Goal: Task Accomplishment & Management: Manage account settings

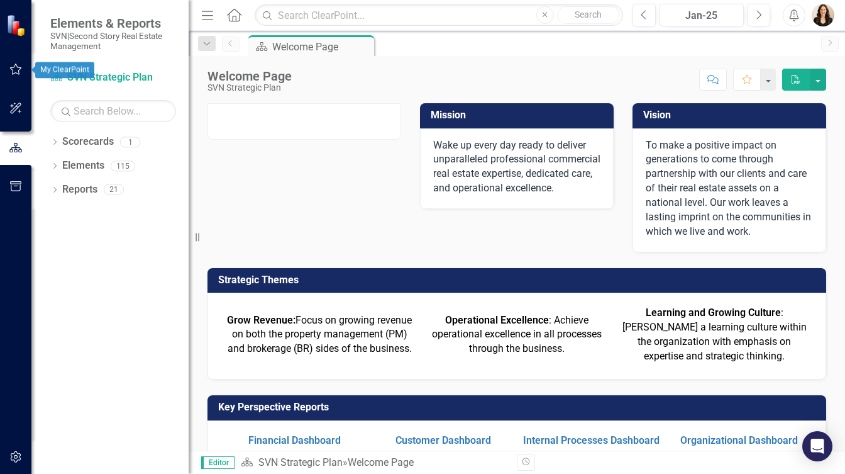
click at [16, 70] on icon "button" at bounding box center [15, 69] width 13 height 10
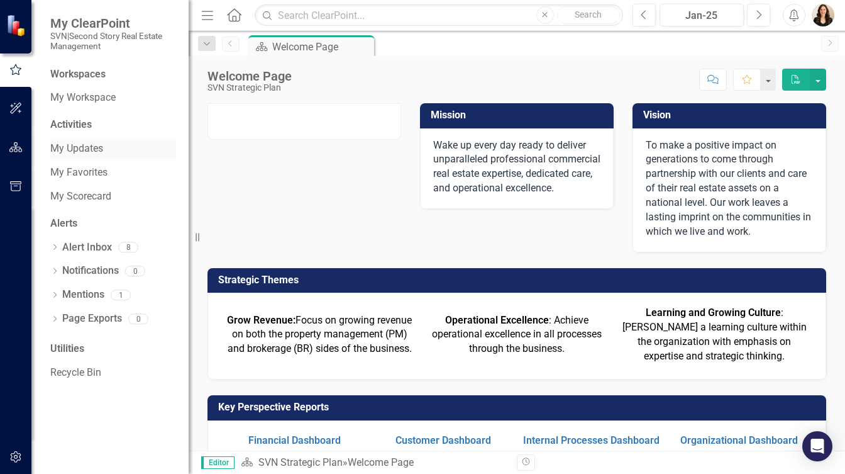
click at [93, 147] on link "My Updates" at bounding box center [113, 149] width 126 height 14
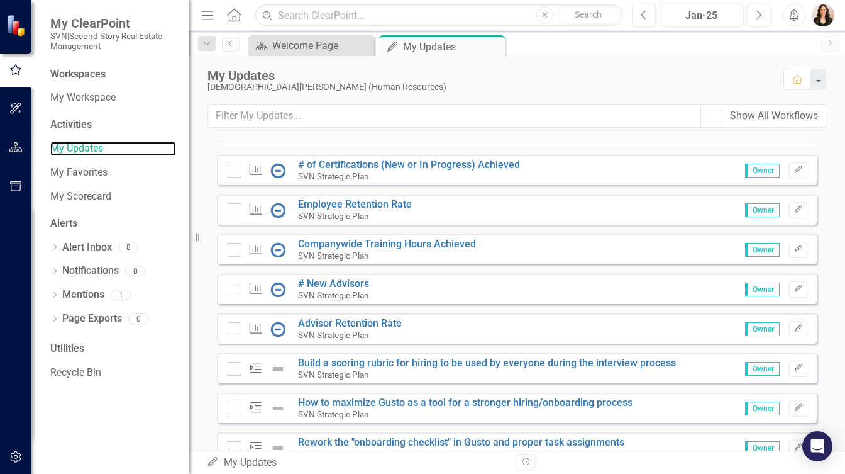
scroll to position [133, 0]
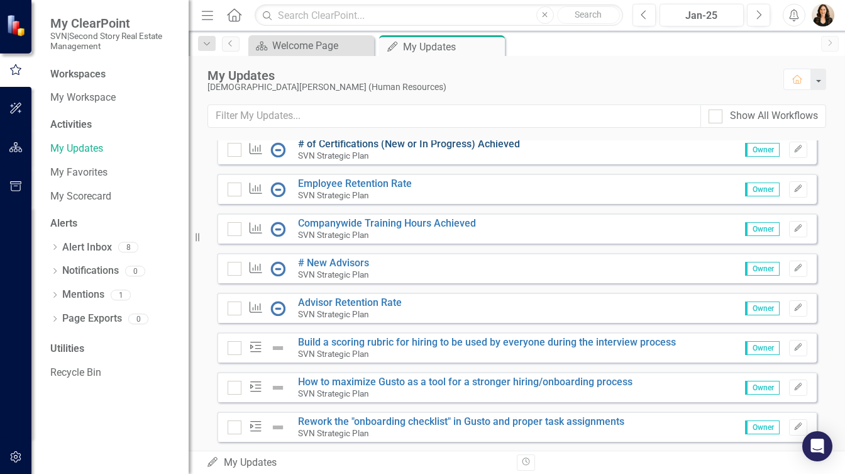
click at [366, 150] on link "# of Certifications (New or In Progress) Achieved" at bounding box center [409, 144] width 222 height 12
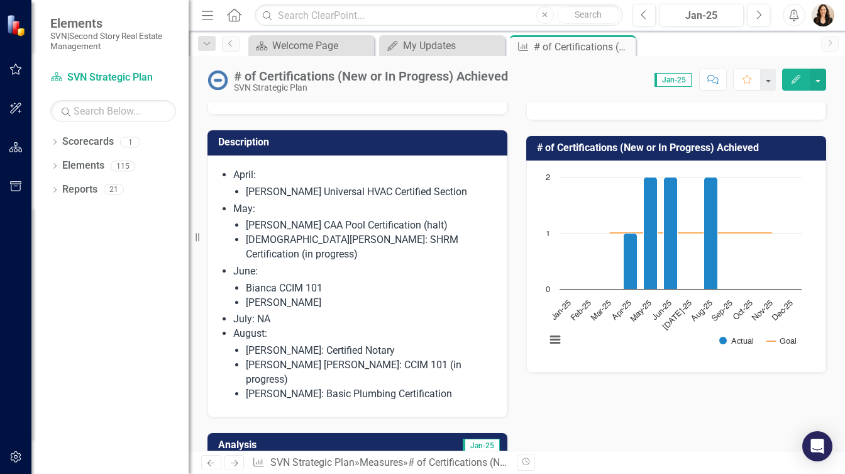
scroll to position [66, 0]
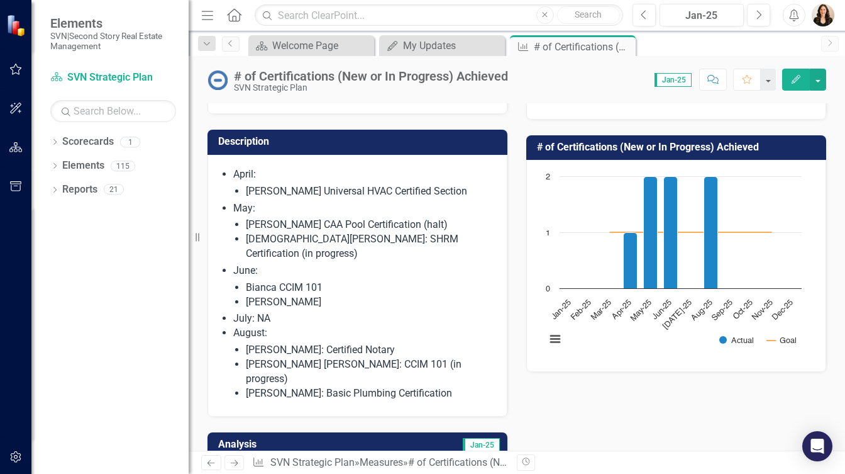
drag, startPoint x: 458, startPoint y: 355, endPoint x: 227, endPoint y: 162, distance: 300.5
click at [233, 167] on ul "April: Kenny Harvey Universal HVAC Certified Section May: Jeremy Poole CAA Pool…" at bounding box center [363, 283] width 261 height 233
drag, startPoint x: 235, startPoint y: 164, endPoint x: 411, endPoint y: 324, distance: 238.2
click at [411, 323] on ul "April: Kenny Harvey Universal HVAC Certified Section May: Jeremy Poole CAA Pool…" at bounding box center [363, 283] width 261 height 233
click at [277, 295] on li "Brian CCIM" at bounding box center [370, 302] width 248 height 14
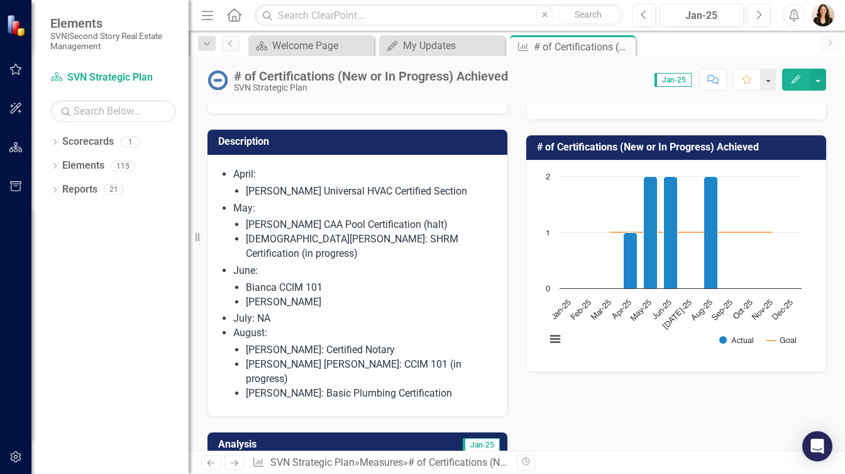
click at [277, 295] on li "Brian CCIM" at bounding box center [370, 302] width 248 height 14
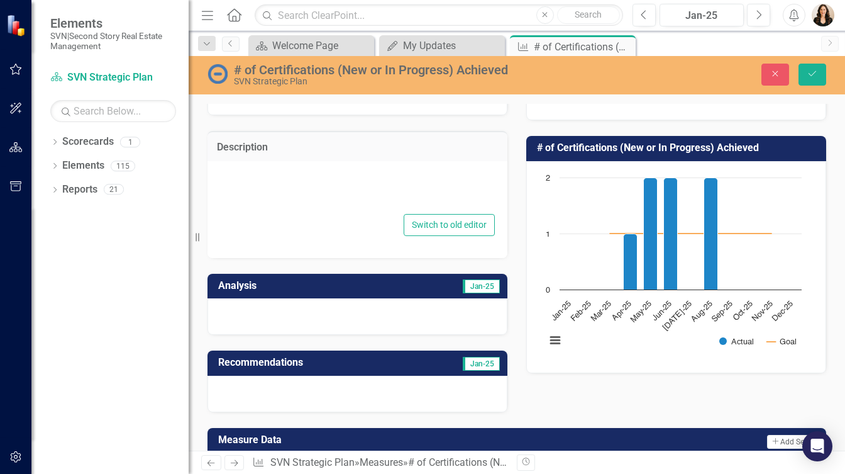
type textarea "<ul> <li>April: <ul> <li>Kenny Harvey Universal HVAC Certified Section</li> </u…"
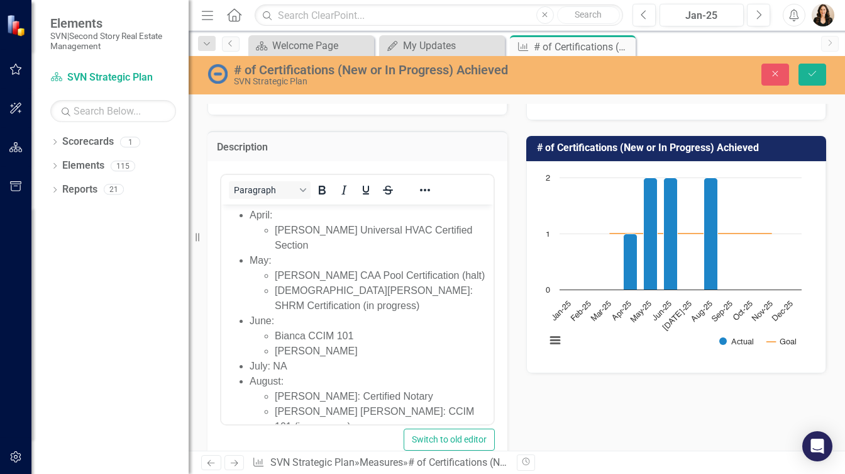
scroll to position [0, 0]
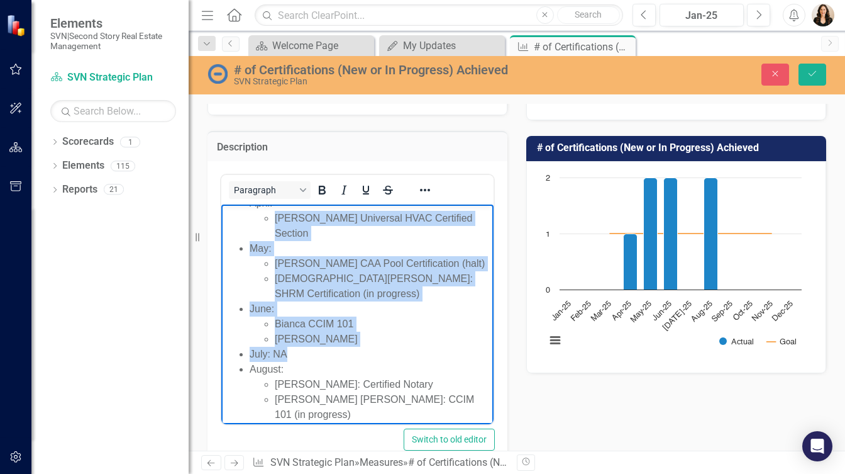
drag, startPoint x: 250, startPoint y: 215, endPoint x: 435, endPoint y: 357, distance: 232.8
click at [435, 357] on ul "April: Kenny Harvey Universal HVAC Certified Section May: Jeremy Poole CAA Pool…" at bounding box center [358, 317] width 266 height 242
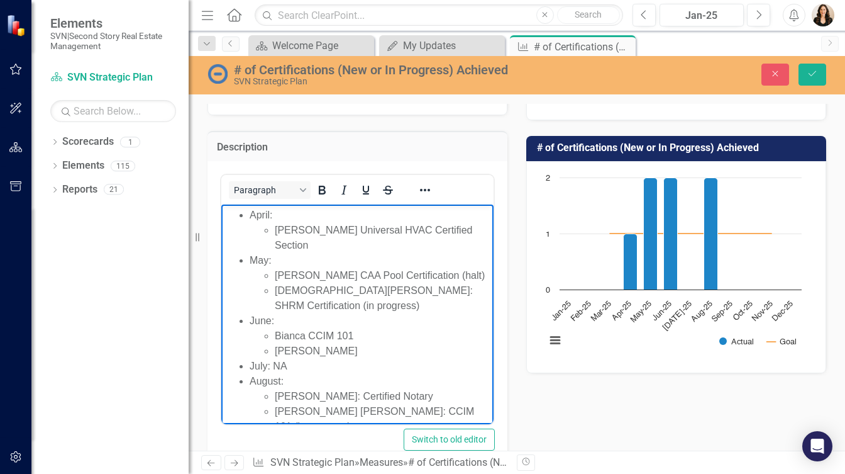
click at [234, 212] on ul "April: Kenny Harvey Universal HVAC Certified Section May: Jeremy Poole CAA Pool…" at bounding box center [358, 329] width 266 height 242
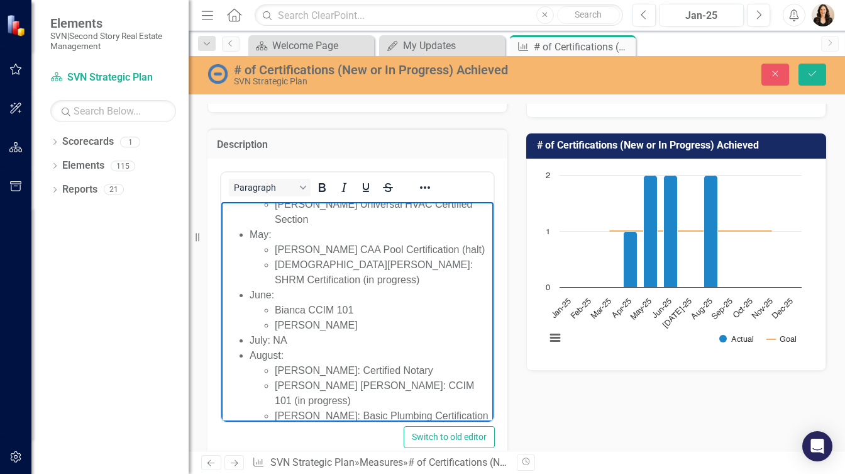
drag, startPoint x: 235, startPoint y: 209, endPoint x: 712, endPoint y: 587, distance: 608.9
click at [494, 399] on html "April: Kenny Harvey Universal HVAC Certified Section May: Jeremy Poole CAA Pool…" at bounding box center [357, 308] width 272 height 258
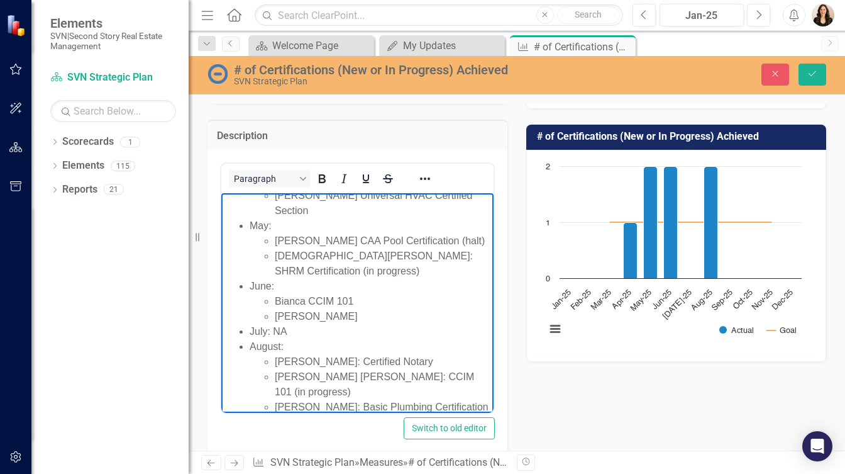
copy ul "April: Kenny Harvey Universal HVAC Certified Section May: Jeremy Poole CAA Pool…"
click at [767, 75] on button "Close" at bounding box center [776, 75] width 28 height 22
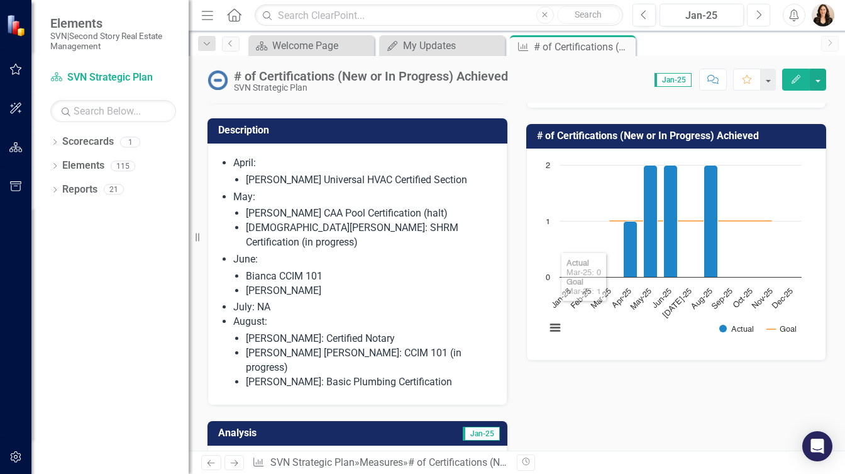
click at [760, 10] on icon "Next" at bounding box center [758, 14] width 7 height 11
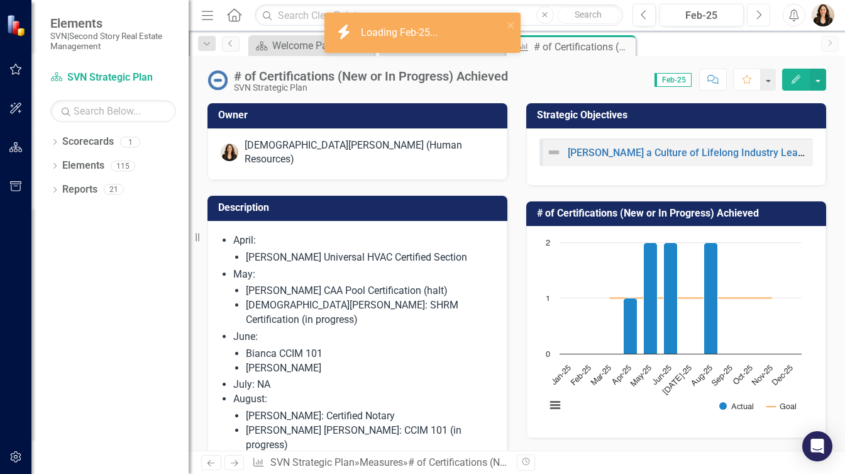
click at [758, 11] on icon "Next" at bounding box center [758, 14] width 7 height 11
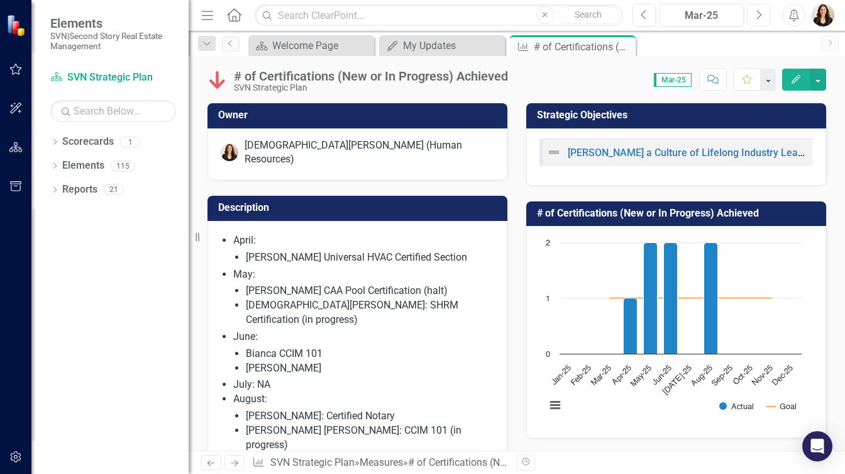
click at [758, 11] on icon "Next" at bounding box center [758, 14] width 7 height 11
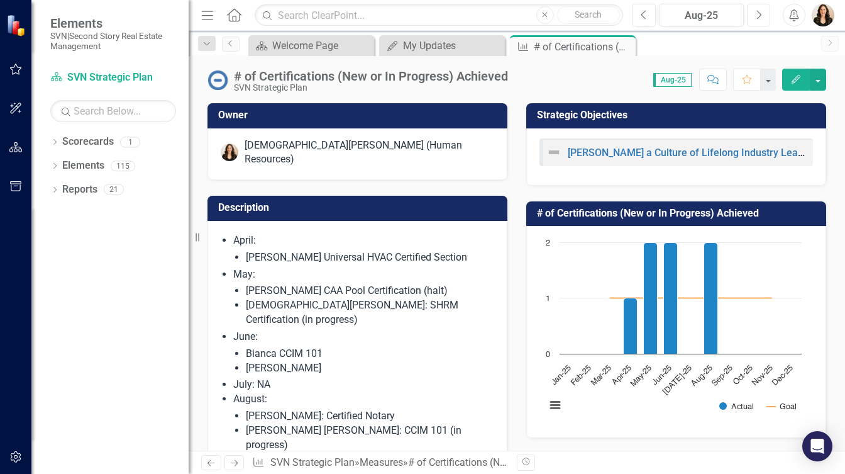
click at [758, 10] on icon "Next" at bounding box center [758, 14] width 7 height 11
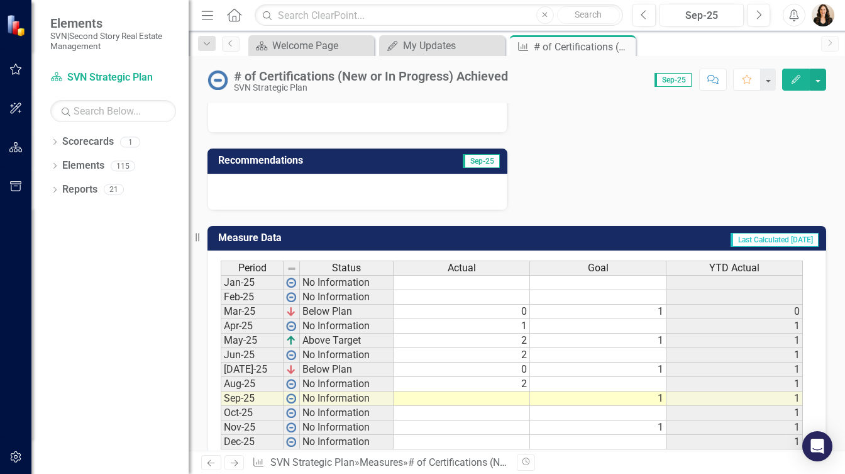
click at [515, 391] on td at bounding box center [462, 398] width 136 height 14
type textarea "1"
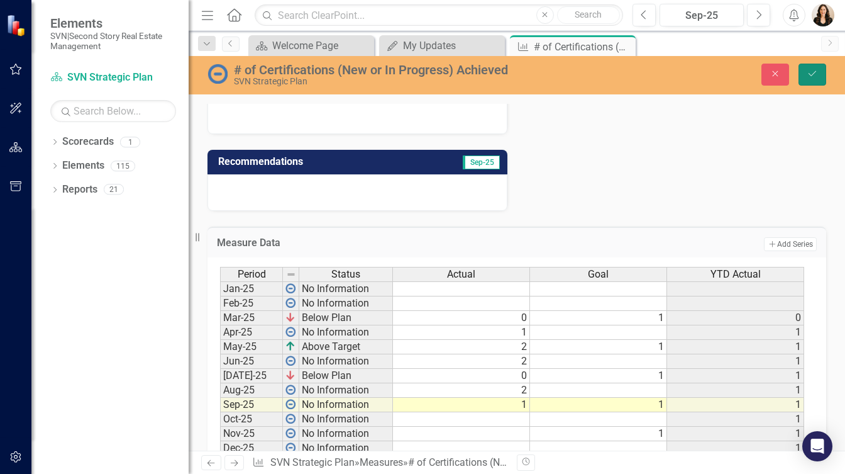
click at [811, 70] on icon "Save" at bounding box center [812, 73] width 11 height 9
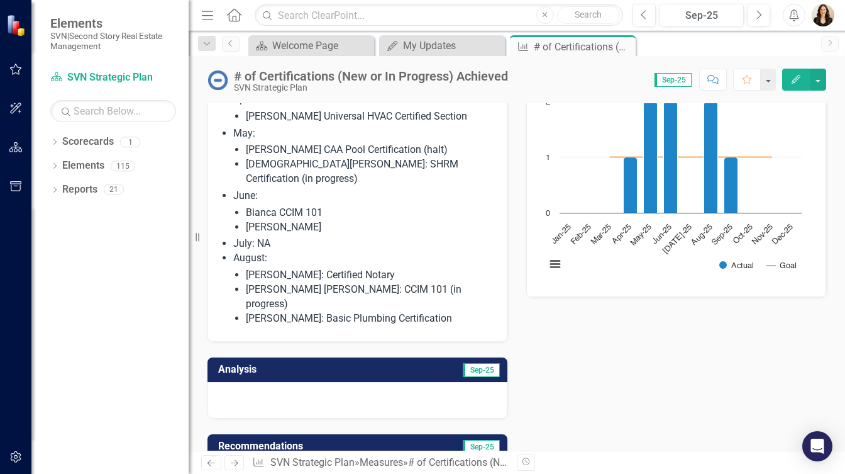
click at [396, 189] on li "June: Bianca CCIM 101 Brian CCIM" at bounding box center [363, 212] width 261 height 46
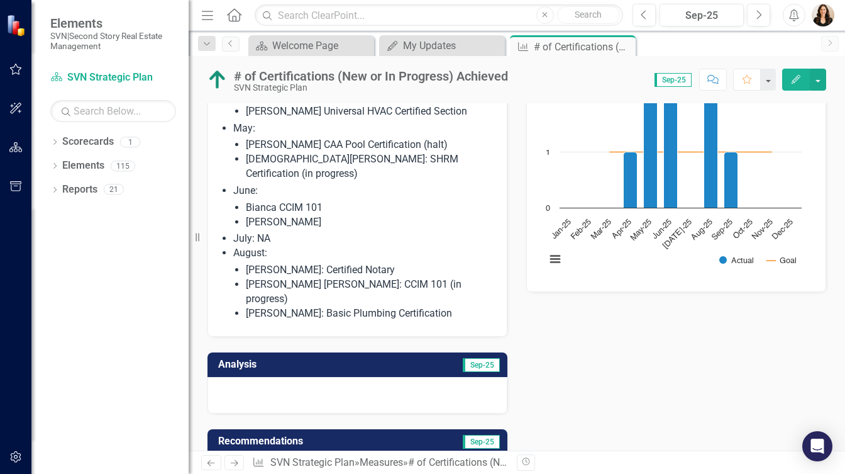
click at [396, 184] on li "June: Bianca CCIM 101 Brian CCIM" at bounding box center [363, 207] width 261 height 46
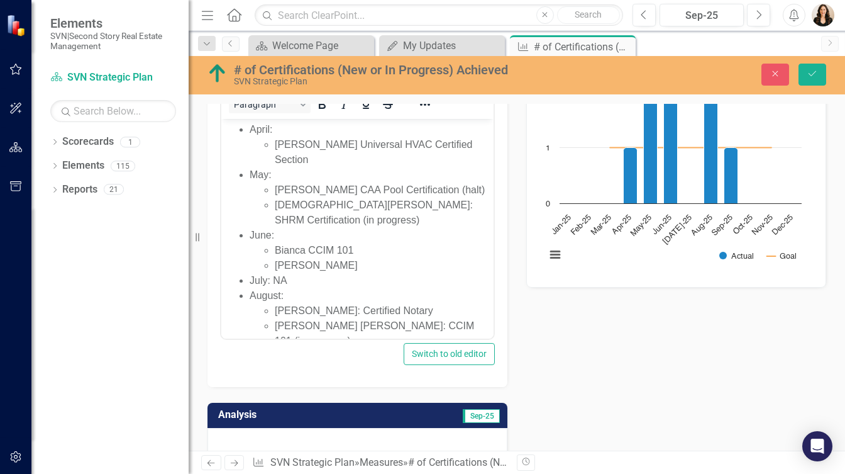
scroll to position [23, 0]
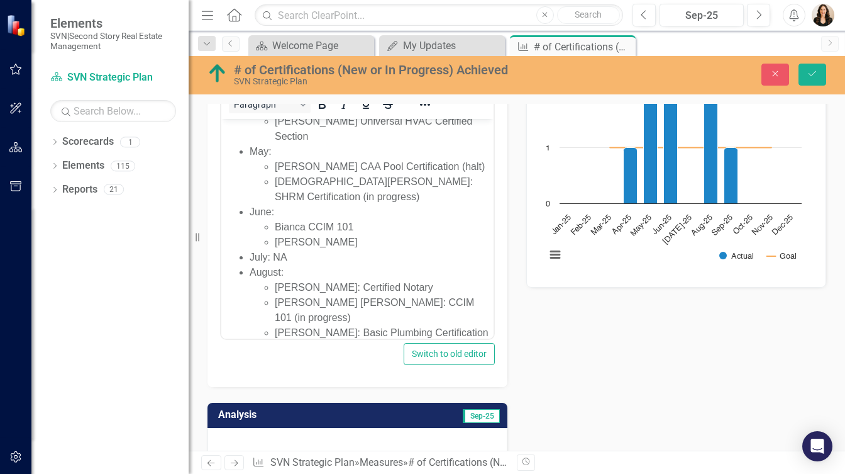
click at [478, 325] on li "Tanner Patterson: Basic Plumbing Certification" at bounding box center [383, 332] width 216 height 15
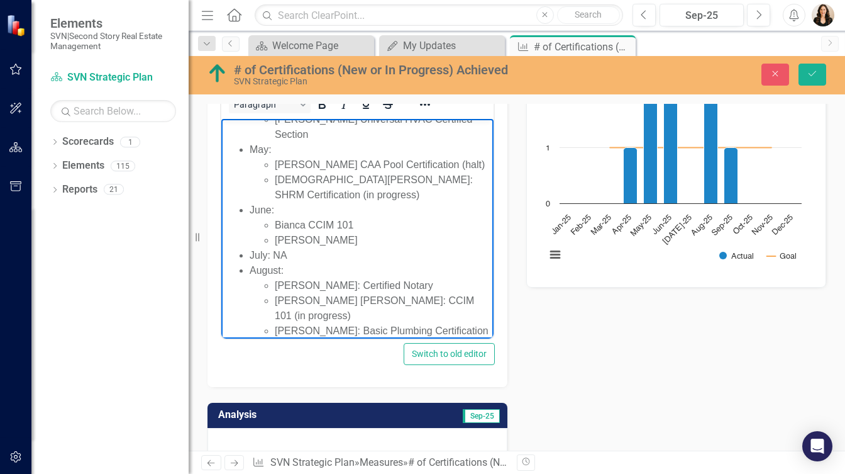
scroll to position [40, 0]
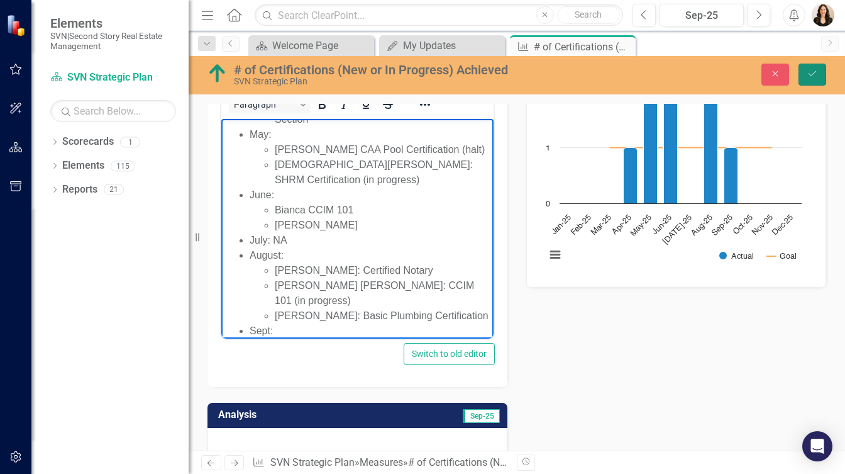
click at [811, 73] on icon "Save" at bounding box center [812, 73] width 11 height 9
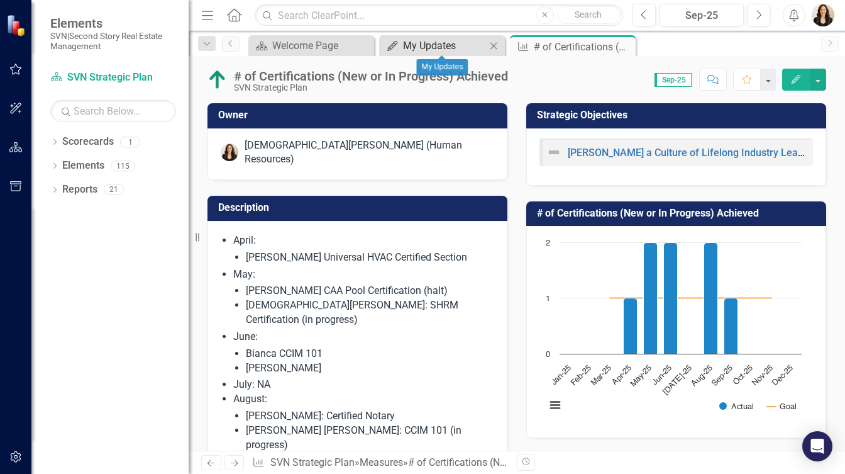
click at [416, 47] on div "My Updates" at bounding box center [444, 46] width 83 height 16
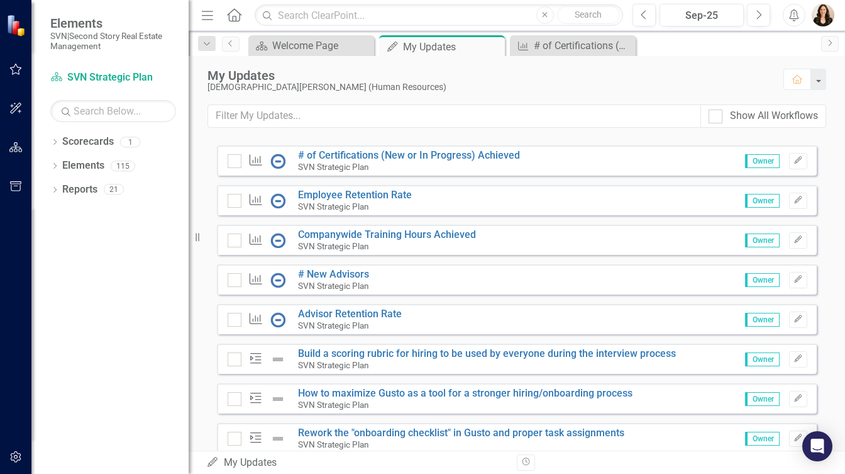
scroll to position [125, 0]
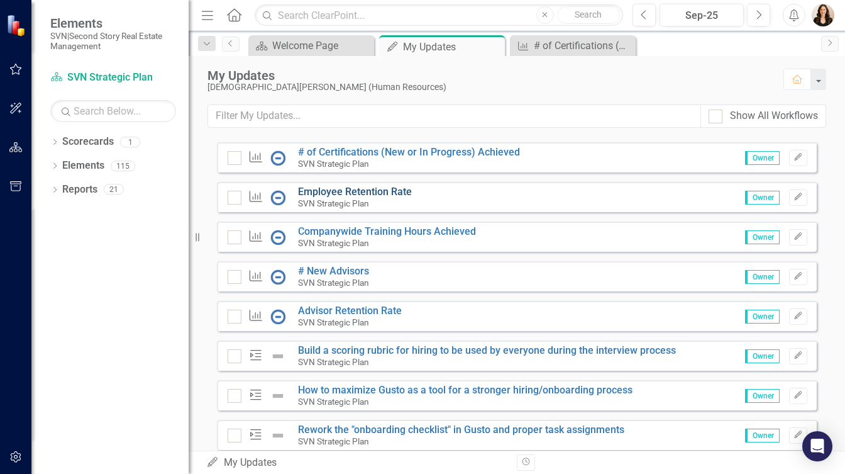
click at [362, 197] on link "Employee Retention Rate" at bounding box center [355, 192] width 114 height 12
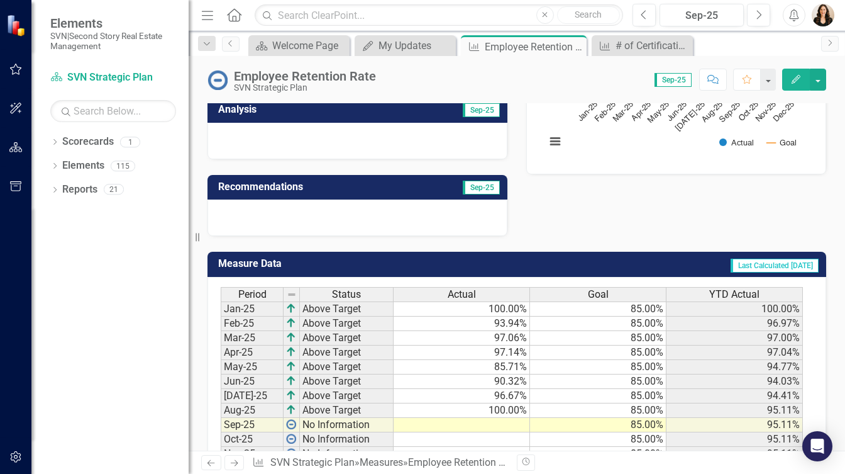
scroll to position [318, 0]
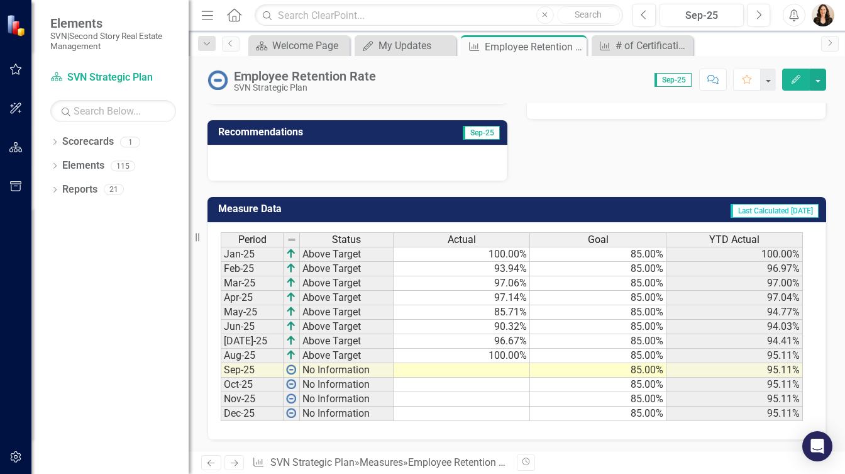
click at [501, 363] on td at bounding box center [462, 370] width 136 height 14
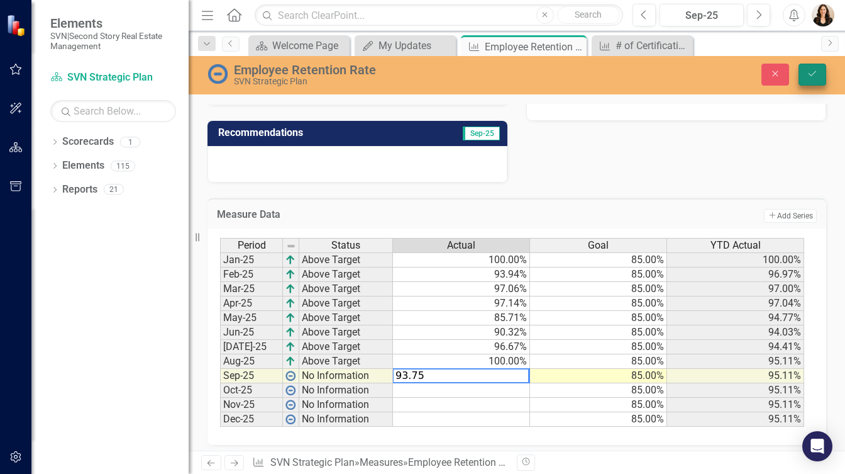
type textarea "93.75"
click at [814, 70] on icon "Save" at bounding box center [812, 73] width 11 height 9
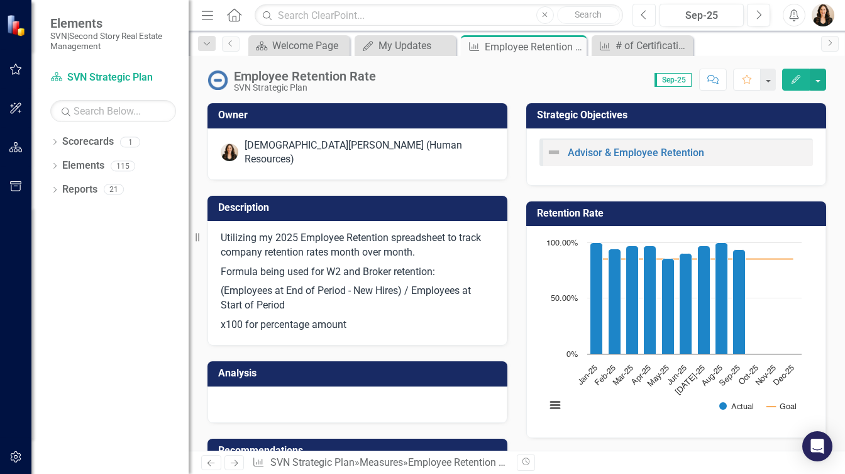
click at [648, 13] on button "Previous" at bounding box center [644, 15] width 23 height 23
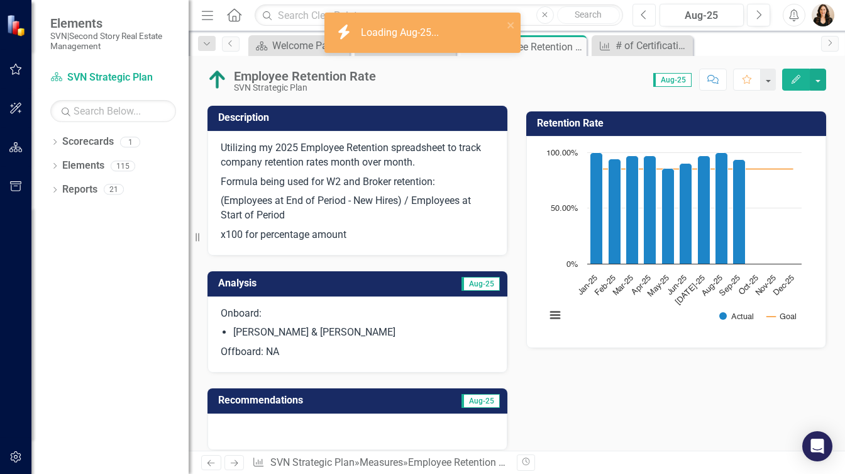
scroll to position [121, 0]
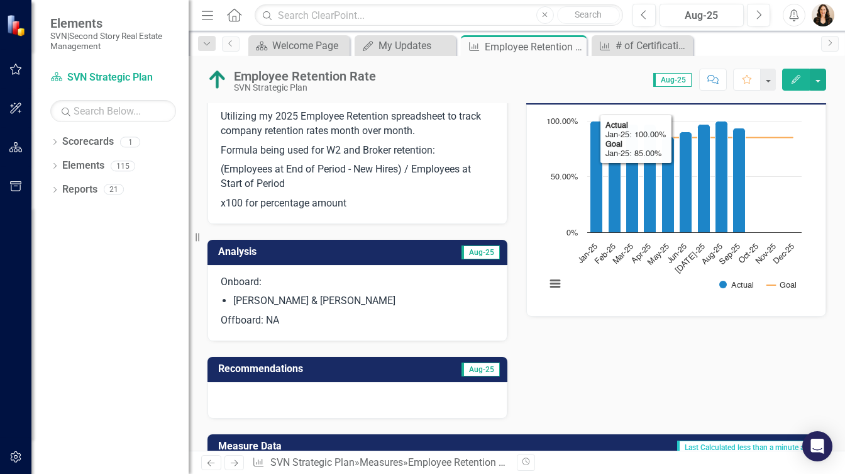
click at [336, 294] on li "Alan Pinado & Beverly Abbott" at bounding box center [363, 301] width 261 height 14
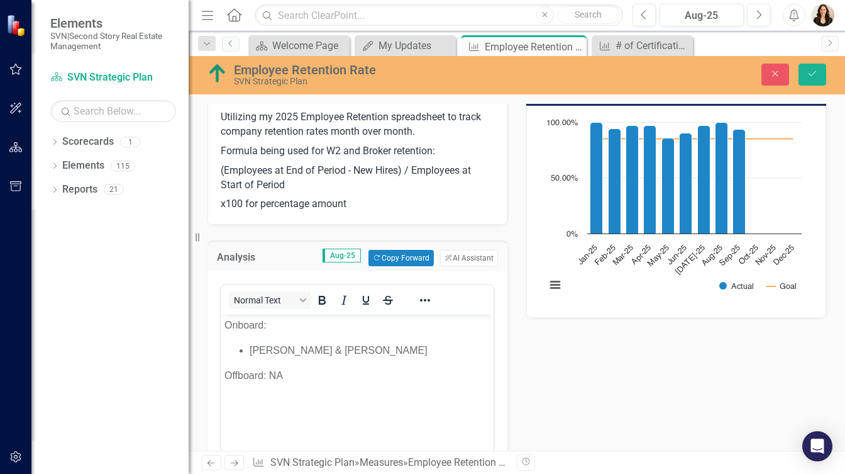
scroll to position [0, 0]
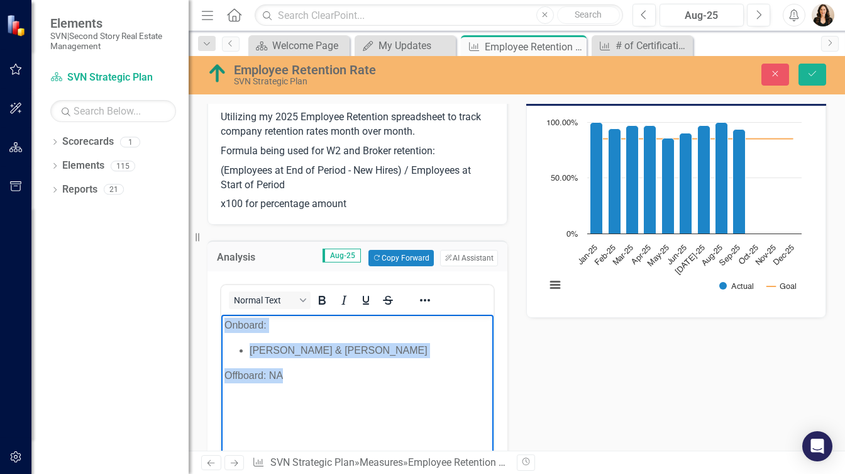
drag, startPoint x: 294, startPoint y: 378, endPoint x: 214, endPoint y: 325, distance: 96.3
click at [221, 325] on html "Onboard: Alan Pinado & Beverly Abbott Offboard: NA" at bounding box center [357, 408] width 272 height 189
copy body "Onboard: Alan Pinado & Beverly Abbott Offboard: NA"
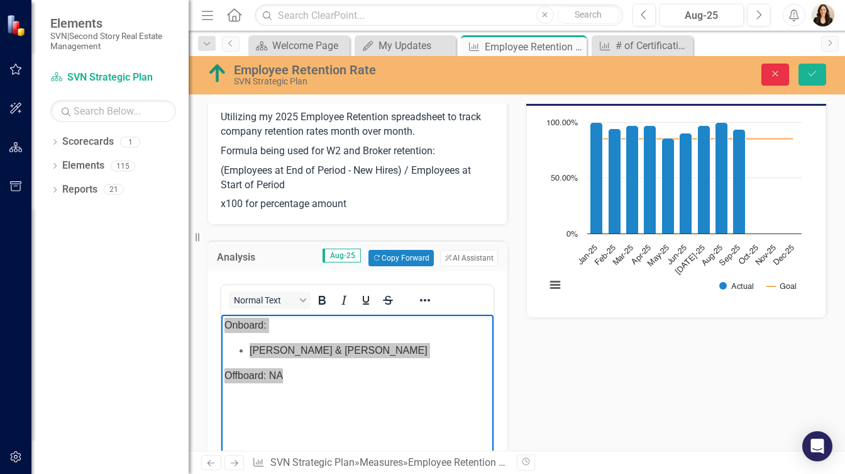
click at [779, 73] on icon "Close" at bounding box center [775, 73] width 11 height 9
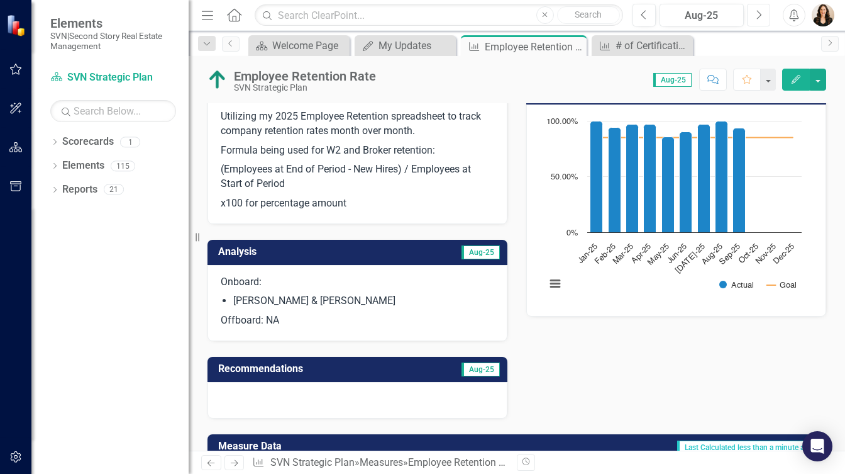
click at [755, 12] on icon "Next" at bounding box center [758, 14] width 7 height 11
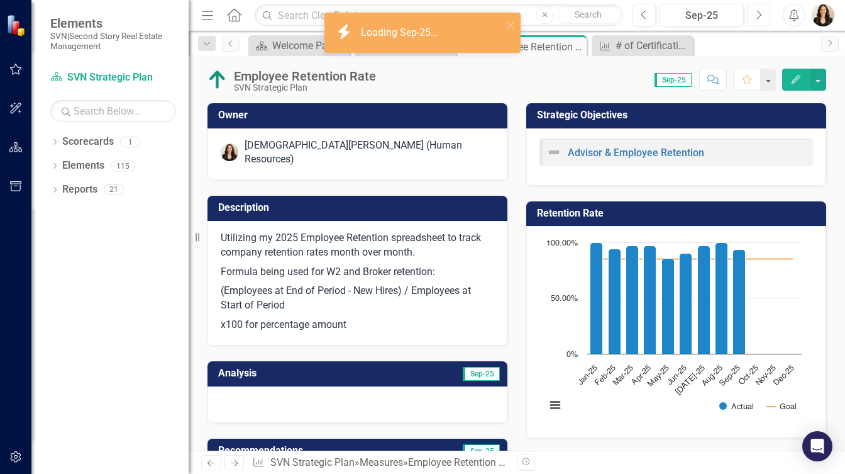
scroll to position [96, 0]
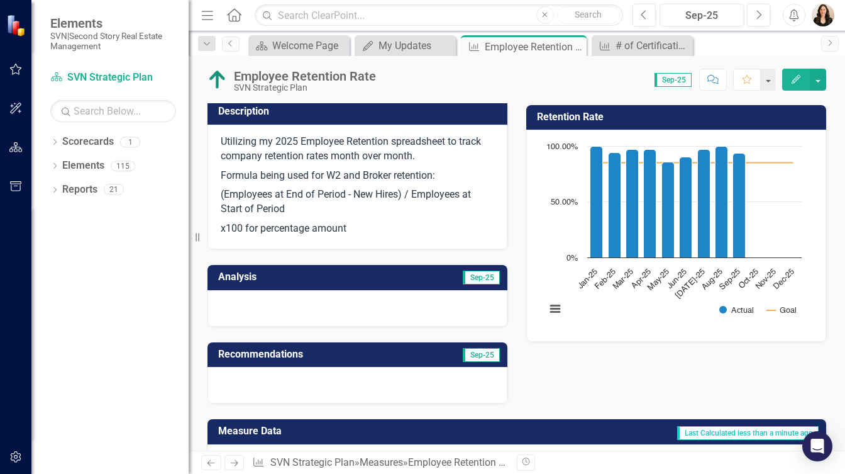
click at [297, 292] on div at bounding box center [358, 308] width 300 height 36
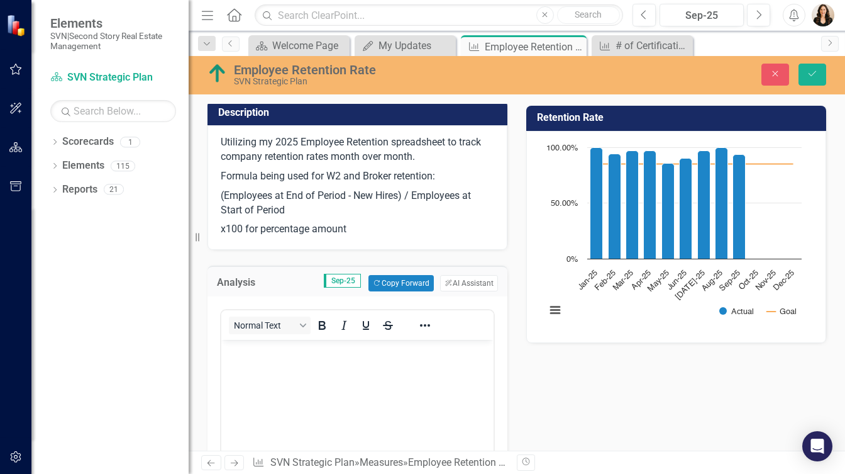
scroll to position [0, 0]
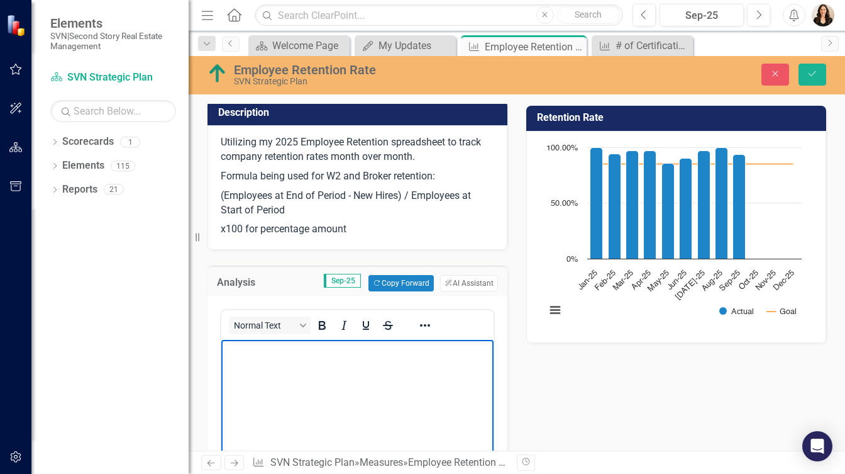
click at [260, 357] on p "Rich Text Area. Press ALT-0 for help." at bounding box center [358, 350] width 266 height 15
paste body "Rich Text Area. Press ALT-0 for help."
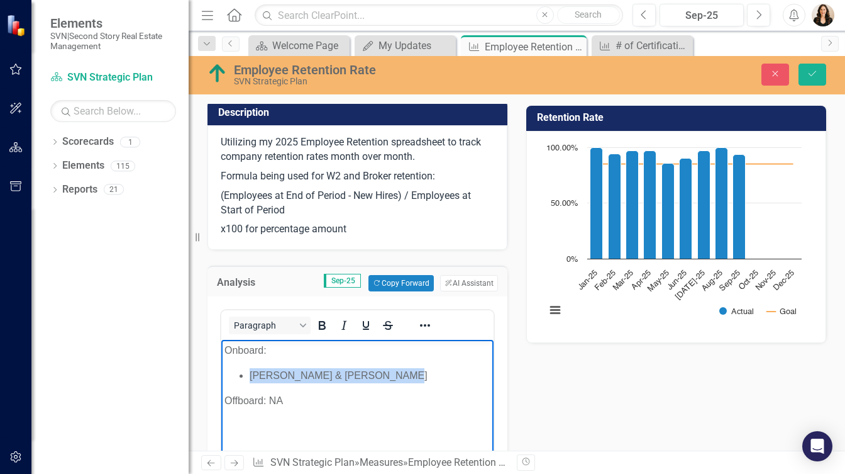
drag, startPoint x: 385, startPoint y: 375, endPoint x: 251, endPoint y: 375, distance: 134.0
click at [251, 375] on li "Alan Pinado & Beverly Abbott" at bounding box center [370, 375] width 241 height 15
click at [287, 396] on p "Offboard: NA" at bounding box center [358, 400] width 266 height 15
click at [292, 379] on li "Zac Dupqe" at bounding box center [370, 375] width 241 height 15
click at [285, 398] on p "Offboard: N" at bounding box center [358, 400] width 266 height 15
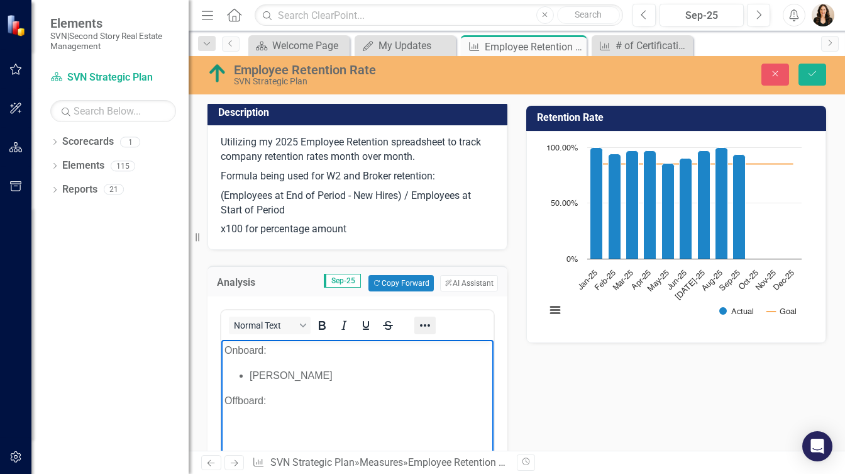
click at [422, 318] on icon "Reveal or hide additional toolbar items" at bounding box center [425, 325] width 15 height 15
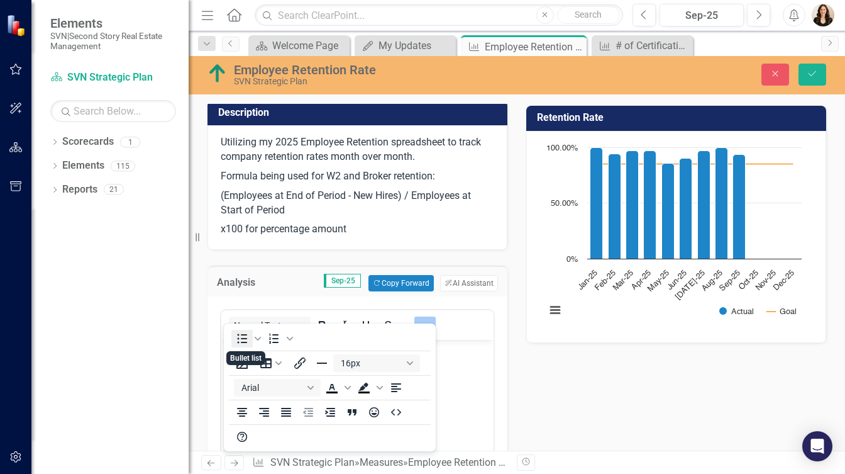
click at [242, 336] on icon "Bullet list" at bounding box center [242, 338] width 15 height 15
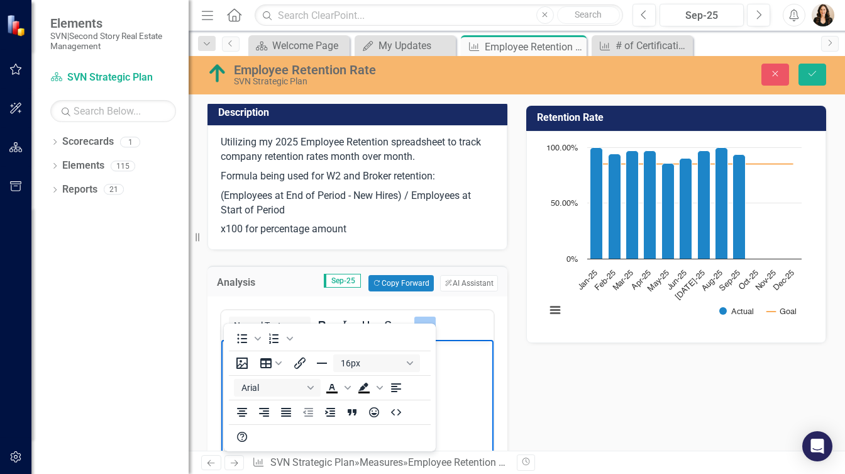
click at [464, 405] on p "Offboard:" at bounding box center [358, 400] width 266 height 15
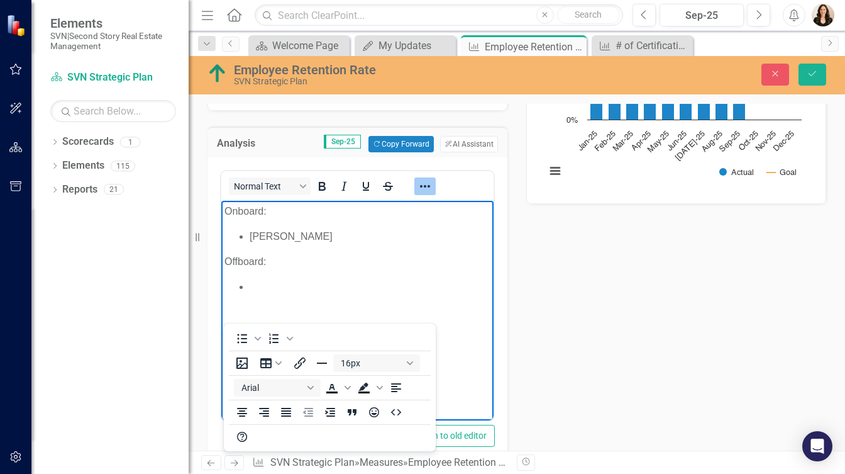
scroll to position [255, 0]
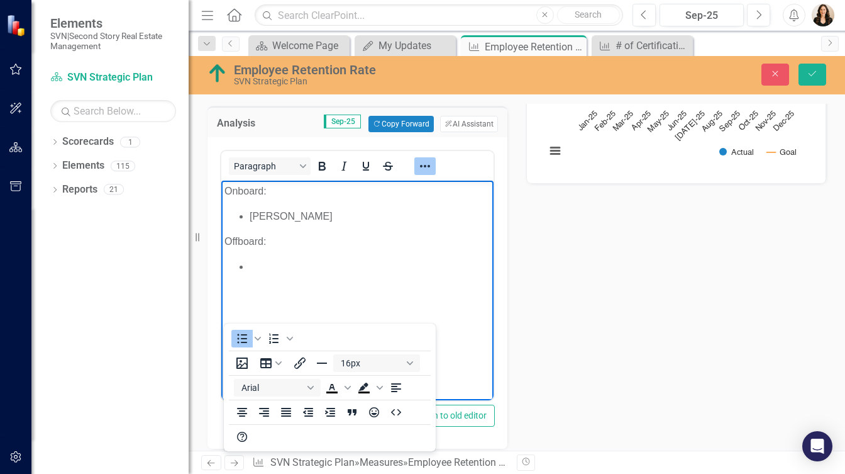
click at [259, 265] on li "Rich Text Area. Press ALT-0 for help." at bounding box center [370, 266] width 241 height 15
click at [808, 72] on icon "Save" at bounding box center [812, 73] width 11 height 9
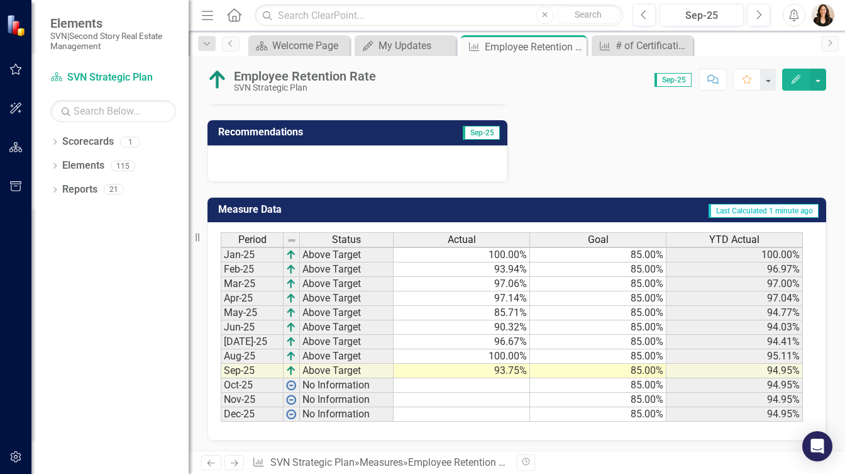
scroll to position [377, 0]
click at [497, 363] on td "93.75%" at bounding box center [462, 370] width 136 height 14
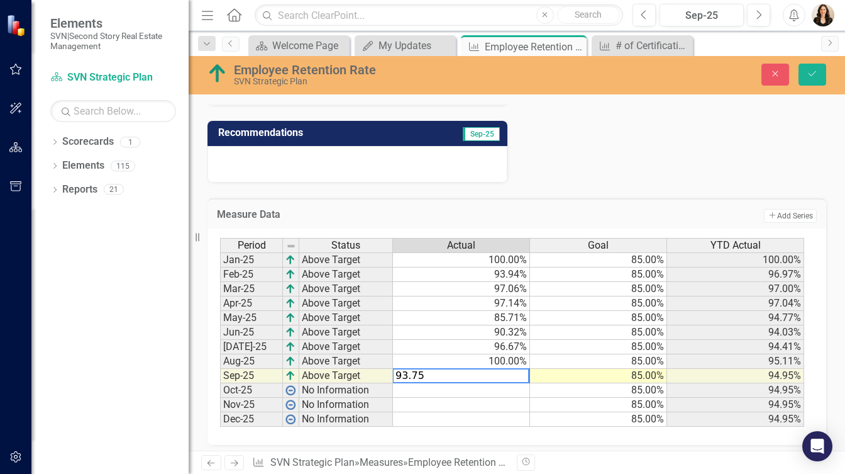
click at [484, 368] on textarea "93.75" at bounding box center [460, 375] width 137 height 15
type textarea "90.63"
click at [811, 71] on icon "Save" at bounding box center [812, 73] width 11 height 9
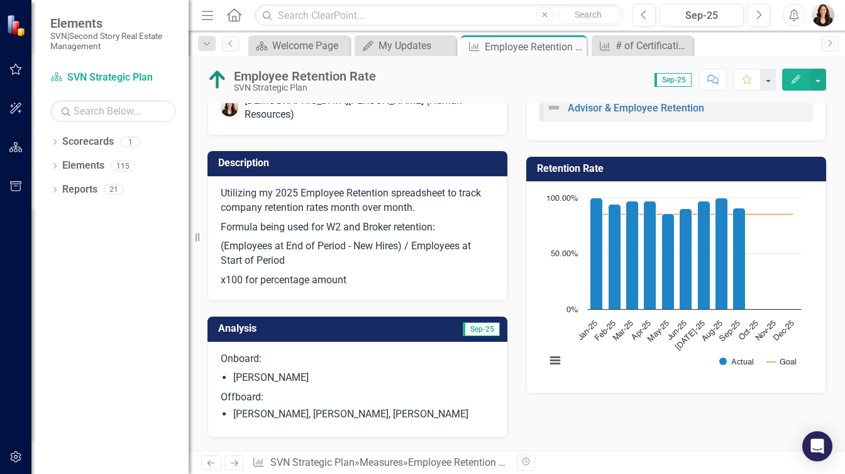
scroll to position [0, 0]
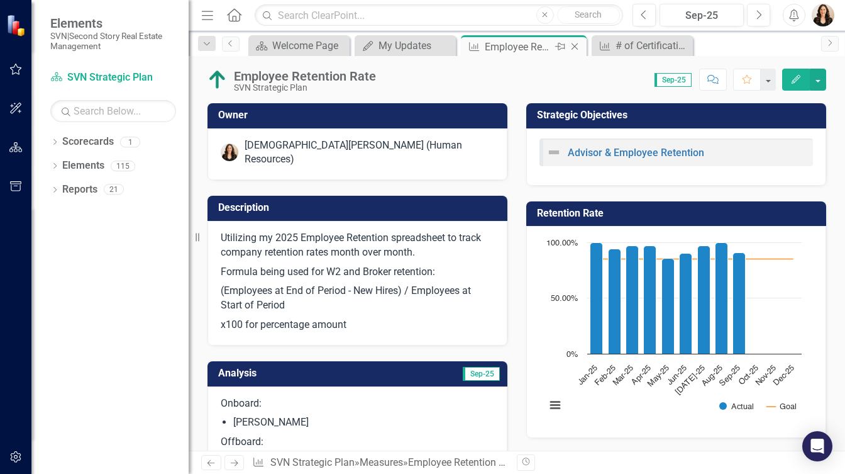
click at [575, 45] on icon at bounding box center [575, 46] width 7 height 7
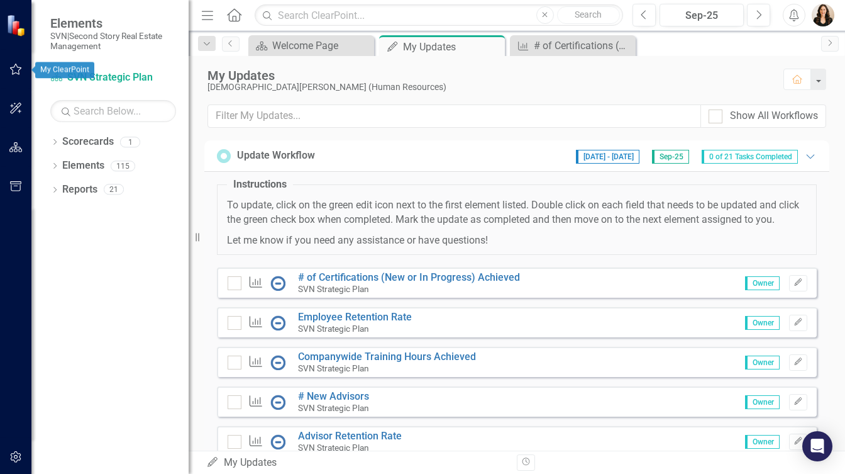
click at [16, 70] on icon "button" at bounding box center [15, 69] width 13 height 10
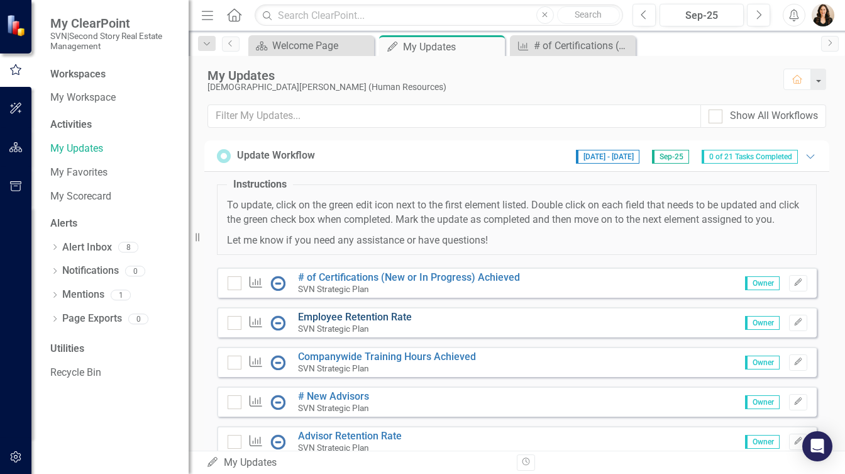
click at [379, 323] on link "Employee Retention Rate" at bounding box center [355, 317] width 114 height 12
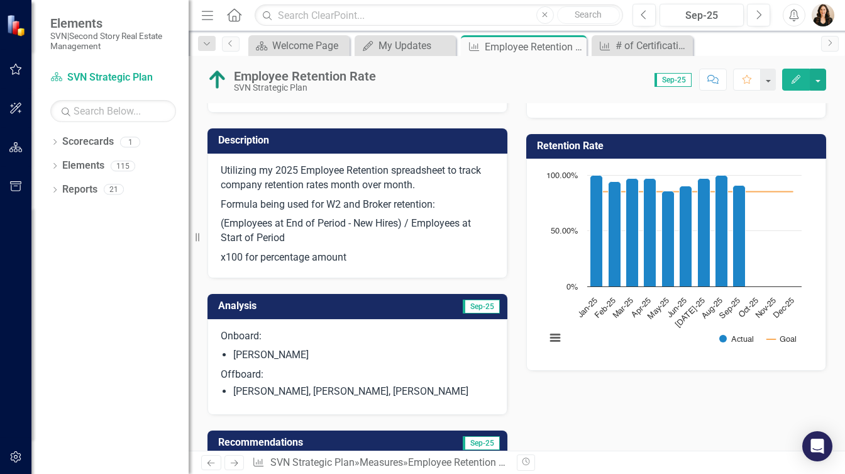
scroll to position [69, 0]
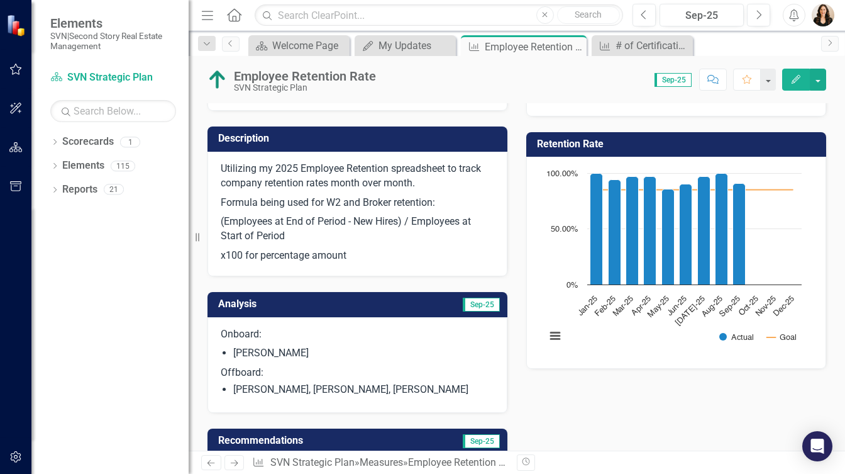
click at [502, 89] on div "Score: 0.00 Sep-25 Completed Comment Favorite Edit" at bounding box center [604, 79] width 444 height 21
click at [757, 12] on icon "Next" at bounding box center [758, 14] width 7 height 11
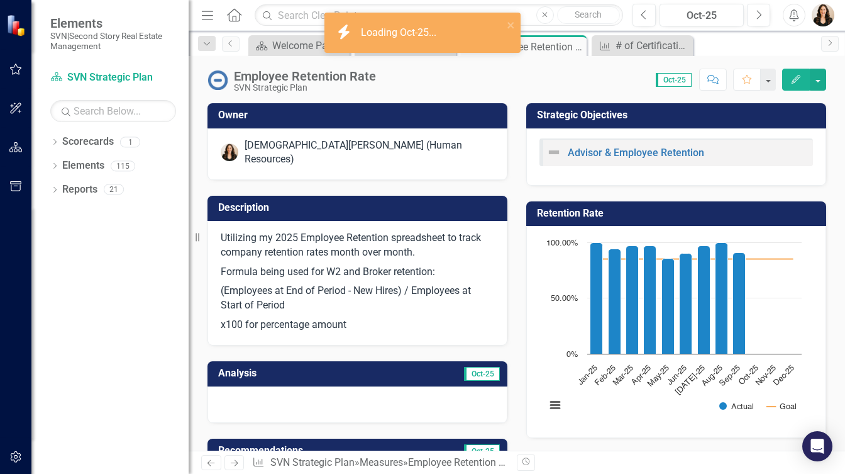
click at [312, 389] on div at bounding box center [358, 404] width 300 height 36
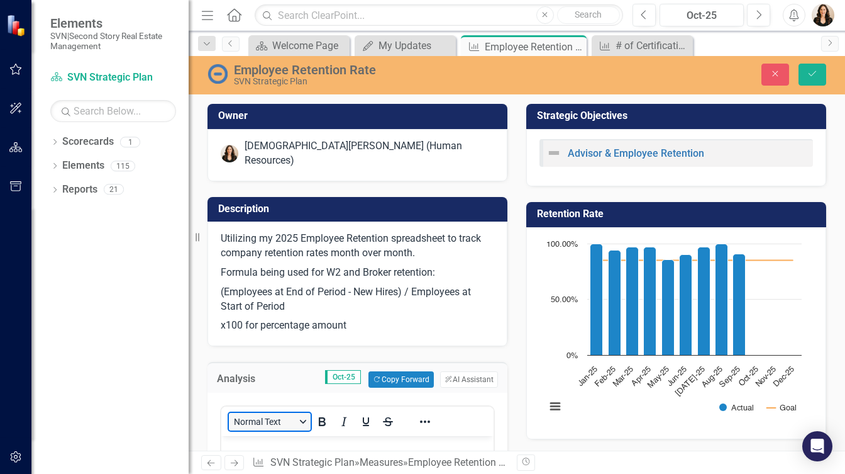
click at [308, 413] on button "Normal Text" at bounding box center [270, 422] width 82 height 18
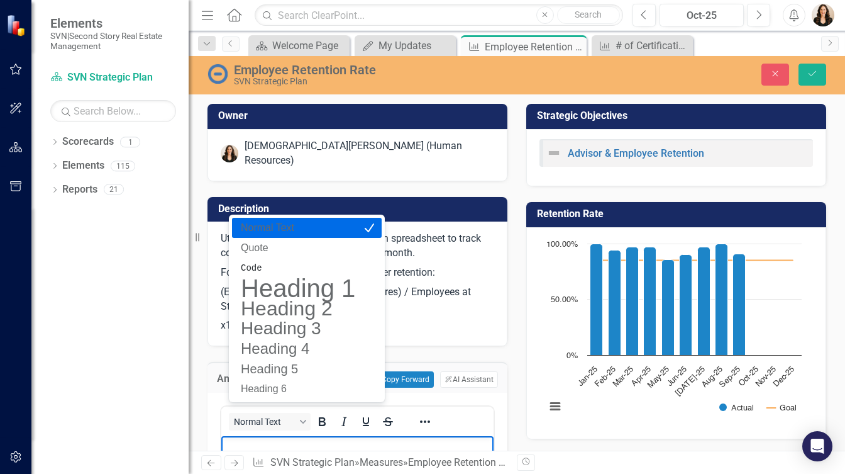
click at [306, 450] on p "Rich Text Area. Press ALT-0 for help." at bounding box center [358, 446] width 266 height 15
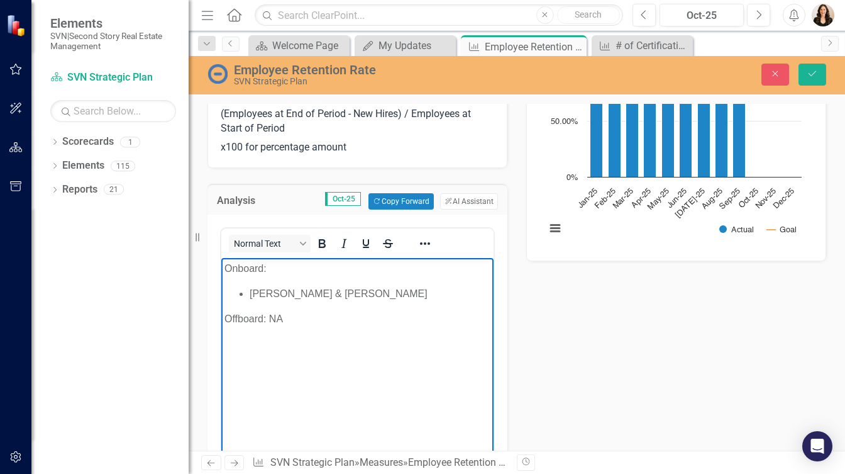
scroll to position [194, 0]
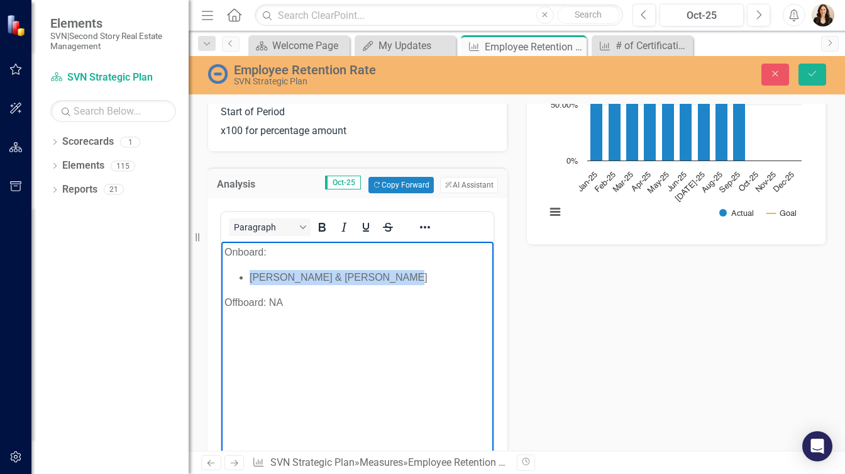
drag, startPoint x: 389, startPoint y: 278, endPoint x: 252, endPoint y: 277, distance: 136.5
click at [252, 277] on li "Alan Pinado & Beverly Abbott" at bounding box center [370, 277] width 241 height 15
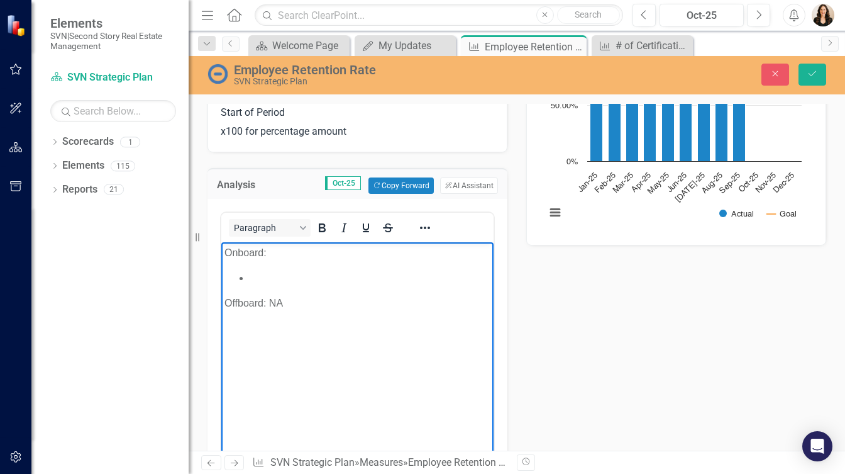
click at [294, 299] on p "Offboard: NA" at bounding box center [358, 303] width 266 height 15
click at [423, 221] on icon "Reveal or hide additional toolbar items" at bounding box center [425, 227] width 15 height 15
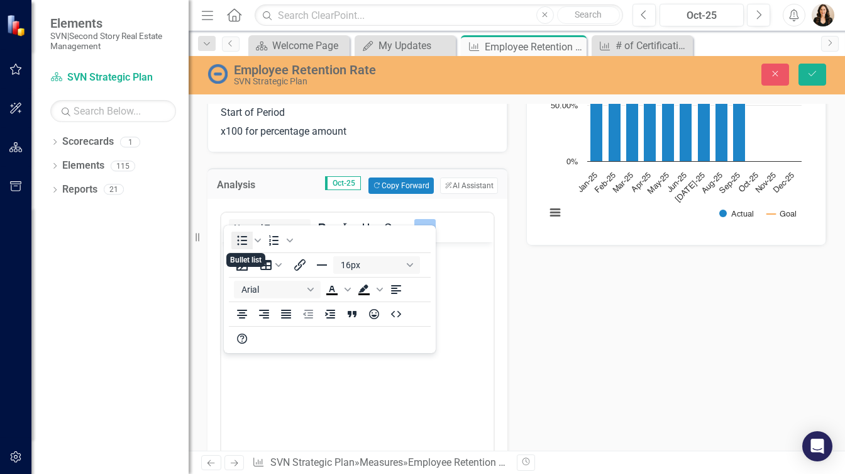
click at [242, 241] on icon "Bullet list" at bounding box center [243, 240] width 10 height 9
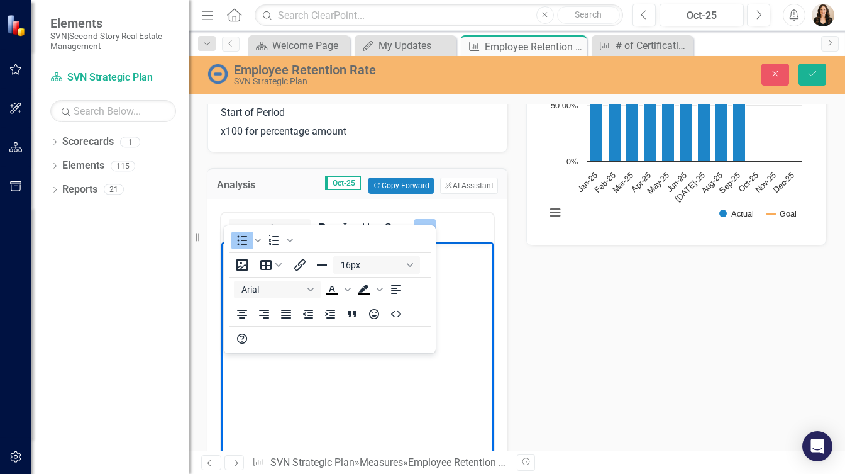
click at [292, 393] on body "Onboard: Offboard:" at bounding box center [357, 336] width 272 height 189
click at [294, 393] on body "Onboard: Offboard:" at bounding box center [357, 336] width 272 height 189
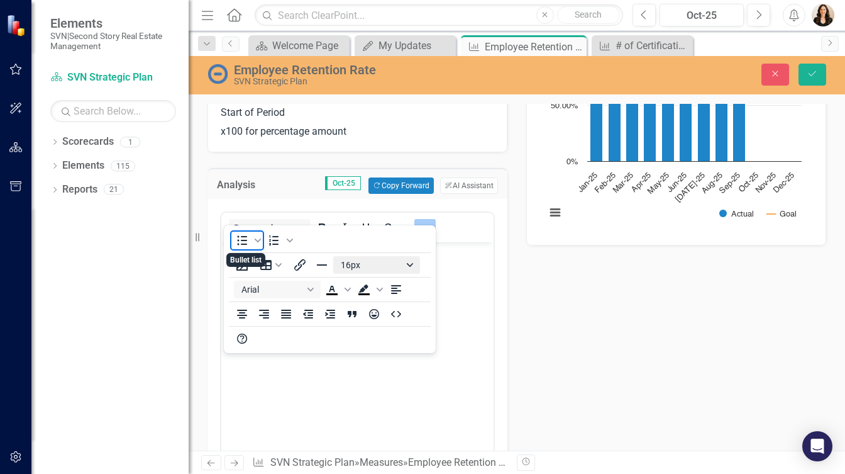
drag, startPoint x: 236, startPoint y: 238, endPoint x: 339, endPoint y: 265, distance: 106.8
click at [236, 238] on icon "Bullet list" at bounding box center [242, 240] width 15 height 15
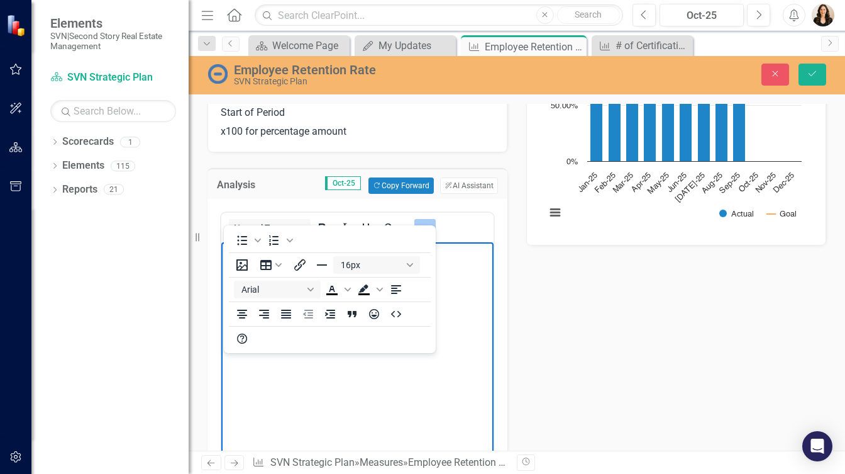
click at [417, 219] on button "Reveal or hide additional toolbar items" at bounding box center [424, 228] width 21 height 18
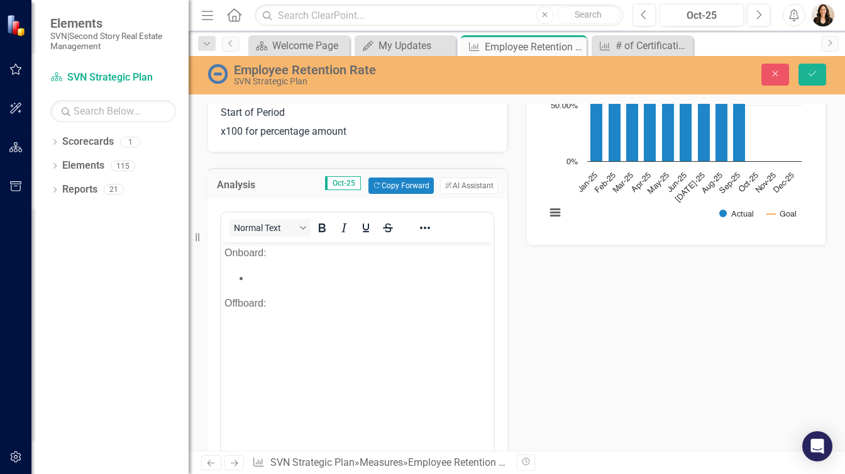
click at [289, 304] on p "Offboard:" at bounding box center [358, 303] width 266 height 15
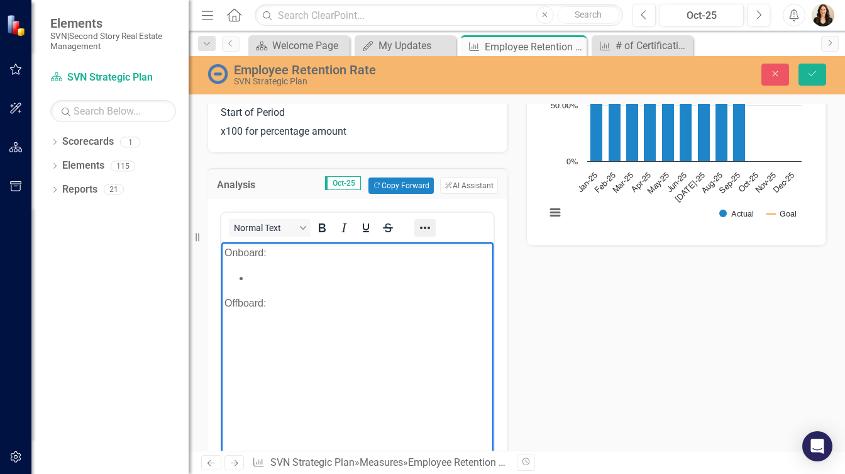
click at [434, 219] on button "Reveal or hide additional toolbar items" at bounding box center [424, 228] width 21 height 18
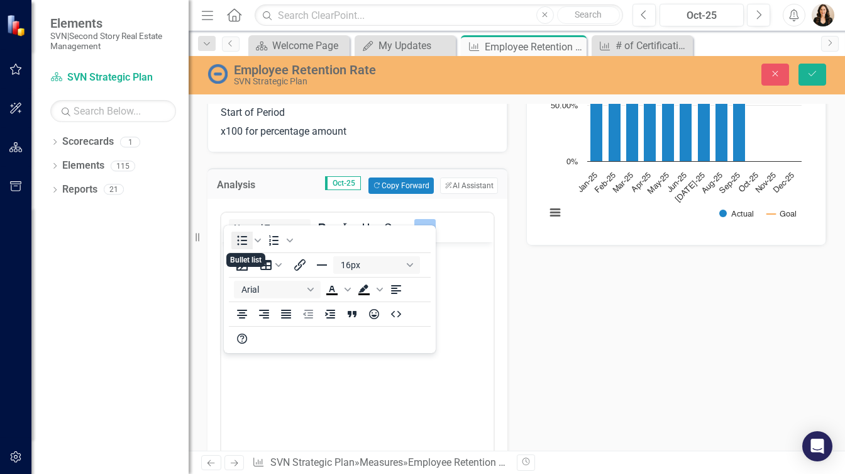
click at [248, 235] on icon "Bullet list" at bounding box center [242, 240] width 15 height 15
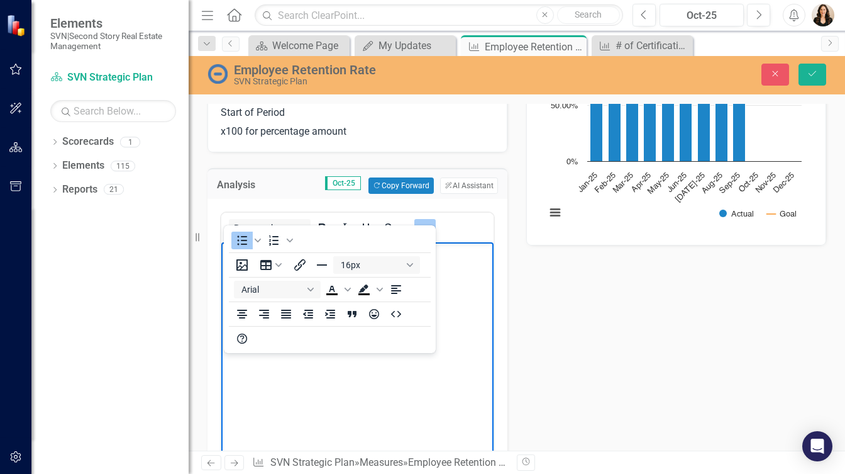
click at [426, 220] on icon "Reveal or hide additional toolbar items" at bounding box center [425, 227] width 15 height 15
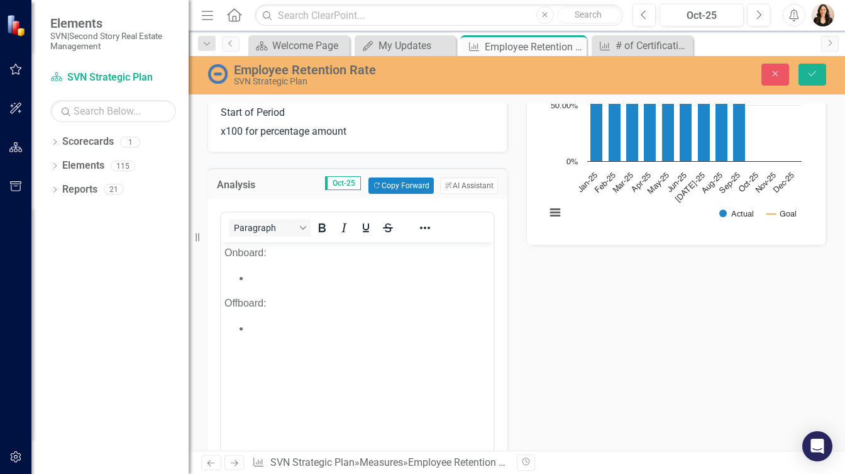
click at [298, 330] on li "Rich Text Area. Press ALT-0 for help." at bounding box center [370, 328] width 241 height 15
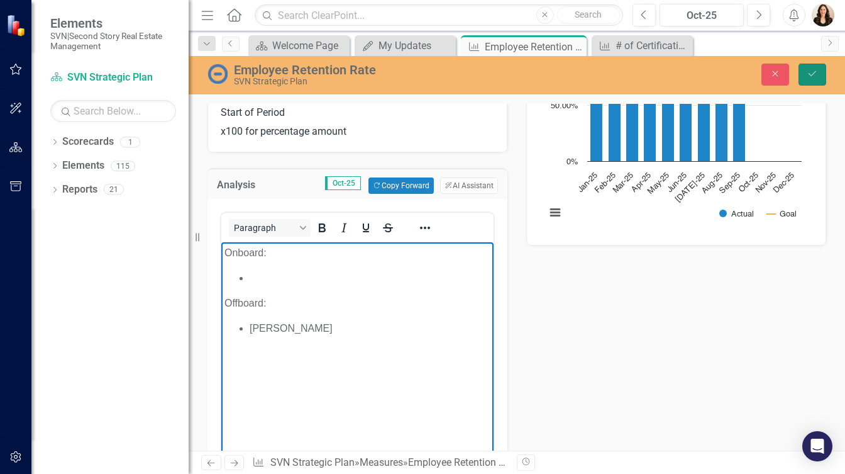
click at [802, 78] on button "Save" at bounding box center [813, 75] width 28 height 22
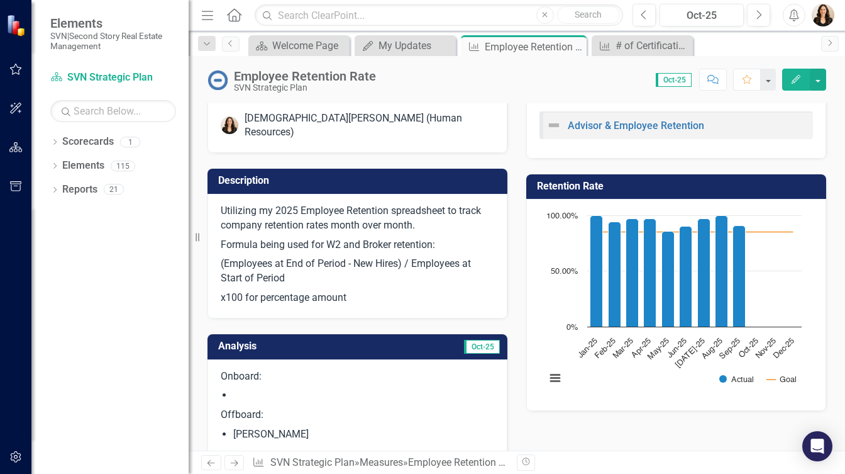
scroll to position [0, 0]
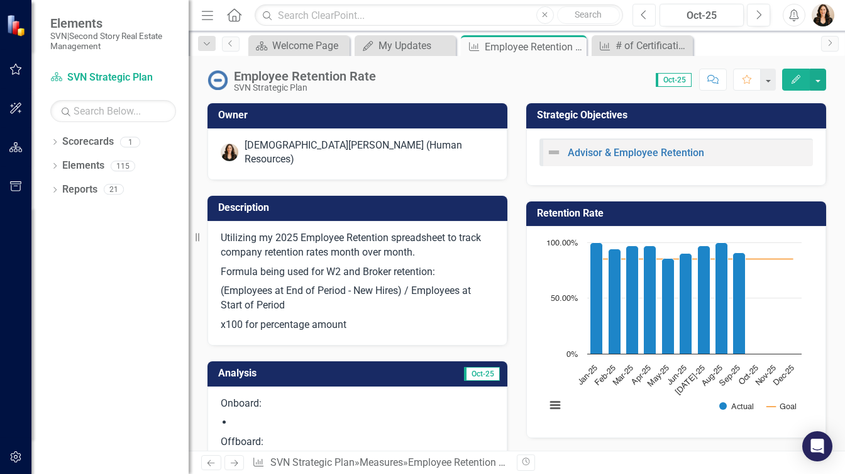
click at [647, 19] on icon "Previous" at bounding box center [644, 14] width 7 height 11
click at [643, 15] on icon "Previous" at bounding box center [644, 14] width 7 height 11
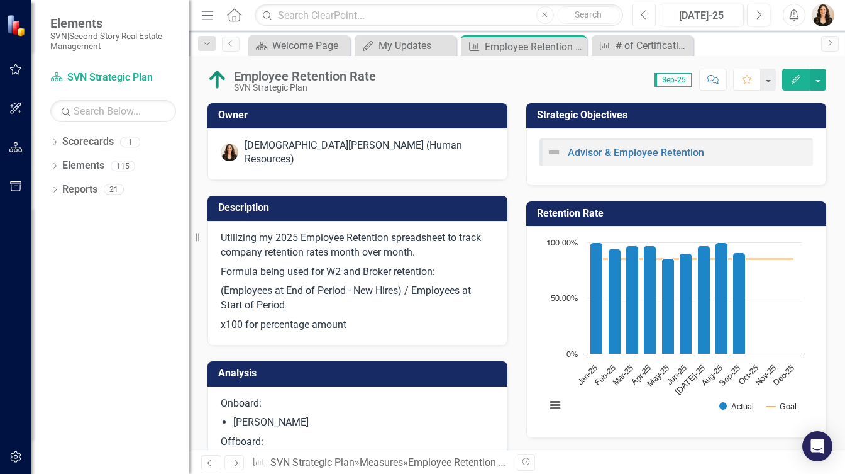
click at [643, 15] on icon "Previous" at bounding box center [644, 14] width 7 height 11
click at [575, 44] on icon "Close" at bounding box center [575, 47] width 13 height 10
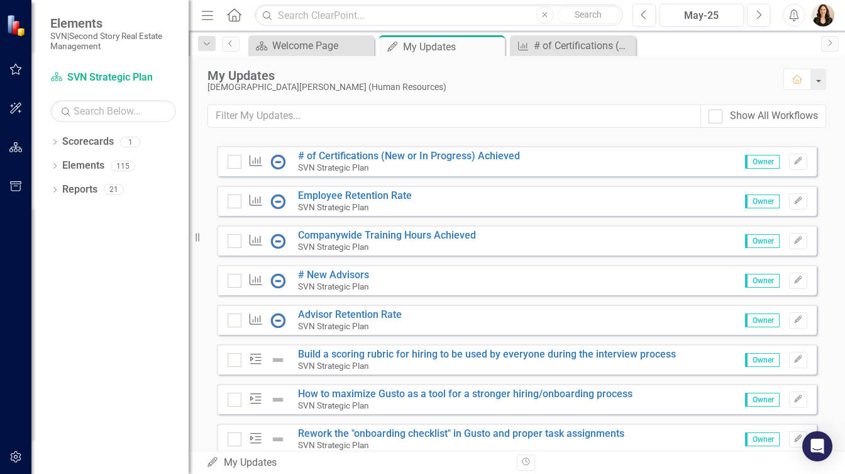
scroll to position [137, 0]
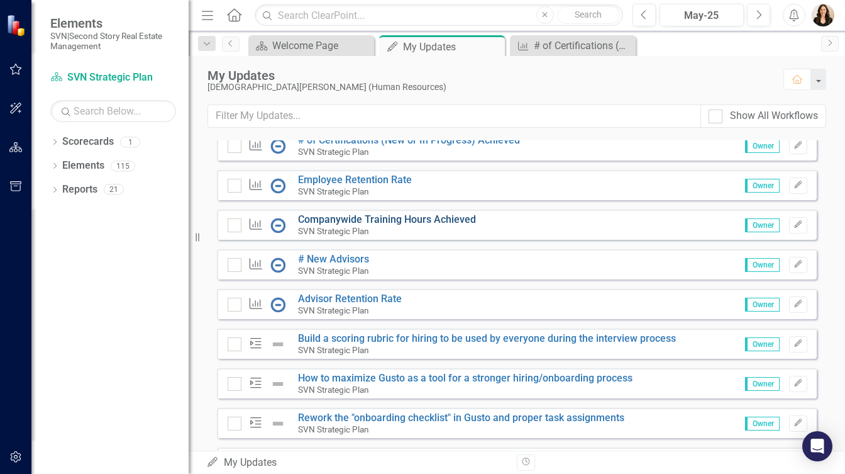
click at [366, 225] on link "Companywide Training Hours Achieved" at bounding box center [387, 219] width 178 height 12
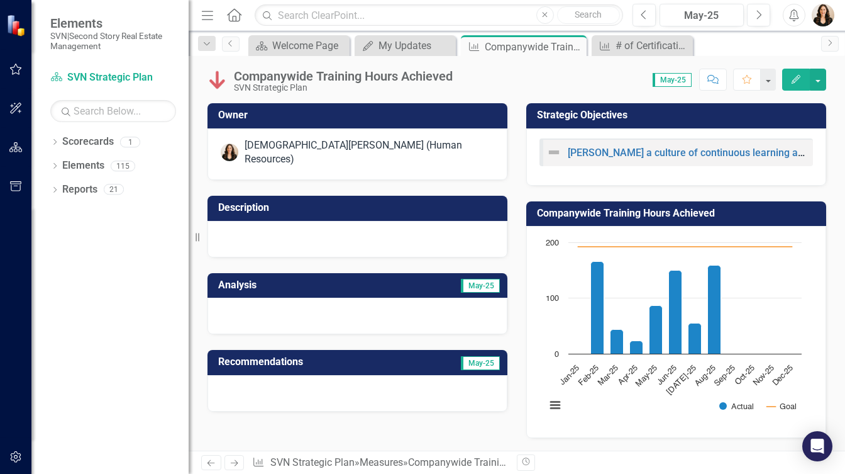
scroll to position [268, 0]
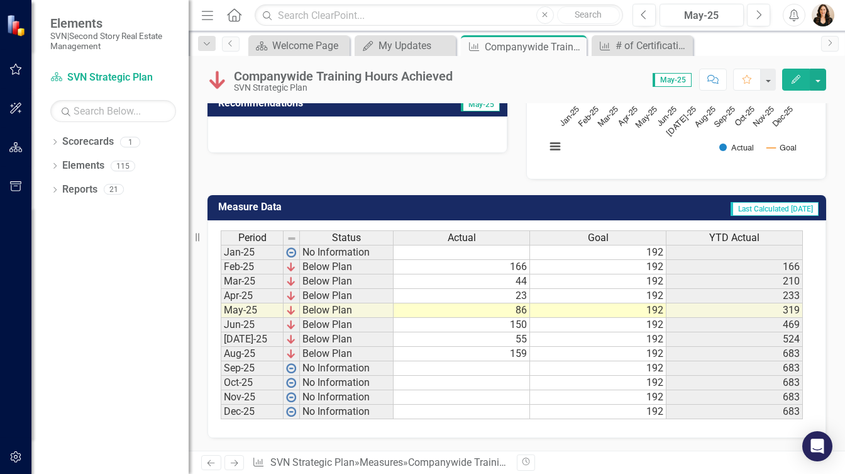
click at [518, 361] on td at bounding box center [462, 368] width 136 height 14
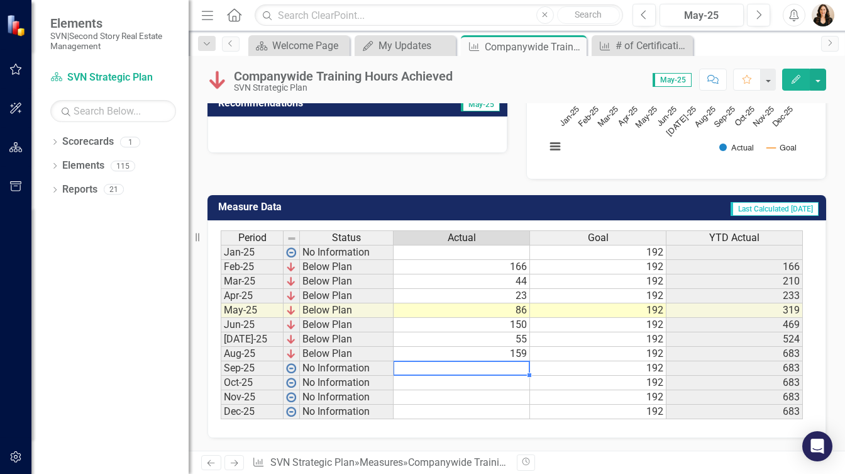
type textarea "8"
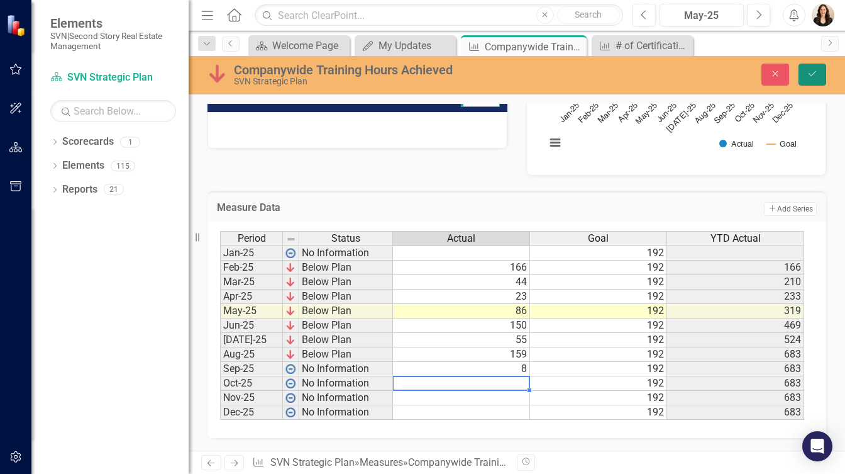
click at [811, 70] on icon "Save" at bounding box center [812, 73] width 11 height 9
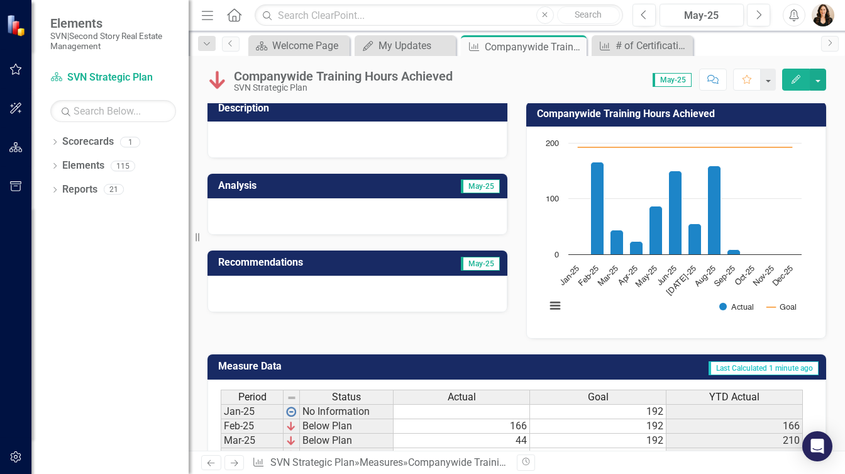
scroll to position [99, 0]
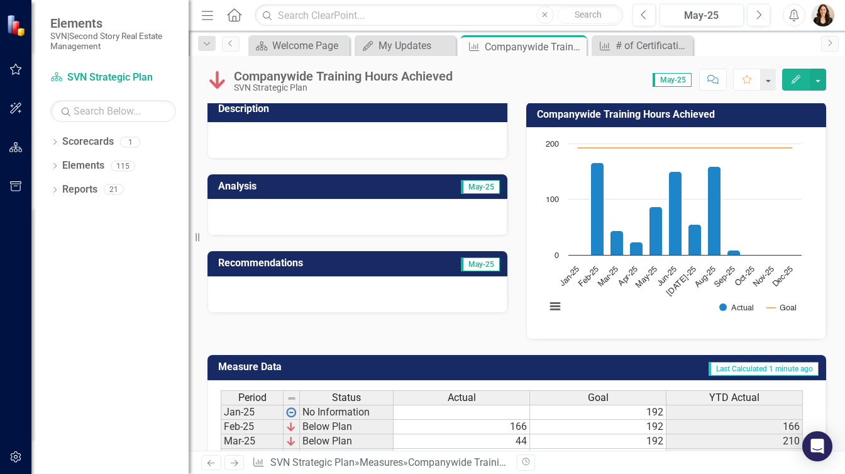
click at [364, 206] on div at bounding box center [358, 217] width 300 height 36
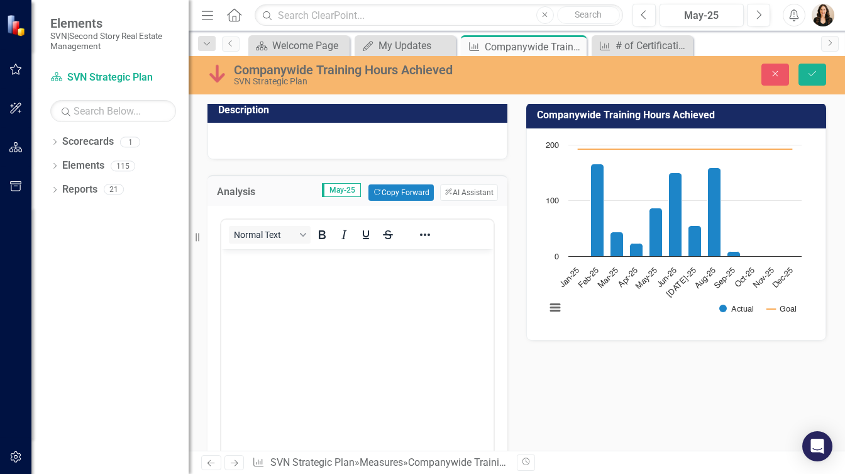
scroll to position [0, 0]
click at [334, 294] on body "Rich Text Area. Press ALT-0 for help." at bounding box center [357, 343] width 272 height 189
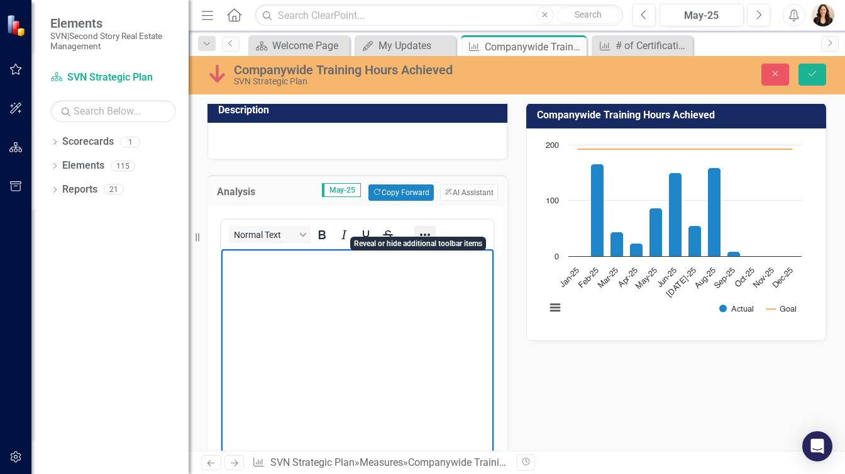
click at [421, 227] on icon "Reveal or hide additional toolbar items" at bounding box center [425, 234] width 15 height 15
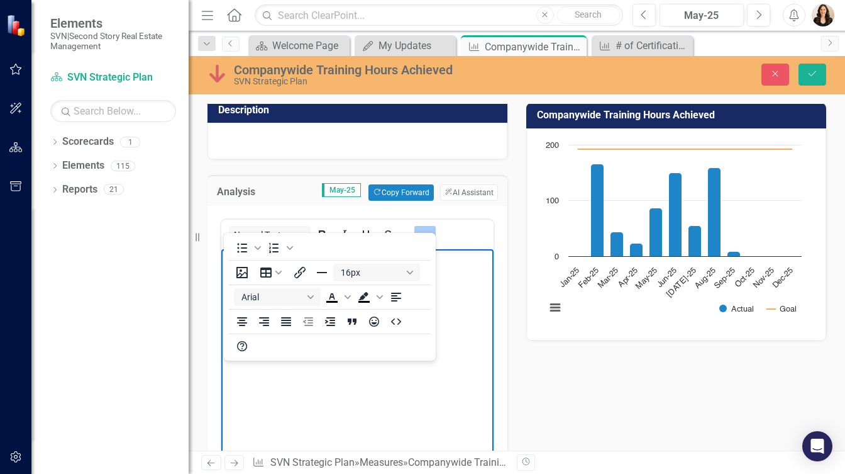
drag, startPoint x: 457, startPoint y: 275, endPoint x: 445, endPoint y: 273, distance: 11.5
click at [457, 275] on body "Rich Text Area. Press ALT-0 for help." at bounding box center [357, 343] width 272 height 189
click at [455, 274] on body "Rich Text Area. Press ALT-0 for help." at bounding box center [357, 343] width 272 height 189
click at [422, 233] on icon "Reveal or hide additional toolbar items" at bounding box center [425, 234] width 10 height 3
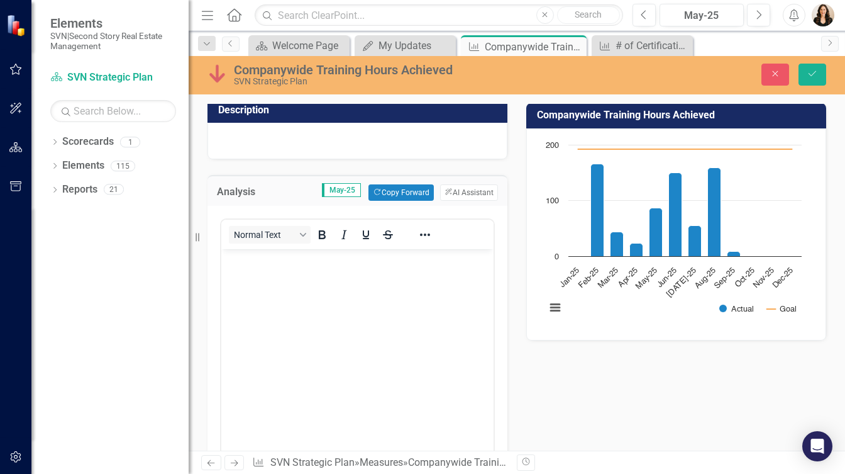
click at [340, 281] on body "Rich Text Area. Press ALT-0 for help." at bounding box center [357, 343] width 272 height 189
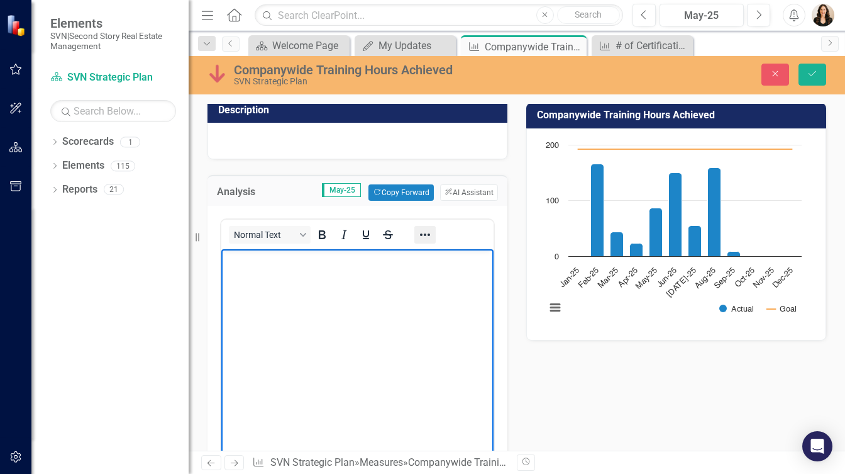
click at [423, 227] on icon "Reveal or hide additional toolbar items" at bounding box center [425, 234] width 15 height 15
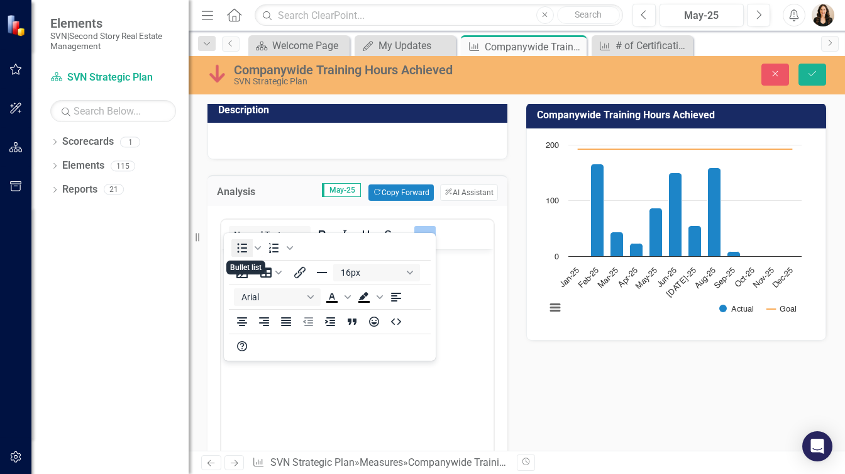
click at [238, 247] on icon "Bullet list" at bounding box center [243, 247] width 10 height 9
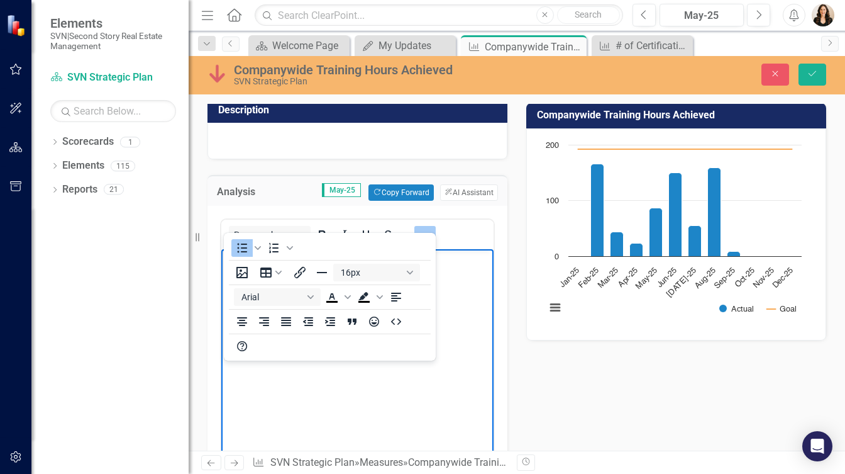
drag, startPoint x: 426, startPoint y: 224, endPoint x: 97, endPoint y: 29, distance: 382.4
click at [426, 227] on icon "Reveal or hide additional toolbar items" at bounding box center [425, 234] width 15 height 15
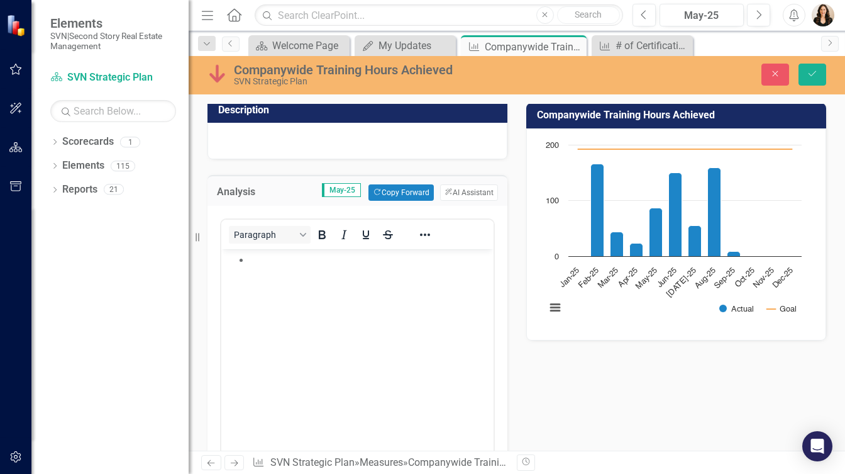
click at [279, 260] on li "Rich Text Area. Press ALT-0 for help." at bounding box center [370, 259] width 241 height 15
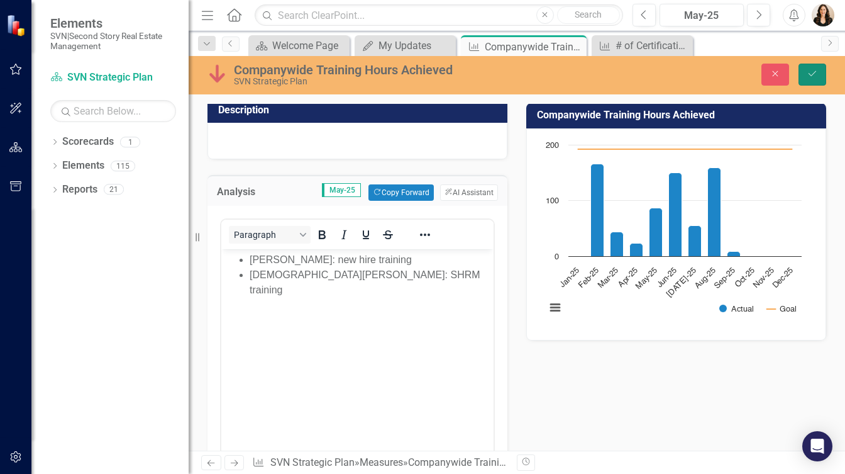
click at [814, 75] on icon "Save" at bounding box center [812, 73] width 11 height 9
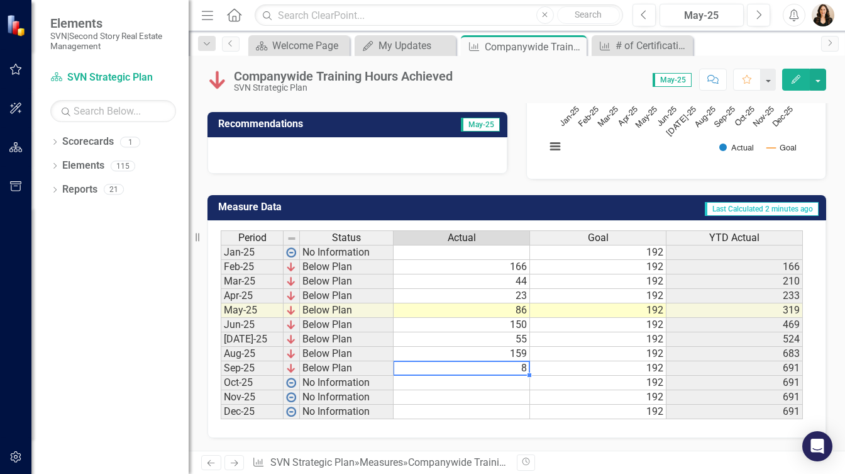
click at [526, 361] on td "8" at bounding box center [462, 368] width 136 height 14
click at [526, 360] on textarea at bounding box center [461, 367] width 137 height 15
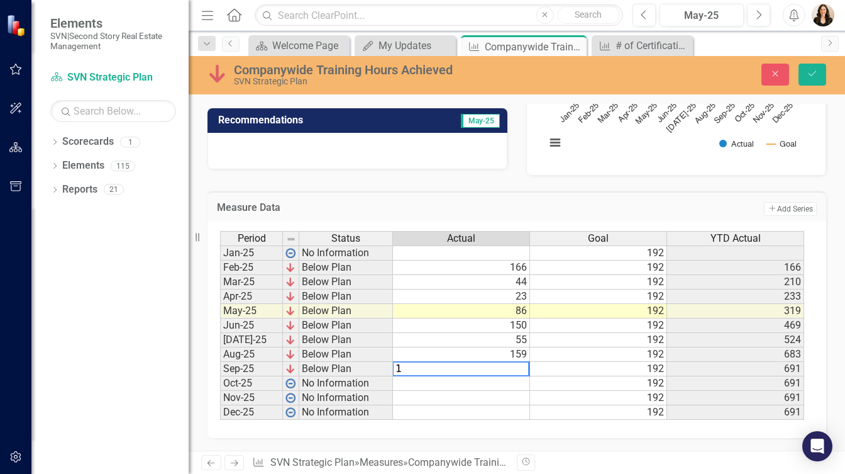
type textarea "18"
click at [797, 66] on div "Close Save" at bounding box center [708, 75] width 255 height 22
click at [804, 70] on button "Save" at bounding box center [813, 75] width 28 height 22
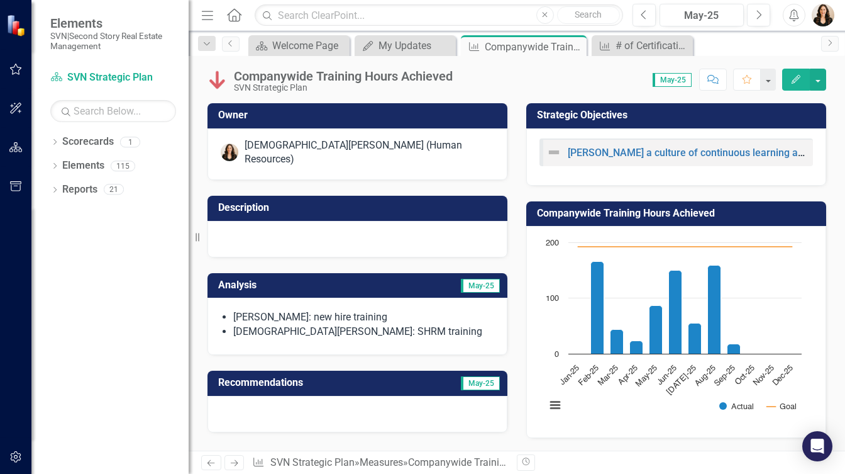
click at [397, 325] on li "Kristen Hodge: SHRM training" at bounding box center [363, 332] width 261 height 14
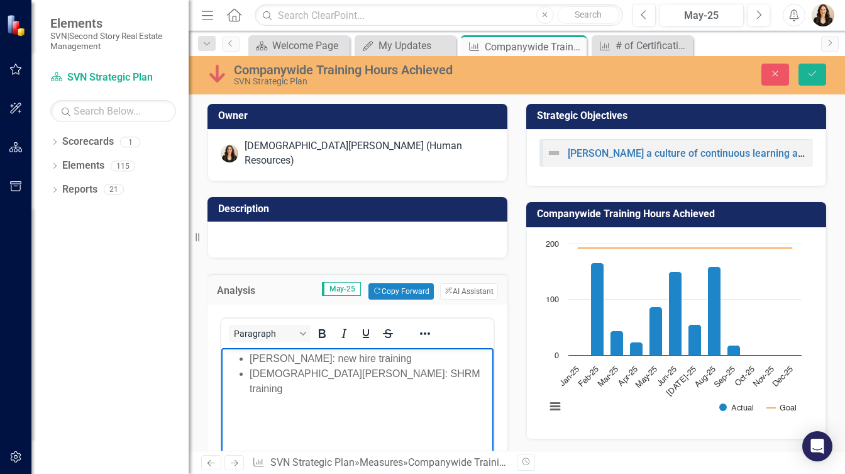
click at [406, 375] on li "Kristen Hodge: SHRM training" at bounding box center [370, 381] width 241 height 30
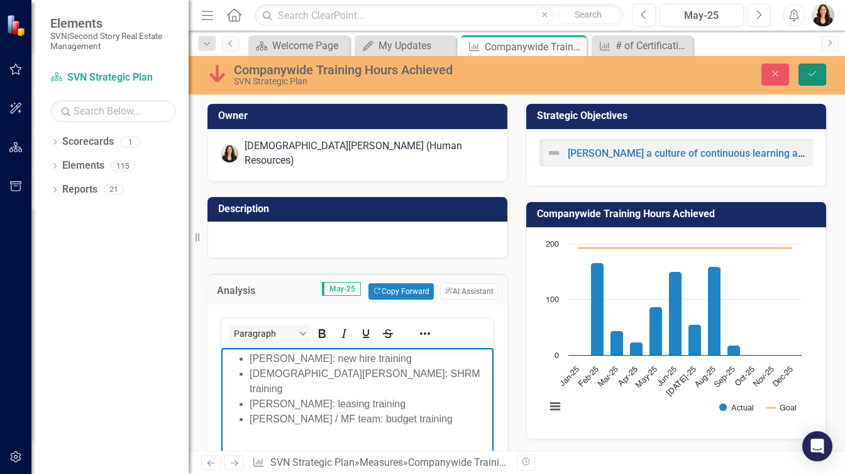
click at [811, 70] on icon "Save" at bounding box center [812, 73] width 11 height 9
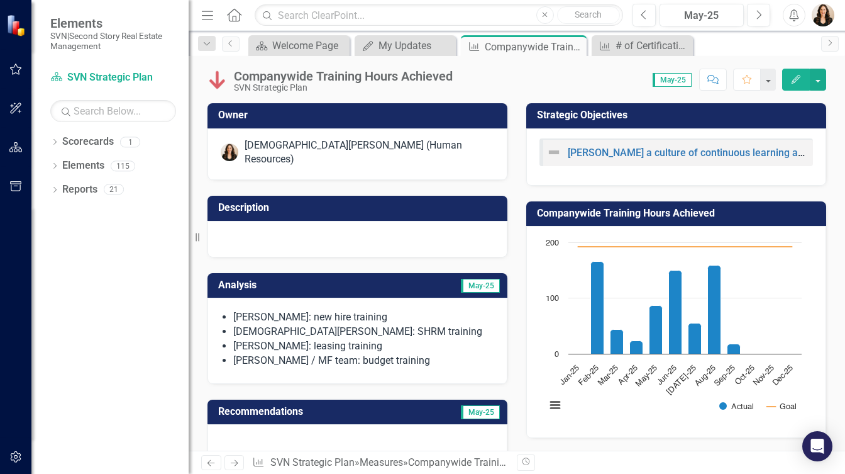
click at [421, 311] on li "Zac Dupwe: new hire training" at bounding box center [363, 317] width 261 height 14
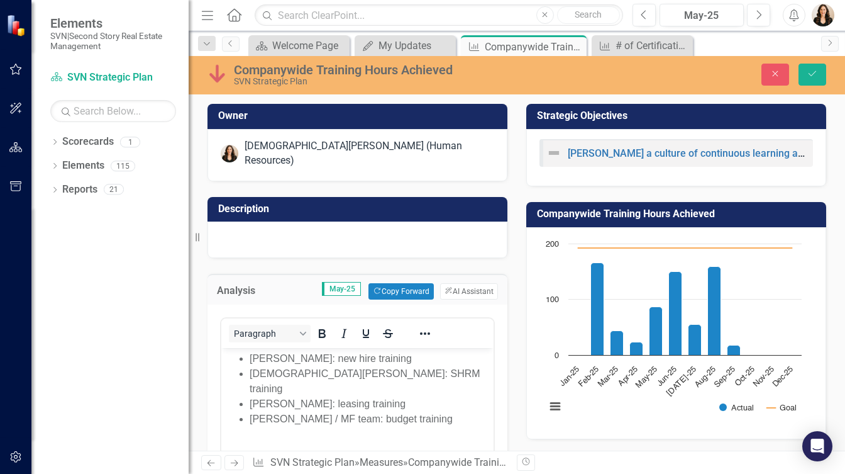
click at [415, 411] on li "Beverly / MF team: budget training" at bounding box center [370, 418] width 241 height 15
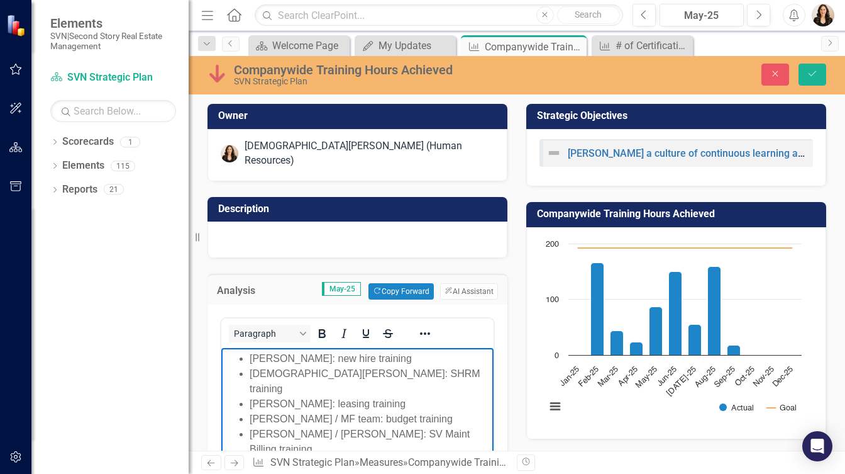
click at [390, 426] on li "Beverly / Hayden: SV Maint Billing training" at bounding box center [370, 441] width 241 height 30
click at [814, 74] on icon "Save" at bounding box center [812, 73] width 11 height 9
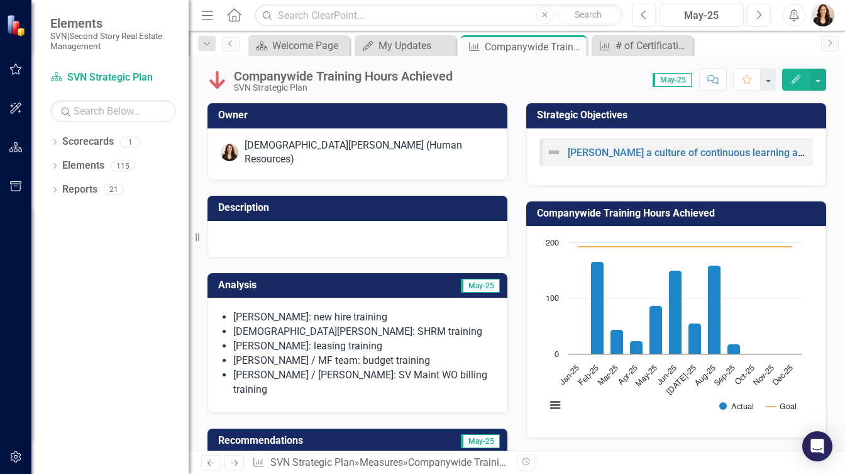
click at [431, 353] on li "Beverly / MF team: budget training" at bounding box center [363, 360] width 261 height 14
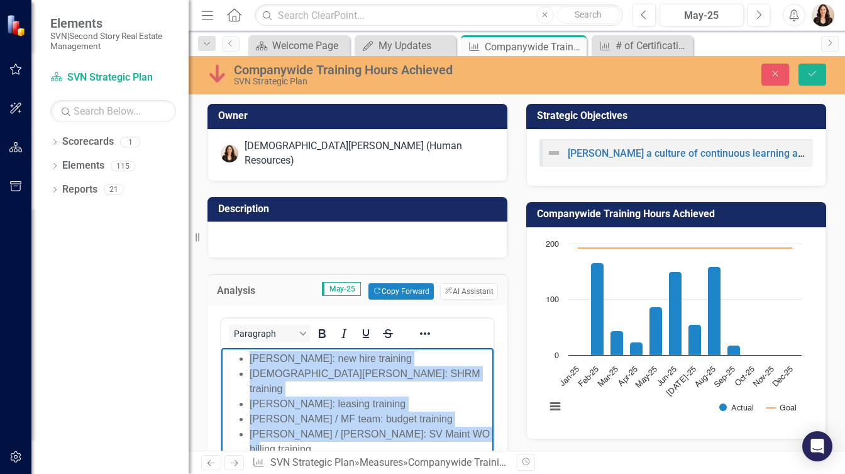
drag, startPoint x: 470, startPoint y: 421, endPoint x: 238, endPoint y: 353, distance: 241.6
click at [238, 353] on ul "Zac Dupwe: new hire training Kristen Hodge: SHRM training Briana Thacker: leasi…" at bounding box center [358, 404] width 266 height 106
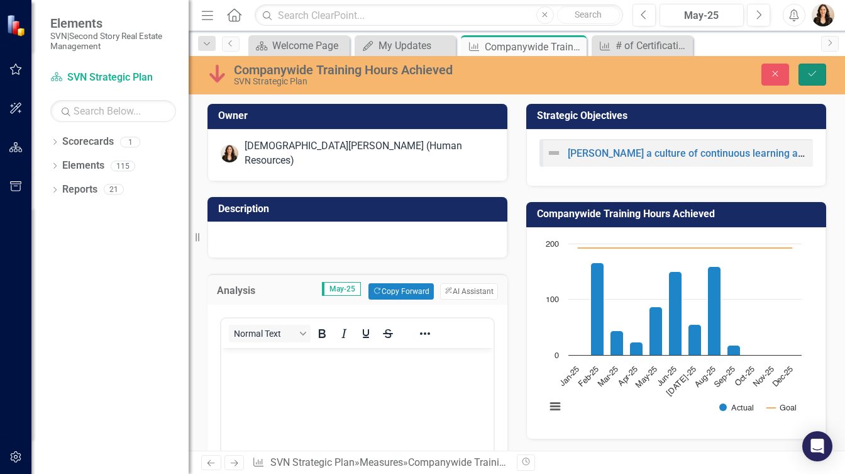
click at [804, 68] on button "Save" at bounding box center [813, 75] width 28 height 22
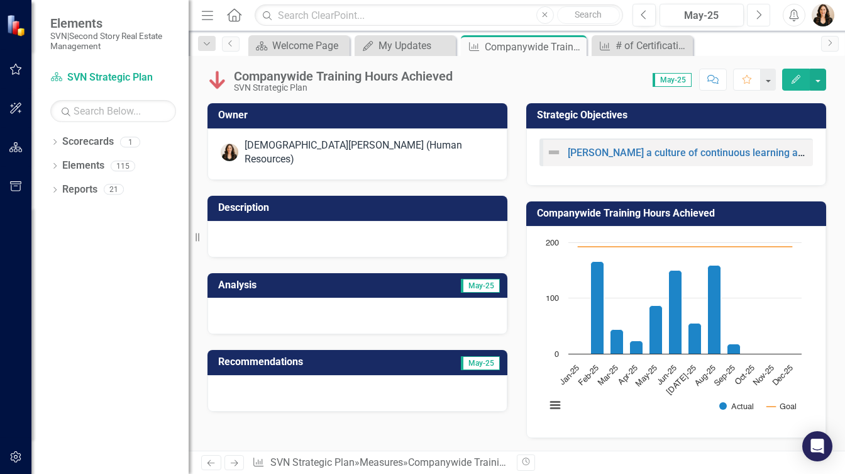
click at [762, 16] on icon "Next" at bounding box center [758, 14] width 7 height 11
click at [760, 12] on icon "Next" at bounding box center [758, 14] width 7 height 11
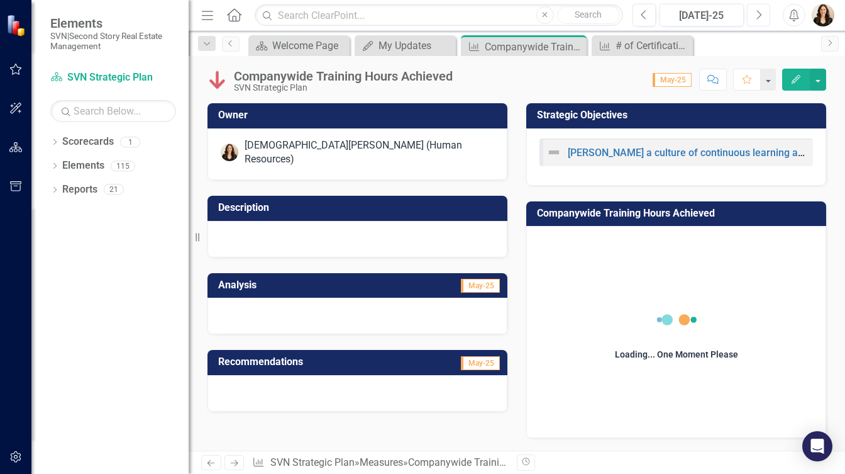
click at [760, 12] on icon "Next" at bounding box center [758, 14] width 7 height 11
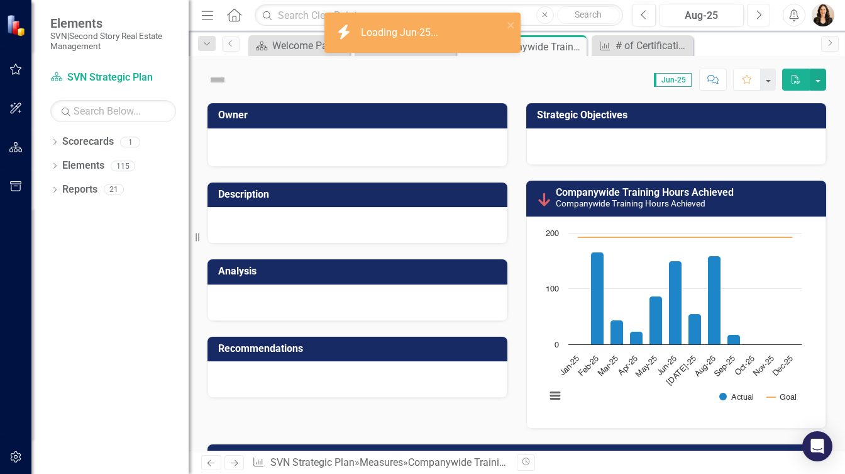
click at [760, 12] on icon "Next" at bounding box center [758, 14] width 7 height 11
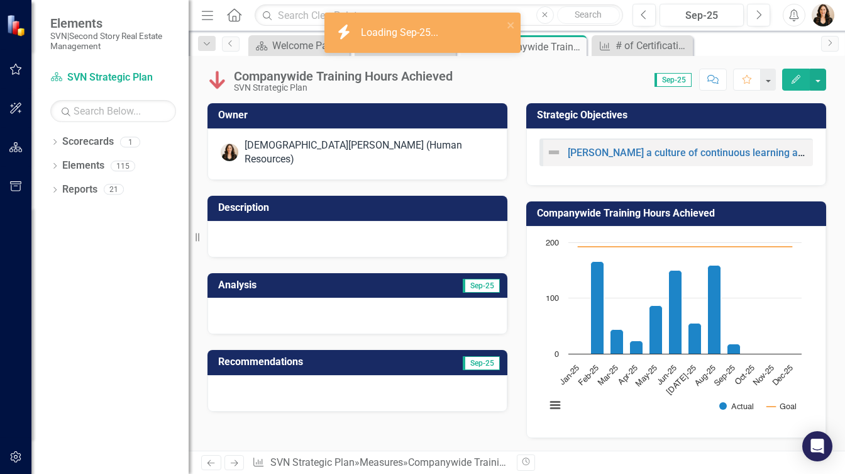
click at [354, 303] on div at bounding box center [358, 315] width 300 height 36
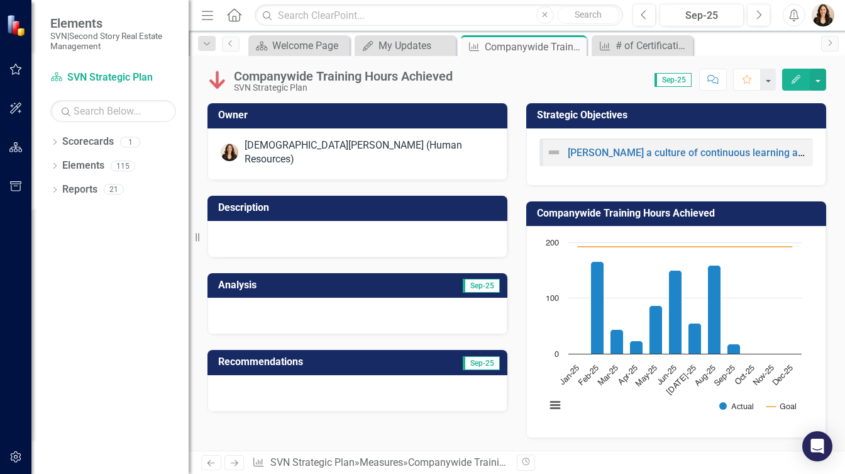
click at [354, 303] on div at bounding box center [358, 315] width 300 height 36
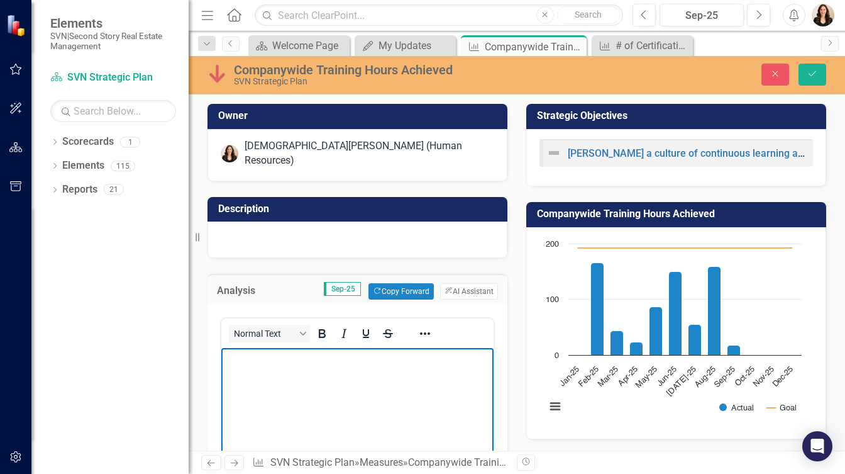
click at [346, 384] on body "Rich Text Area. Press ALT-0 for help." at bounding box center [357, 442] width 272 height 189
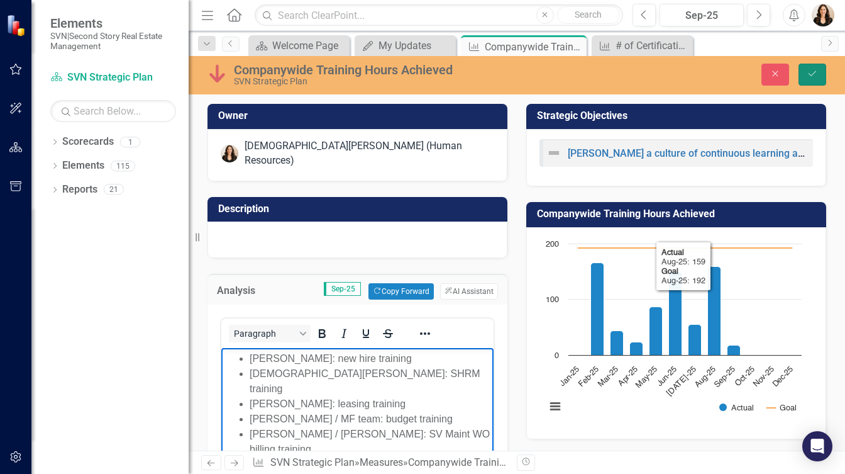
click at [825, 75] on button "Save" at bounding box center [813, 75] width 28 height 22
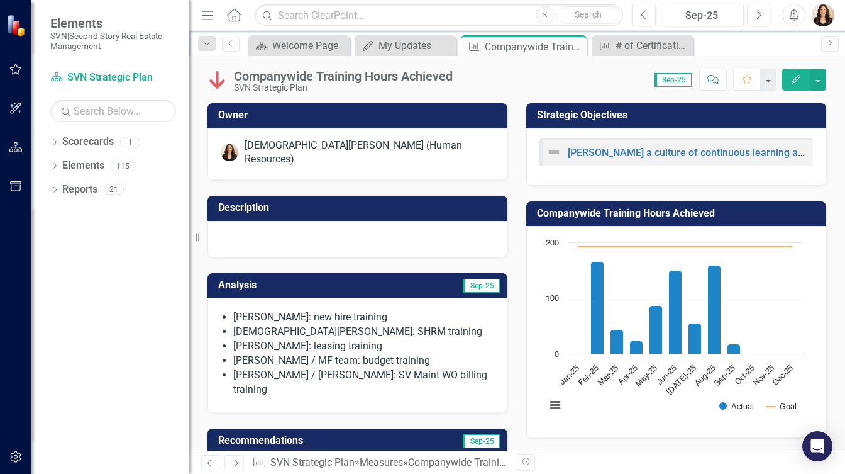
click at [474, 370] on li "Beverly / Hayden: SV Maint WO billing training" at bounding box center [363, 382] width 261 height 29
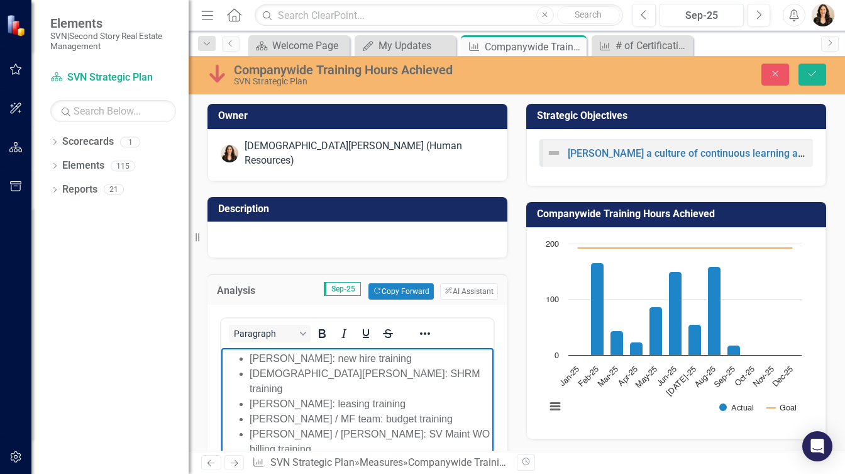
click at [469, 426] on li "Beverly / Hayden: SV Maint WO billing training" at bounding box center [370, 441] width 241 height 30
click at [812, 68] on button "Save" at bounding box center [813, 75] width 28 height 22
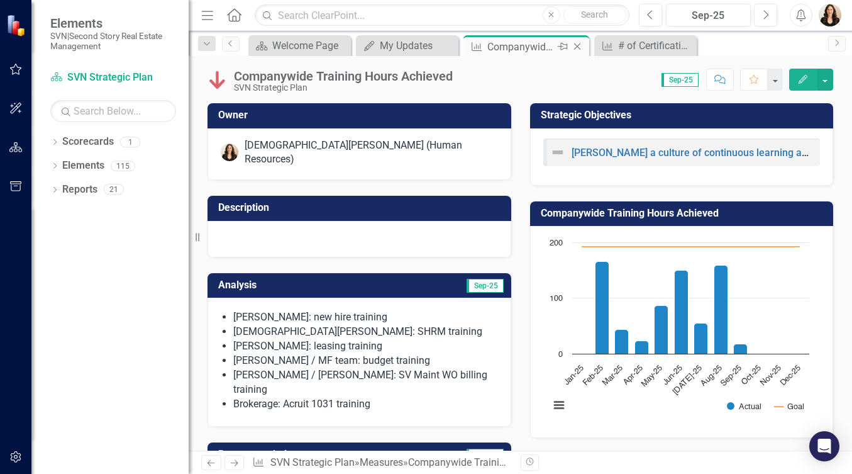
click at [577, 44] on icon "Close" at bounding box center [577, 47] width 13 height 10
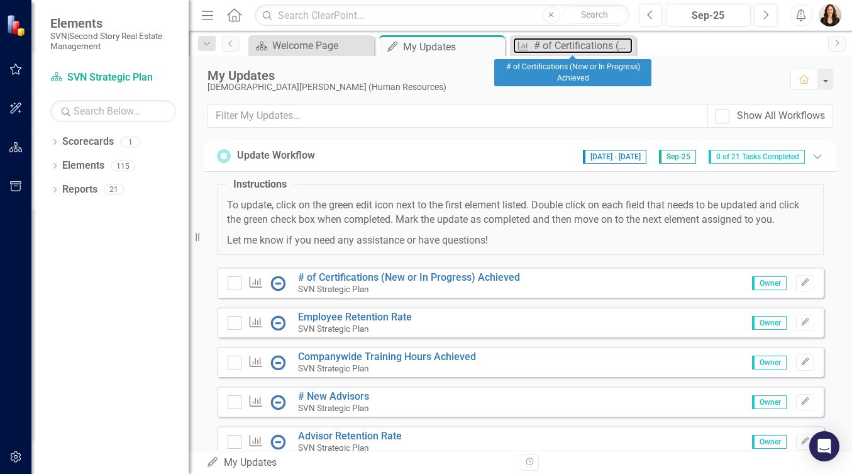
click at [577, 44] on div "# of Certifications (New or In Progress) Achieved" at bounding box center [583, 46] width 99 height 16
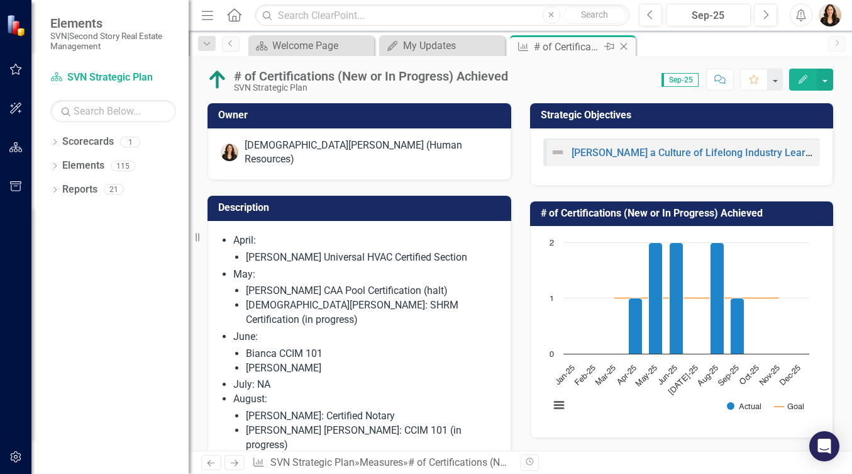
click at [624, 47] on icon at bounding box center [624, 46] width 7 height 7
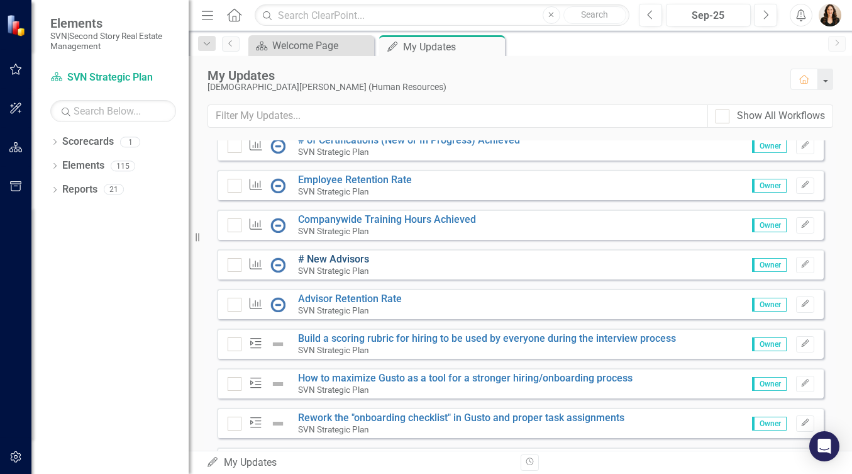
scroll to position [135, 0]
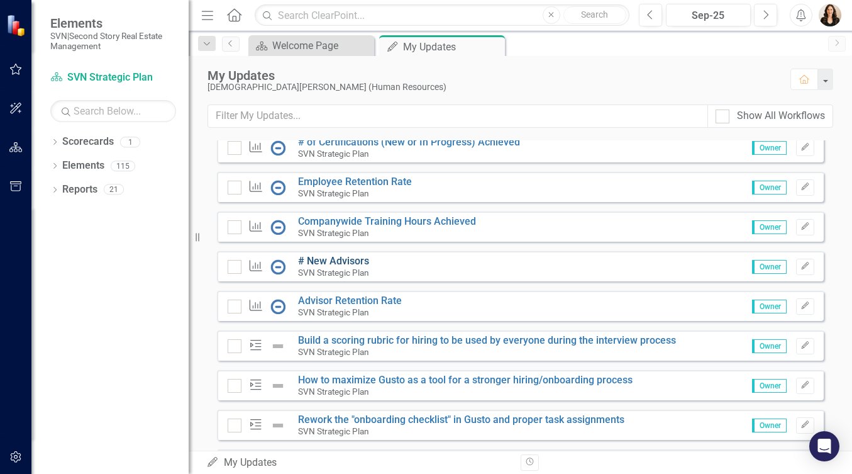
click at [350, 267] on link "# New Advisors" at bounding box center [333, 261] width 71 height 12
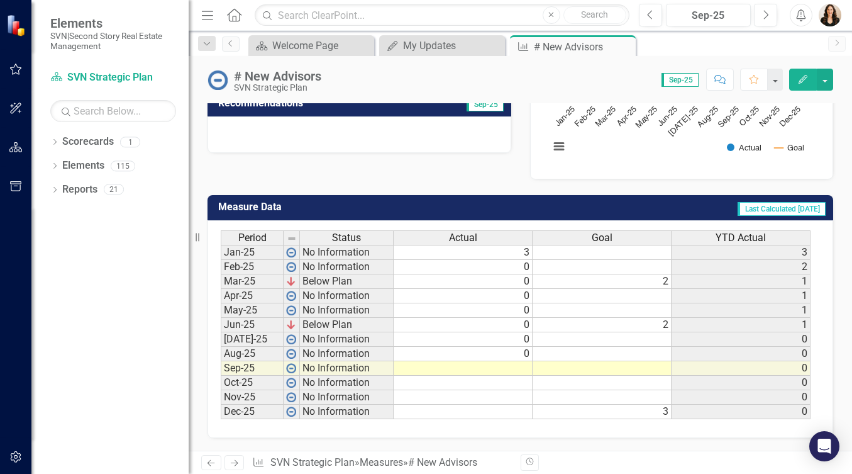
click at [524, 361] on td at bounding box center [463, 368] width 139 height 14
type textarea "0"
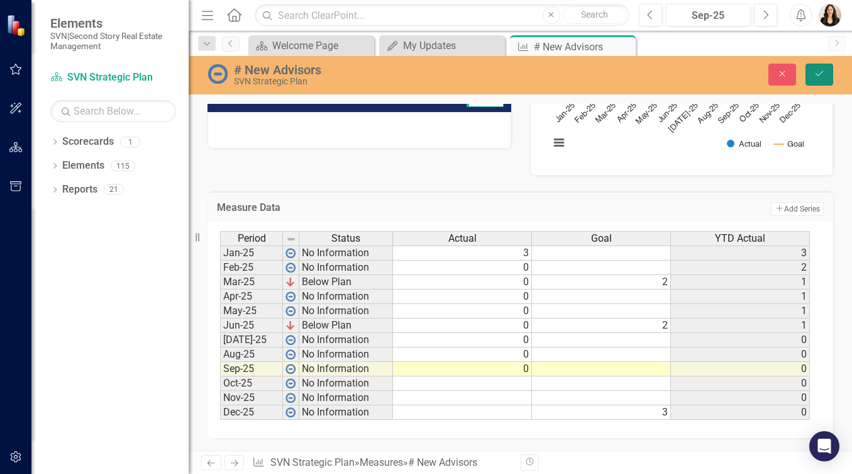
click at [823, 72] on icon "Save" at bounding box center [819, 73] width 11 height 9
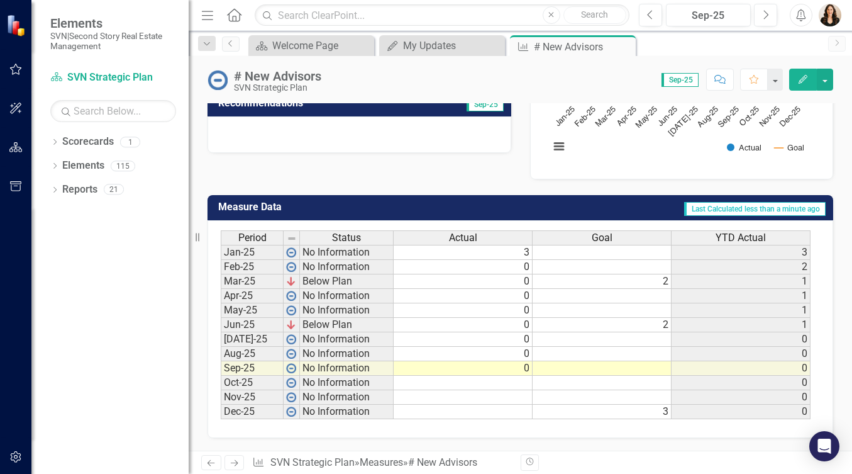
scroll to position [268, 0]
click at [655, 274] on td "2" at bounding box center [602, 281] width 139 height 14
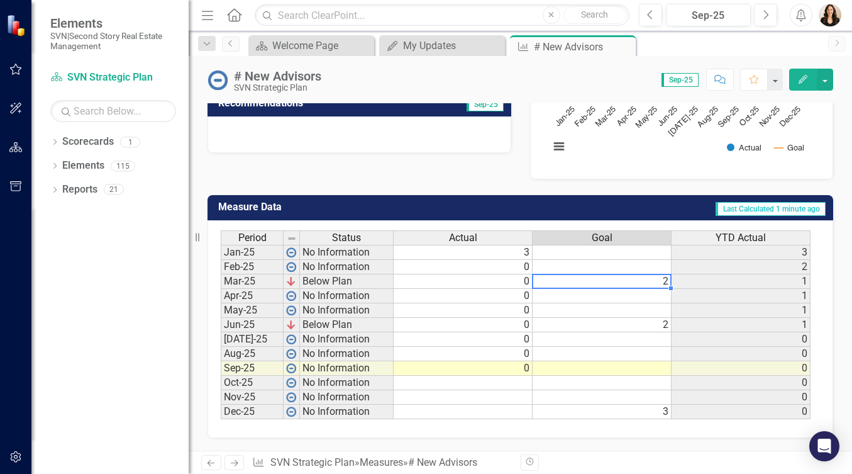
click at [655, 274] on td "2" at bounding box center [602, 281] width 139 height 14
click at [655, 274] on textarea at bounding box center [602, 281] width 140 height 15
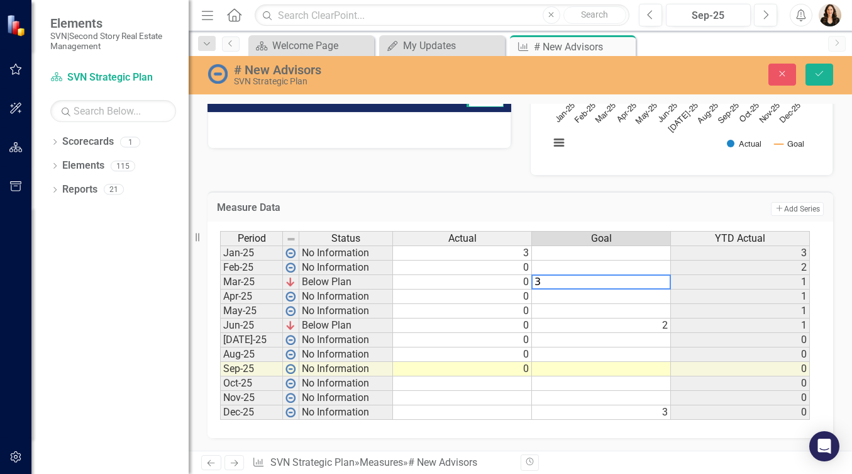
click at [658, 321] on td "2" at bounding box center [601, 325] width 139 height 14
click at [658, 289] on textarea "2" at bounding box center [601, 281] width 140 height 15
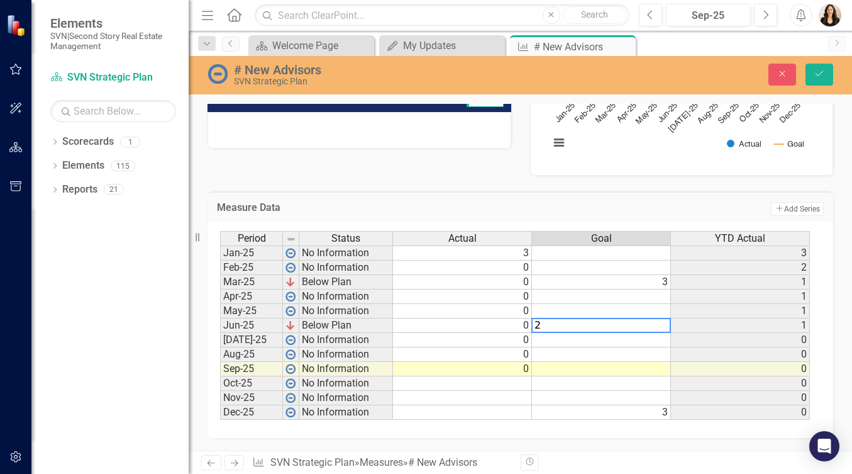
type textarea "2"
click at [659, 408] on td "3" at bounding box center [601, 412] width 139 height 14
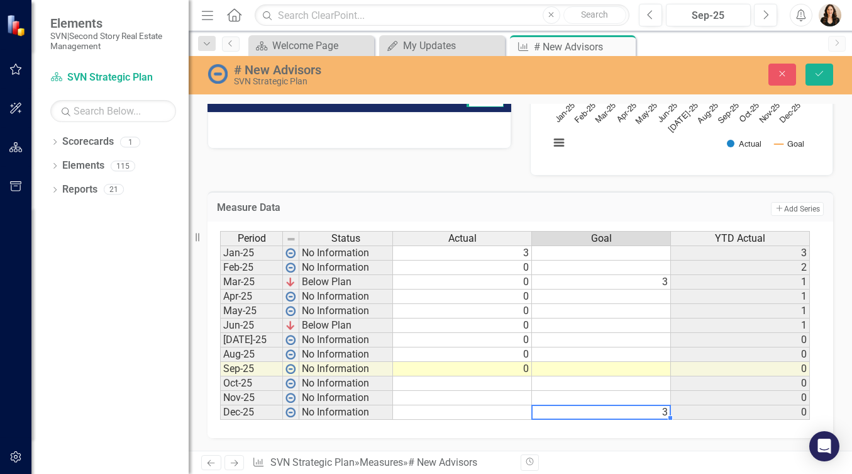
click at [659, 408] on td "3" at bounding box center [601, 412] width 139 height 14
click at [659, 408] on textarea "3" at bounding box center [601, 411] width 140 height 15
type textarea "3"
click at [663, 378] on td at bounding box center [601, 383] width 139 height 14
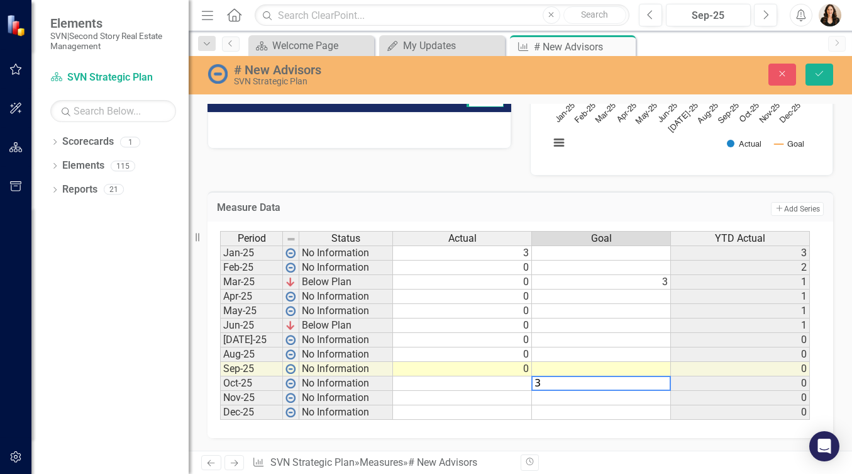
type textarea "3"
click at [760, 350] on td "0" at bounding box center [740, 354] width 139 height 14
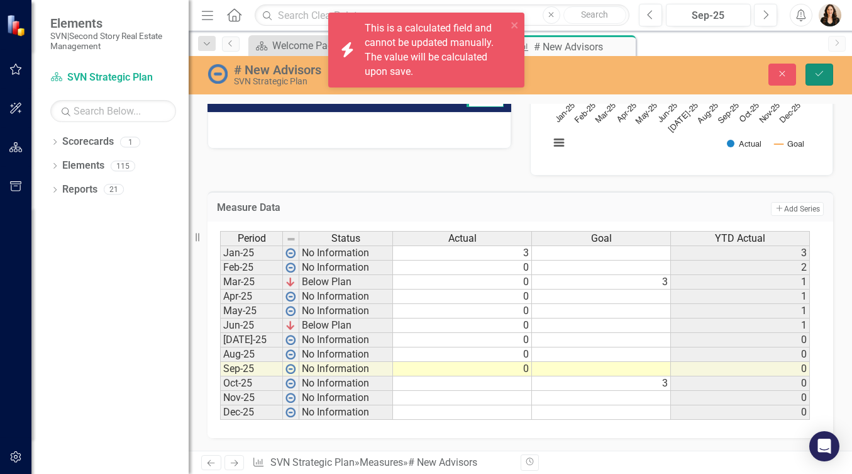
click at [821, 73] on icon "Save" at bounding box center [819, 73] width 11 height 9
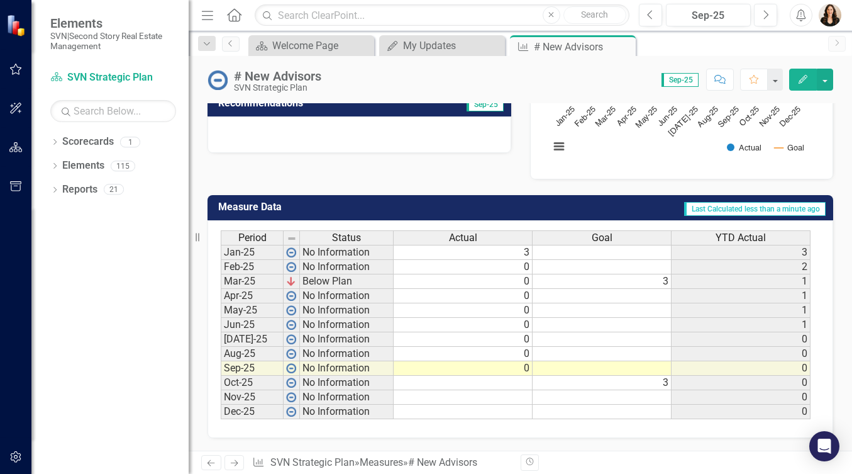
click at [625, 245] on td at bounding box center [602, 252] width 139 height 15
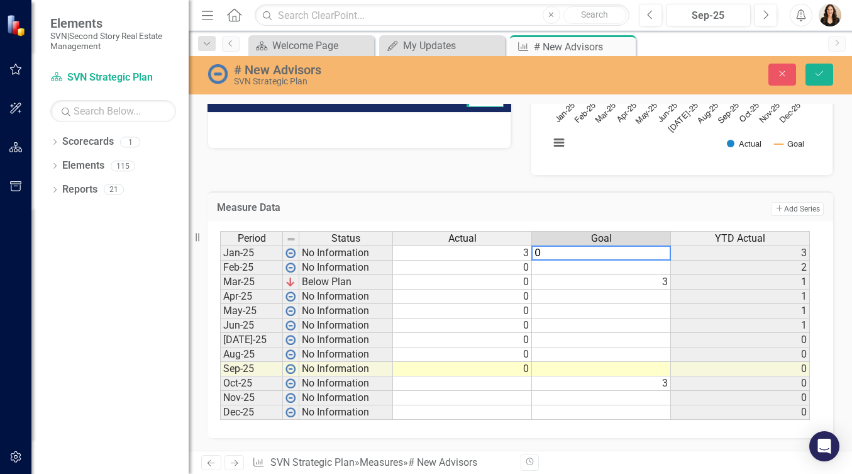
type textarea "0"
click at [659, 292] on td at bounding box center [601, 296] width 139 height 14
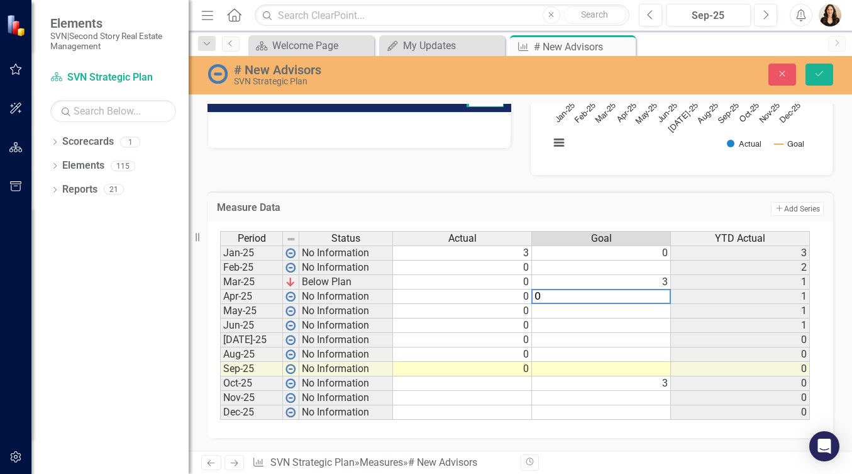
type textarea "0"
click at [662, 262] on td at bounding box center [601, 267] width 139 height 14
type textarea "0"
click at [662, 310] on td at bounding box center [601, 311] width 139 height 14
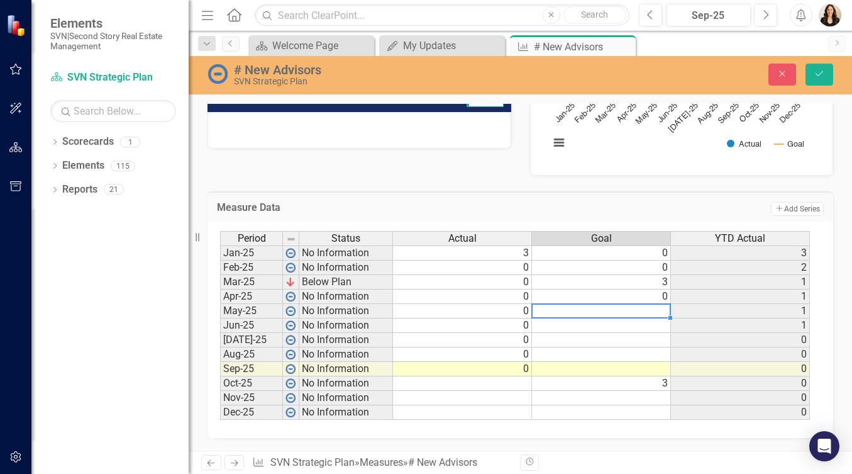
click at [662, 310] on td at bounding box center [601, 311] width 139 height 14
type textarea "0"
click at [220, 327] on div "Period Status Actual Goal YTD Actual Jan-25 No Information 3 0 3 Feb-25 No Info…" at bounding box center [220, 325] width 0 height 189
click at [663, 331] on div at bounding box center [600, 331] width 139 height 1
type textarea "0"
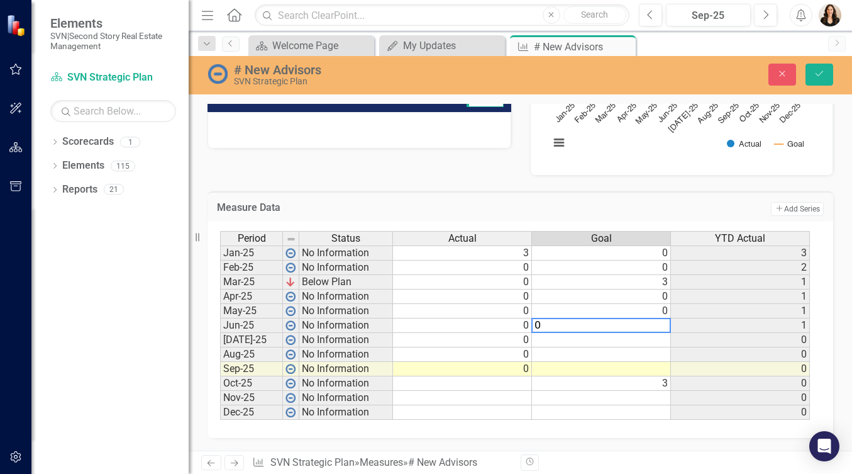
click at [664, 338] on td at bounding box center [601, 340] width 139 height 14
type textarea "0"
click at [662, 349] on td at bounding box center [601, 354] width 139 height 14
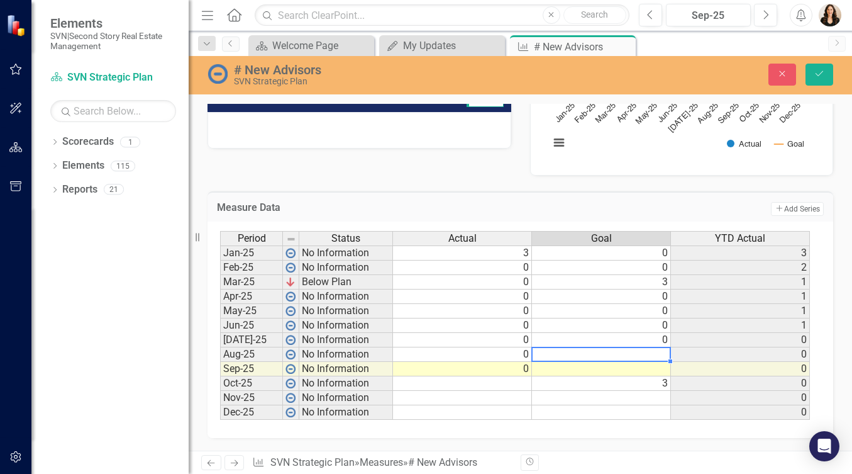
click at [662, 349] on td at bounding box center [601, 354] width 139 height 14
type textarea "0"
click at [664, 365] on td at bounding box center [601, 369] width 139 height 14
type textarea "0"
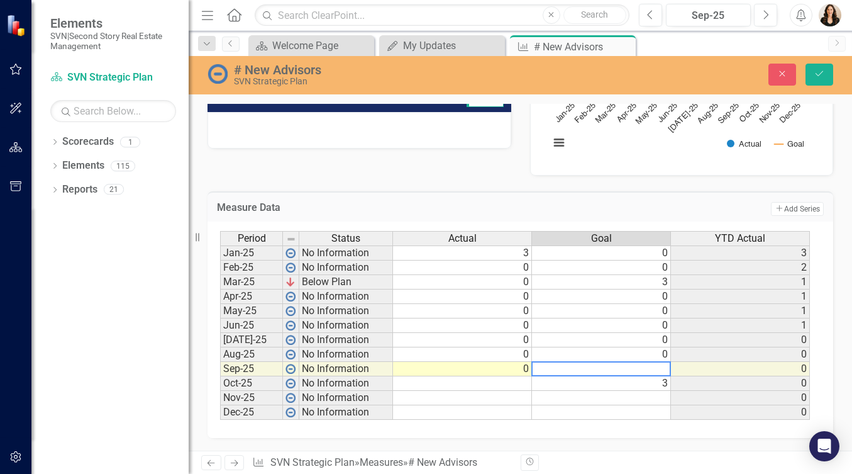
click at [662, 391] on td at bounding box center [601, 398] width 139 height 14
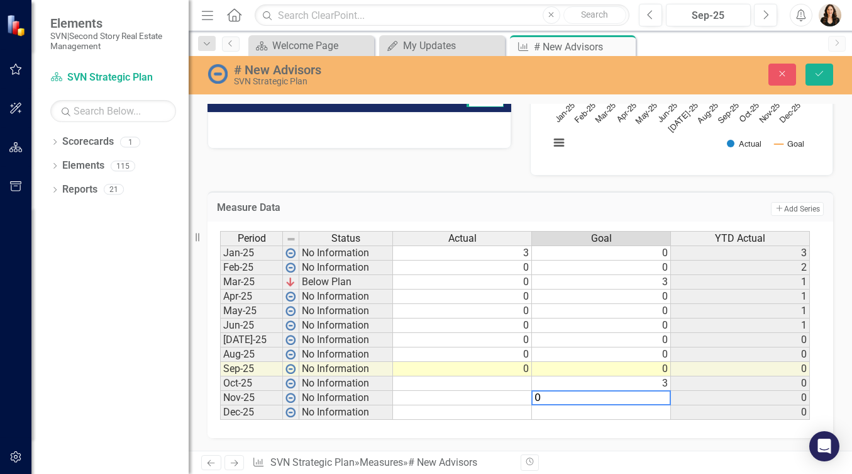
type textarea "0"
click at [658, 410] on td at bounding box center [601, 412] width 139 height 14
type textarea "0"
click at [814, 71] on icon "Save" at bounding box center [819, 73] width 11 height 9
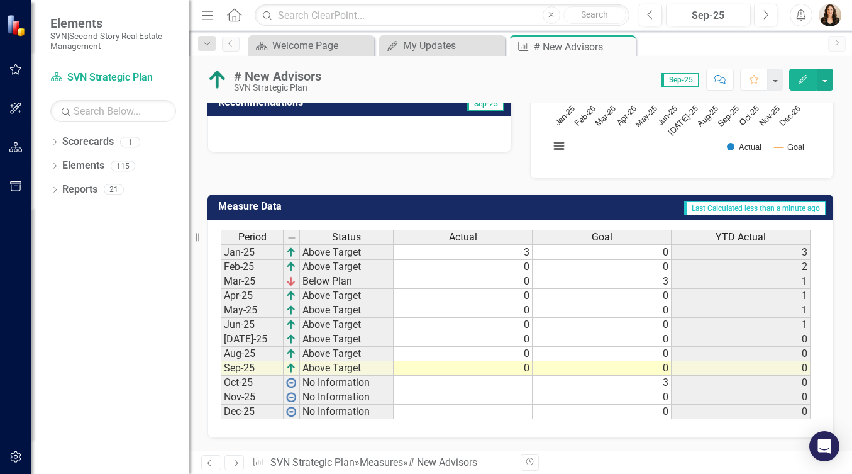
scroll to position [0, 0]
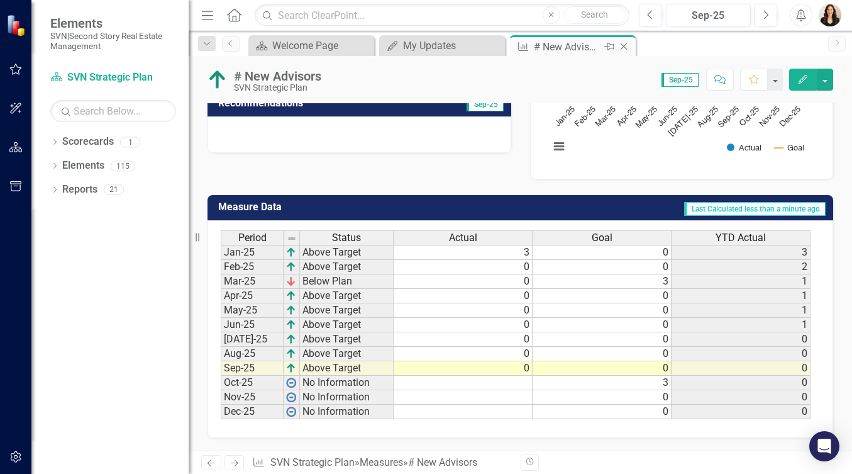
click at [623, 45] on icon at bounding box center [624, 46] width 7 height 7
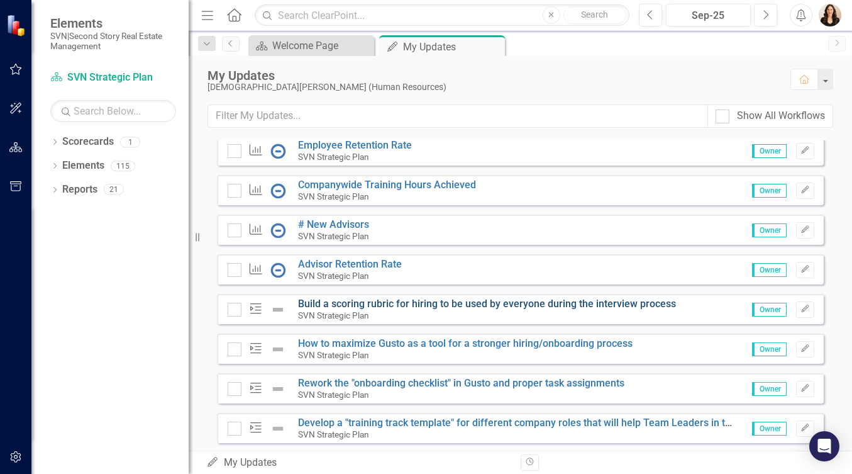
scroll to position [173, 0]
click at [377, 269] on link "Advisor Retention Rate" at bounding box center [350, 263] width 104 height 12
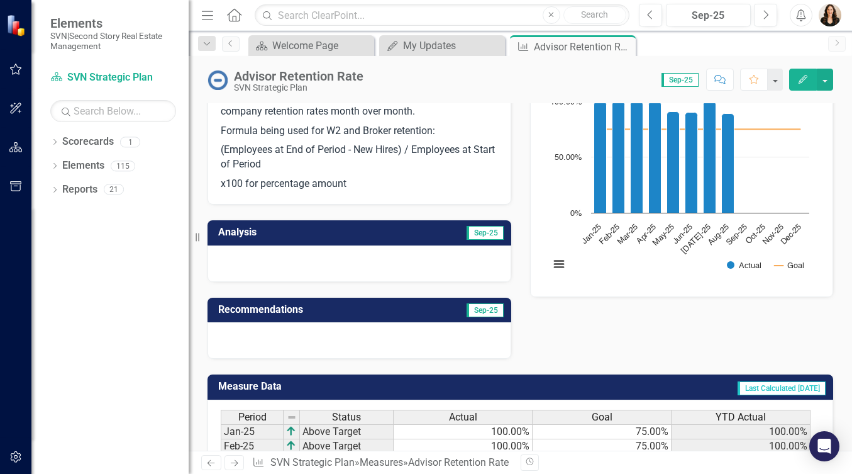
scroll to position [318, 0]
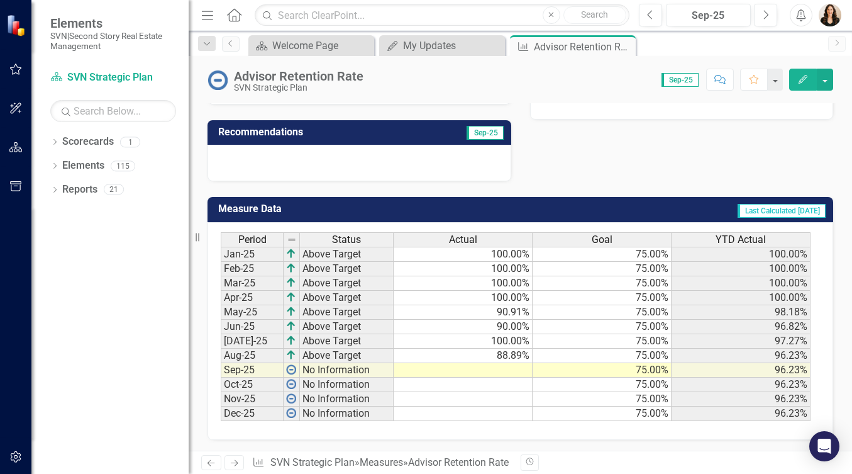
click at [507, 363] on td at bounding box center [463, 370] width 139 height 14
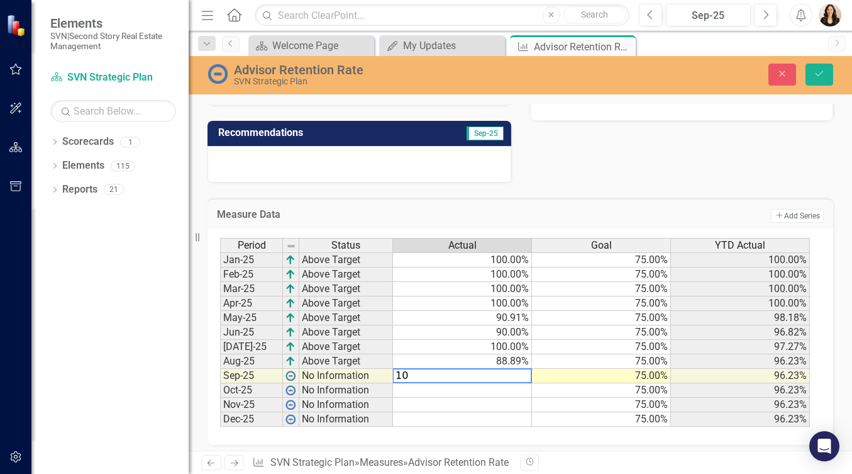
type textarea "100"
click at [821, 71] on icon "Save" at bounding box center [819, 73] width 11 height 9
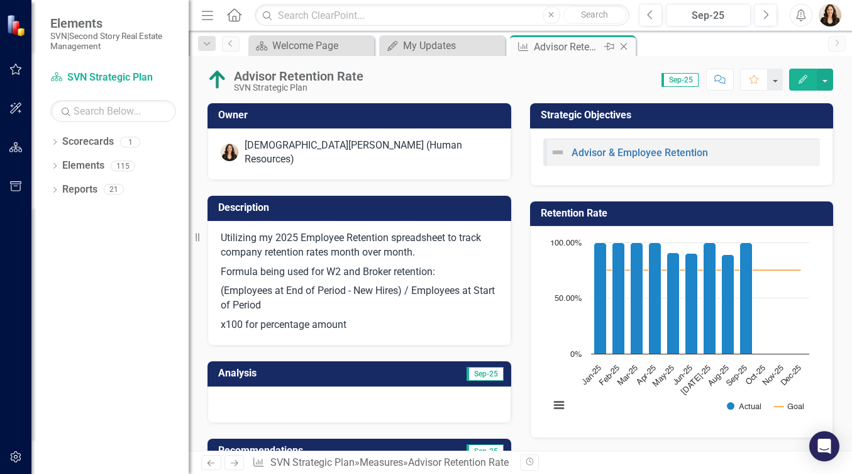
click at [623, 44] on icon "Close" at bounding box center [624, 47] width 13 height 10
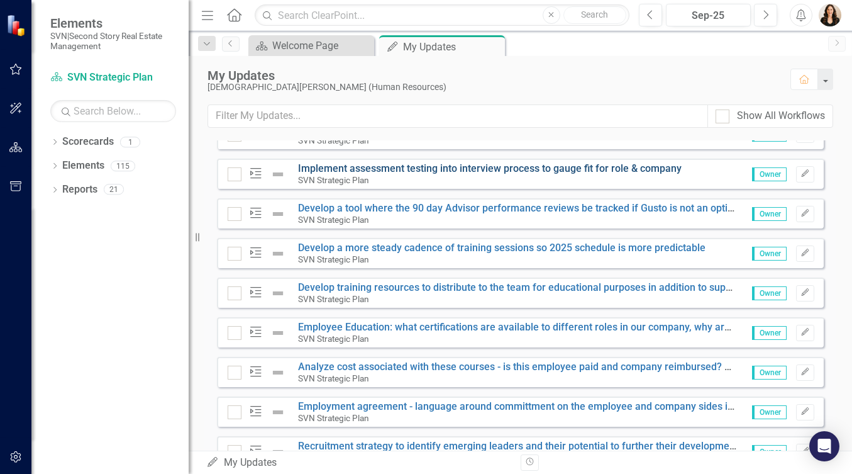
scroll to position [625, 0]
click at [393, 174] on link "Implement assessment testing into interview process to gauge fit for role & com…" at bounding box center [490, 168] width 384 height 12
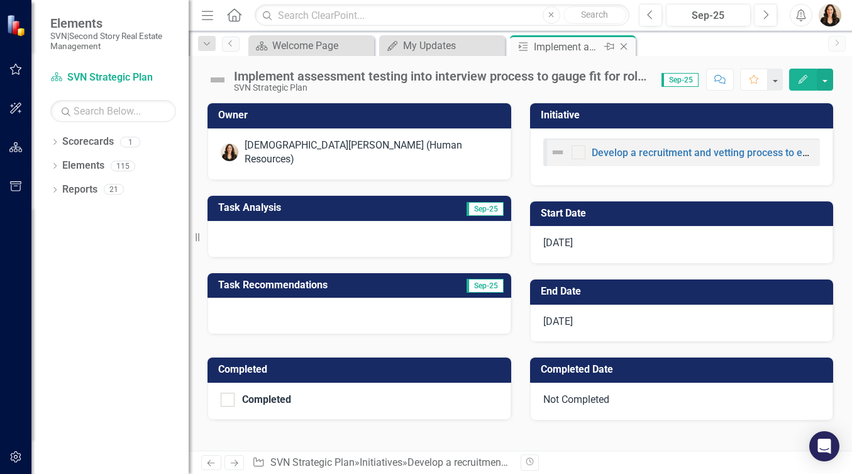
click at [626, 43] on icon "Close" at bounding box center [624, 47] width 13 height 10
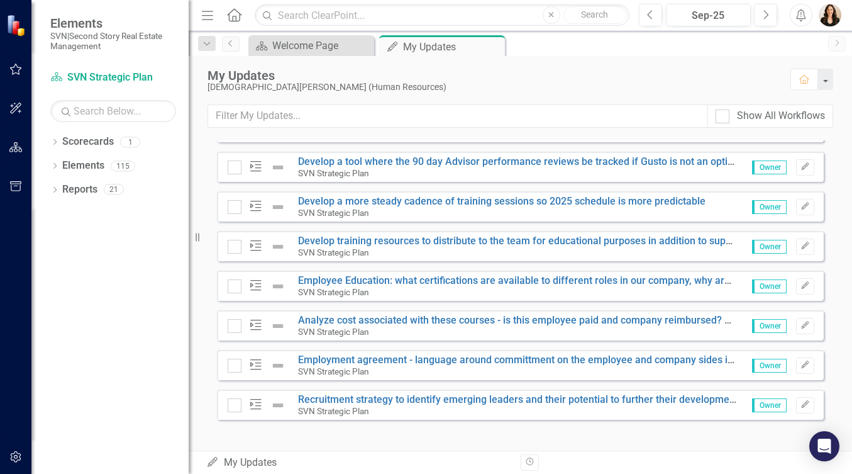
scroll to position [660, 0]
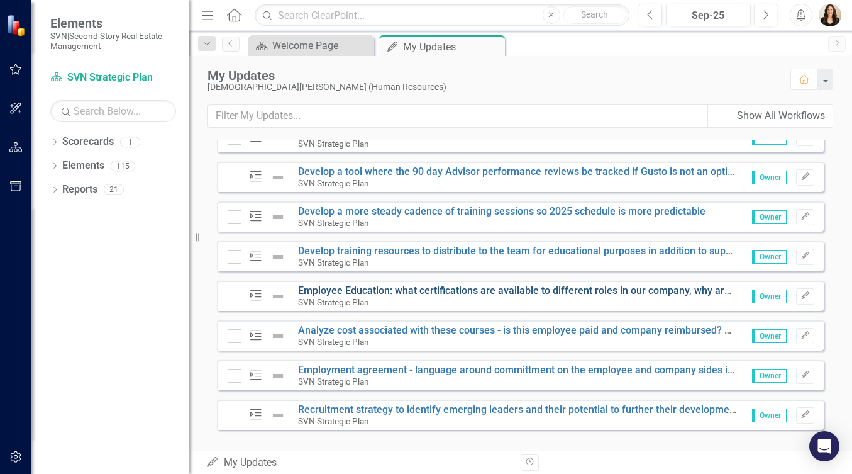
click at [479, 296] on link "Employee Education: what certifications are available to different roles in our…" at bounding box center [777, 290] width 958 height 12
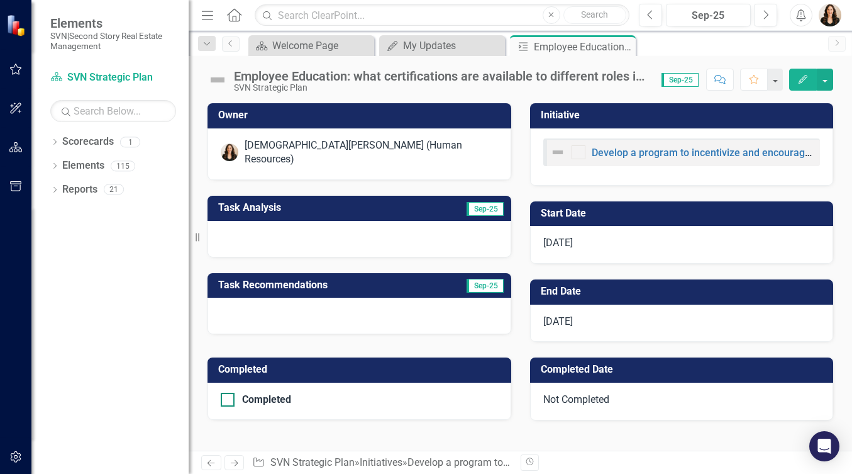
click at [228, 397] on input "Completed" at bounding box center [225, 396] width 8 height 8
checkbox input "true"
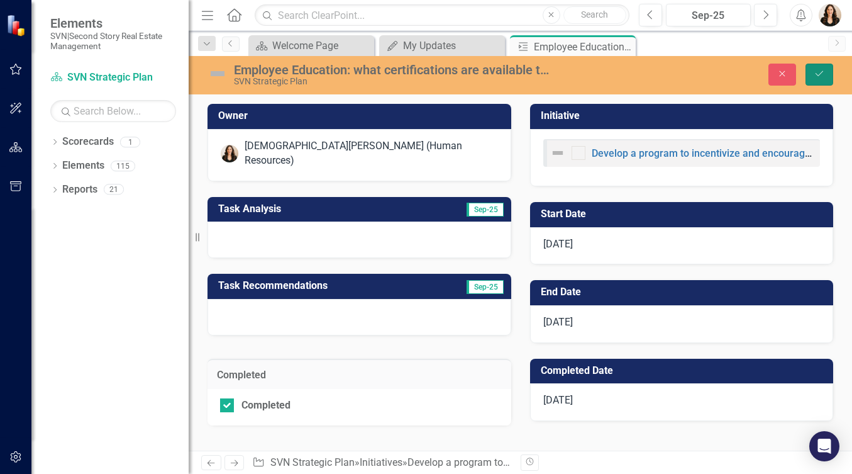
click at [819, 70] on icon "Save" at bounding box center [819, 73] width 11 height 9
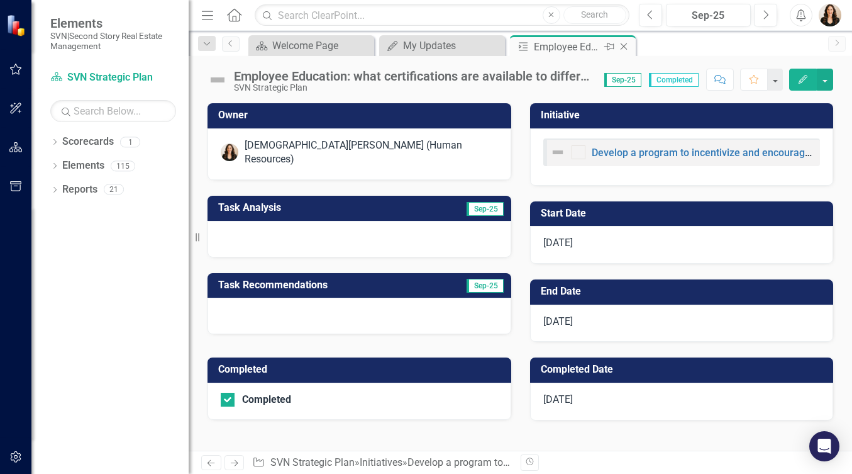
click at [623, 45] on icon "Close" at bounding box center [624, 47] width 13 height 10
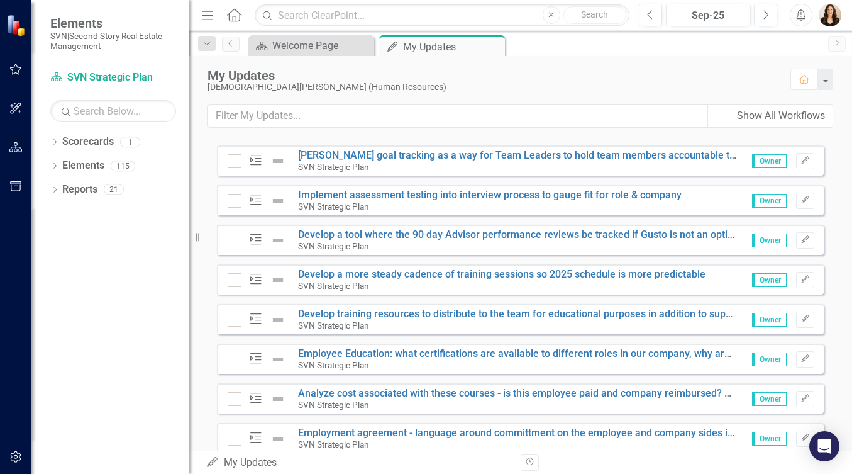
scroll to position [596, 0]
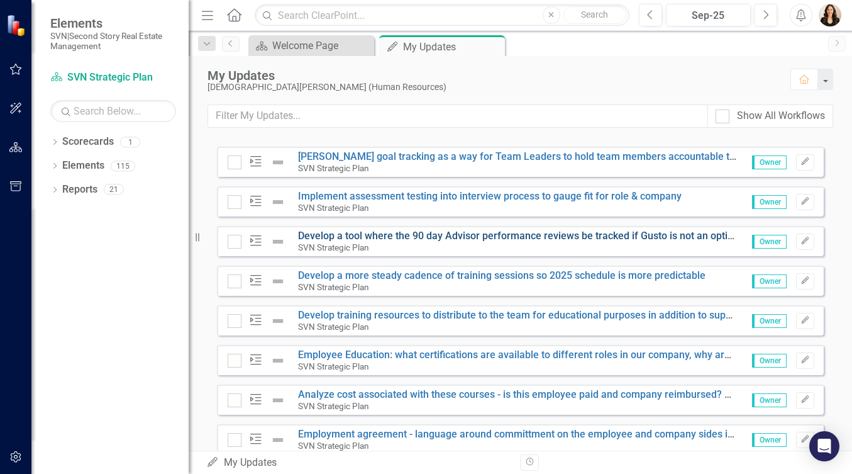
click at [486, 242] on link "Develop a tool where the 90 day Advisor performance reviews be tracked if Gusto…" at bounding box center [518, 236] width 441 height 12
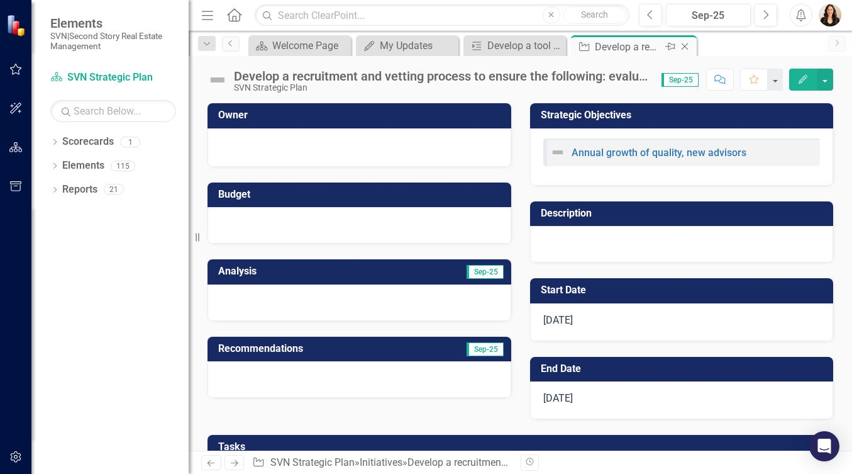
click at [686, 46] on icon "Close" at bounding box center [685, 47] width 13 height 10
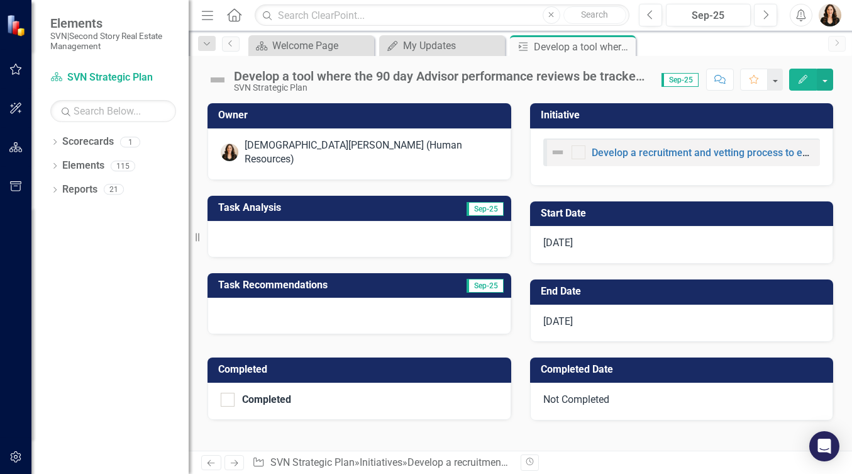
click at [615, 75] on div "Develop a tool where the 90 day Advisor performance reviews be tracked if Gusto…" at bounding box center [441, 76] width 415 height 14
click at [638, 79] on div "Develop a tool where the 90 day Advisor performance reviews be tracked if Gusto…" at bounding box center [441, 76] width 415 height 14
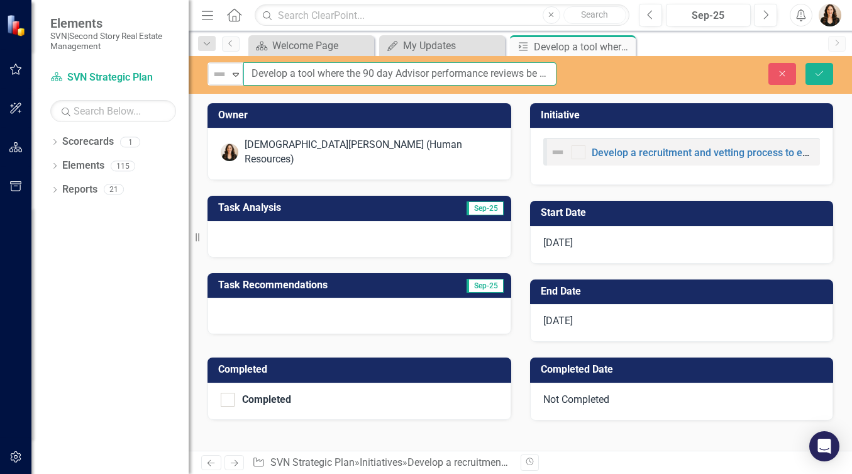
click at [538, 77] on input "Develop a tool where the 90 day Advisor performance reviews be tracked if Gusto…" at bounding box center [399, 73] width 313 height 23
click at [392, 74] on input "Develop a tool where the 90 day Advisor performance reviews be tracked if Gusto…" at bounding box center [399, 73] width 313 height 23
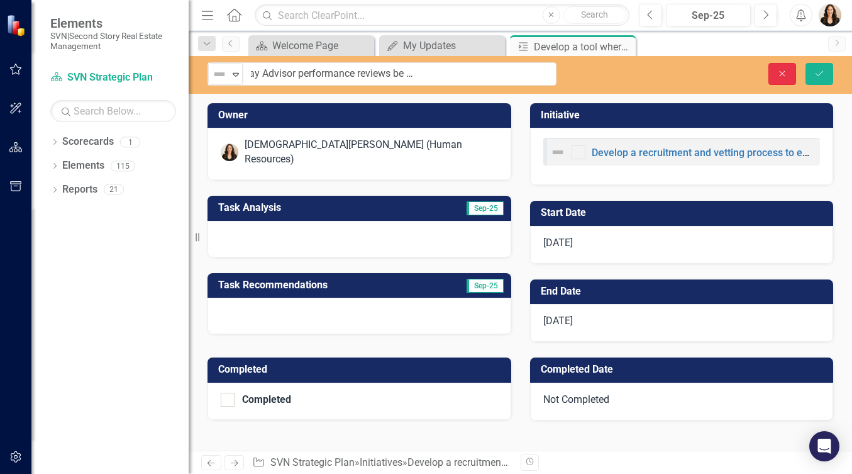
click at [786, 75] on icon "Close" at bounding box center [782, 73] width 11 height 9
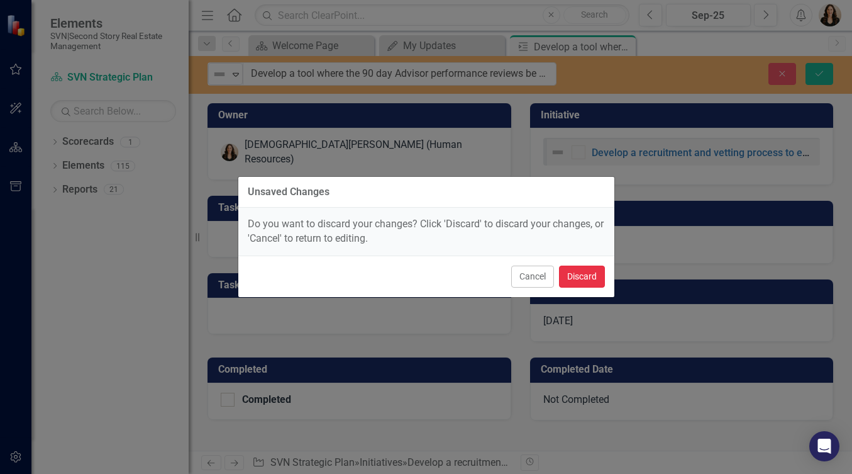
click at [581, 273] on button "Discard" at bounding box center [582, 276] width 46 height 22
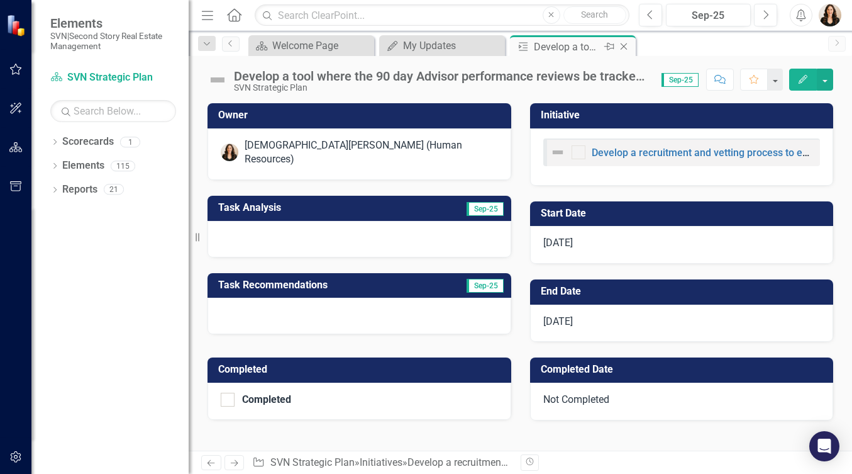
click at [625, 45] on icon "Close" at bounding box center [624, 47] width 13 height 10
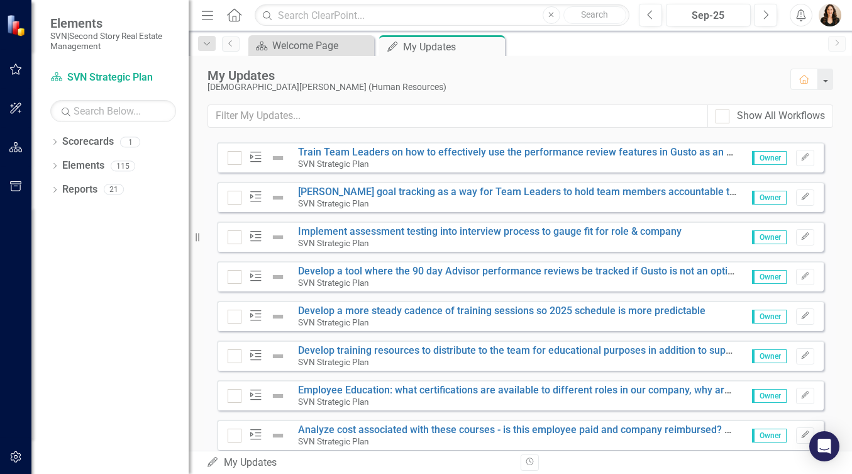
scroll to position [501, 0]
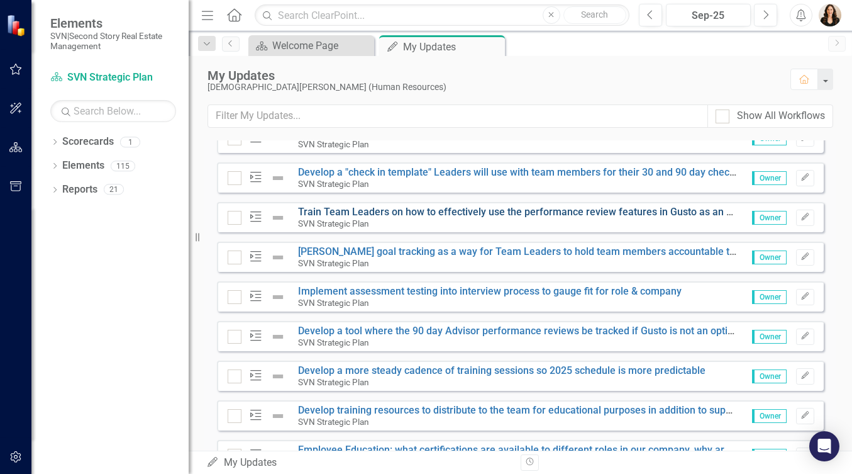
click at [475, 218] on link "Train Team Leaders on how to effectively use the performance review features in…" at bounding box center [565, 212] width 534 height 12
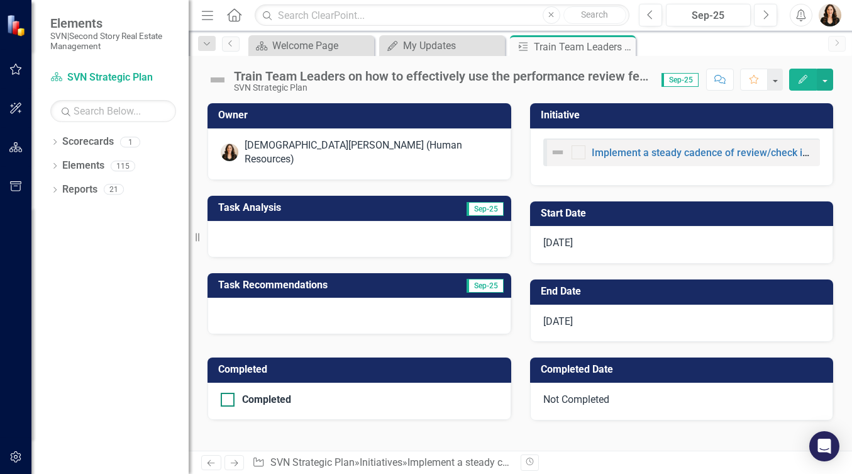
click at [228, 401] on div at bounding box center [228, 399] width 14 height 14
click at [228, 401] on input "Completed" at bounding box center [225, 396] width 8 height 8
checkbox input "true"
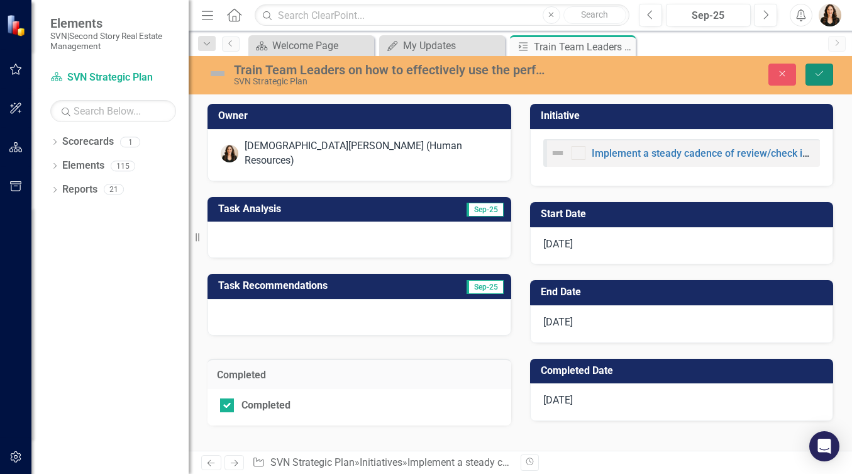
click at [814, 72] on icon "Save" at bounding box center [819, 73] width 11 height 9
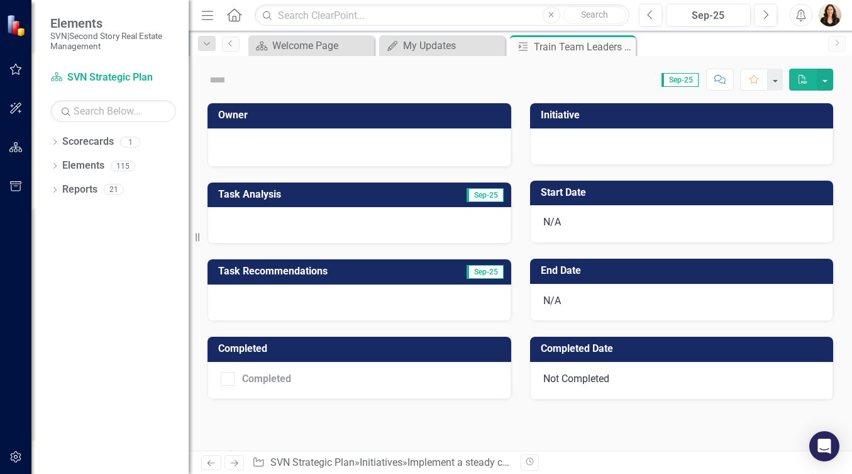
checkbox input "true"
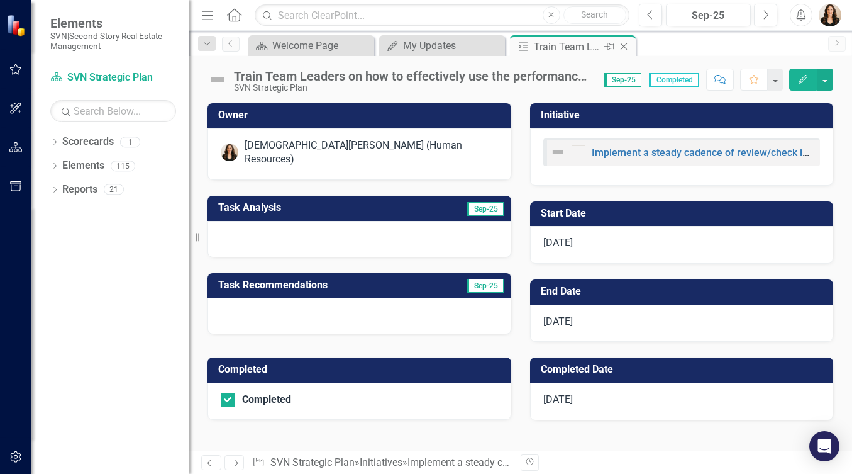
click at [625, 46] on icon "Close" at bounding box center [624, 47] width 13 height 10
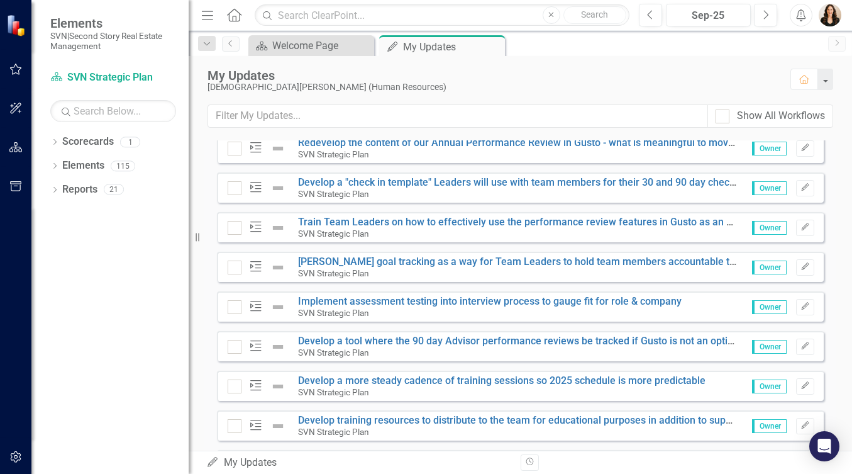
scroll to position [490, 0]
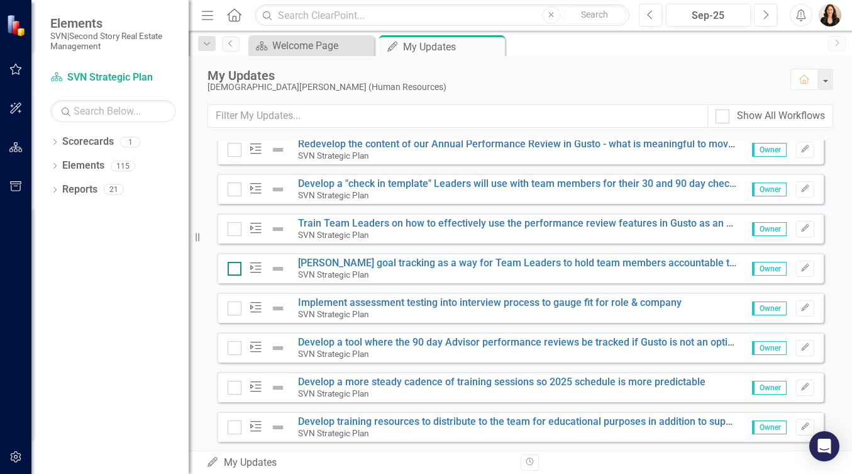
click at [235, 275] on div at bounding box center [235, 269] width 14 height 14
click at [235, 270] on input "checkbox" at bounding box center [232, 266] width 8 height 8
click at [236, 275] on div at bounding box center [235, 269] width 14 height 14
click at [236, 270] on input "checkbox" at bounding box center [232, 266] width 8 height 8
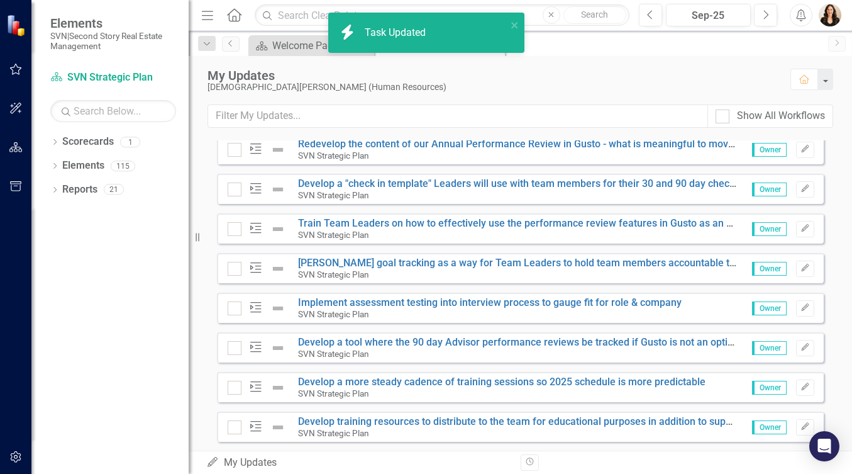
checkbox input "false"
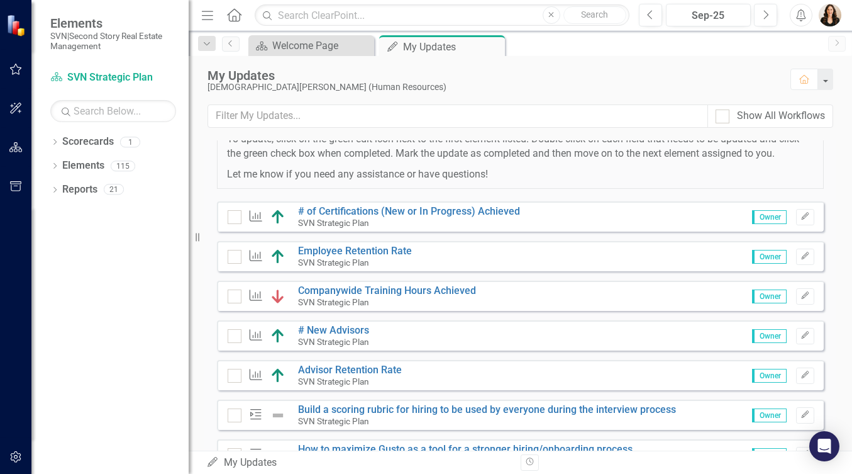
scroll to position [68, 0]
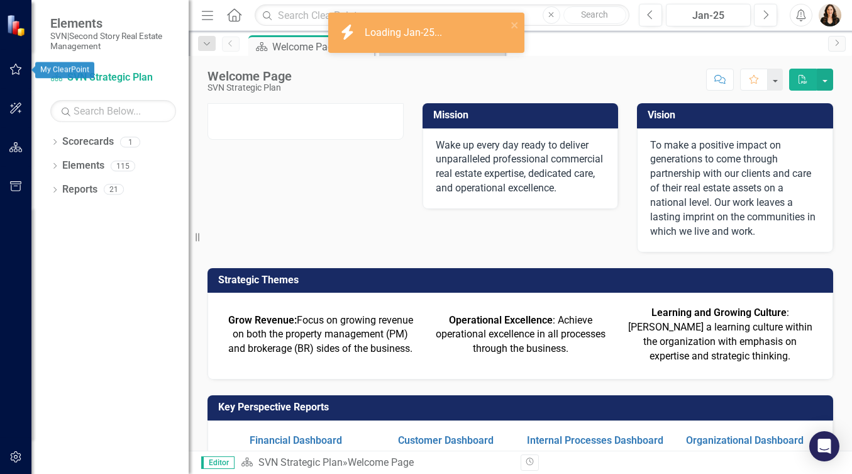
click at [18, 70] on icon "button" at bounding box center [15, 69] width 13 height 10
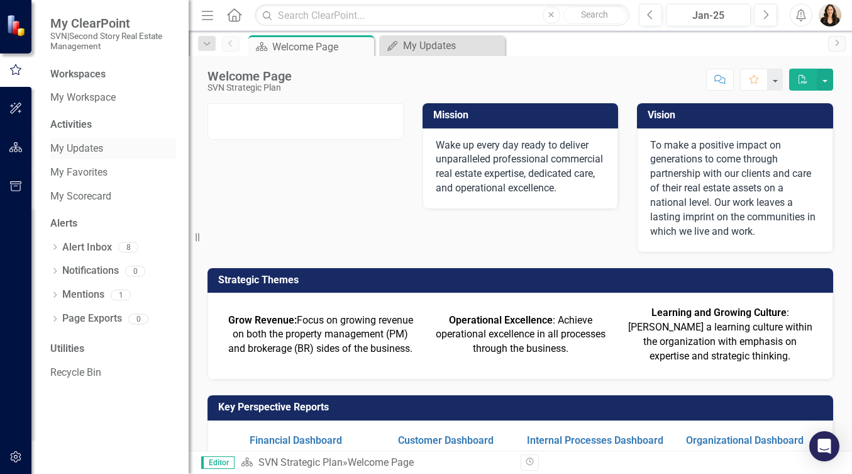
click at [111, 150] on link "My Updates" at bounding box center [113, 149] width 126 height 14
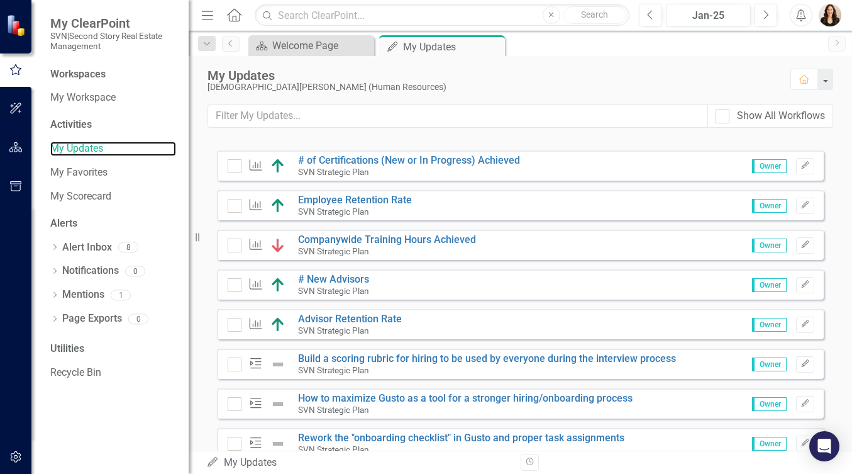
scroll to position [119, 0]
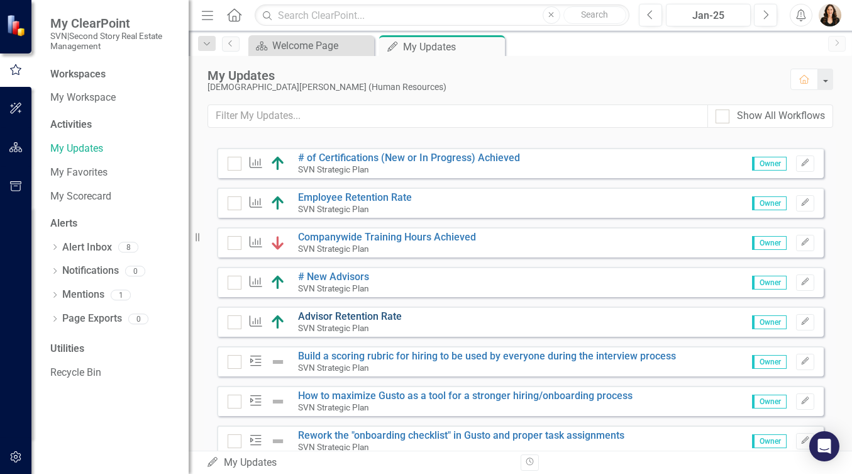
click at [376, 322] on link "Advisor Retention Rate" at bounding box center [350, 316] width 104 height 12
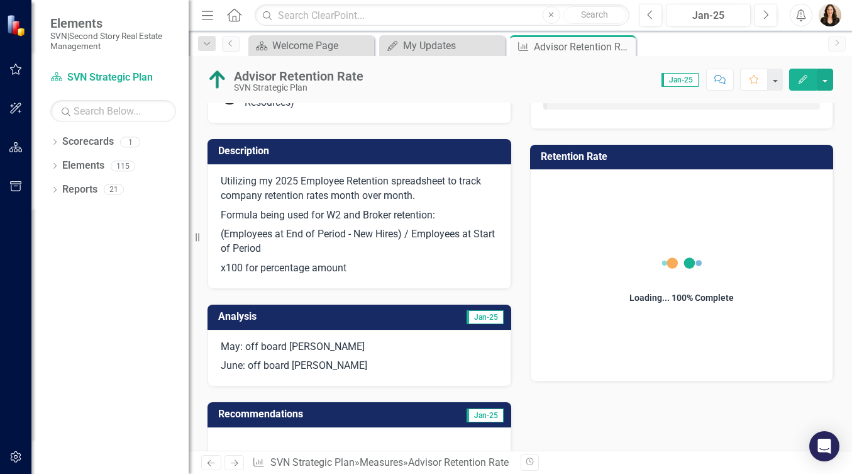
scroll to position [339, 0]
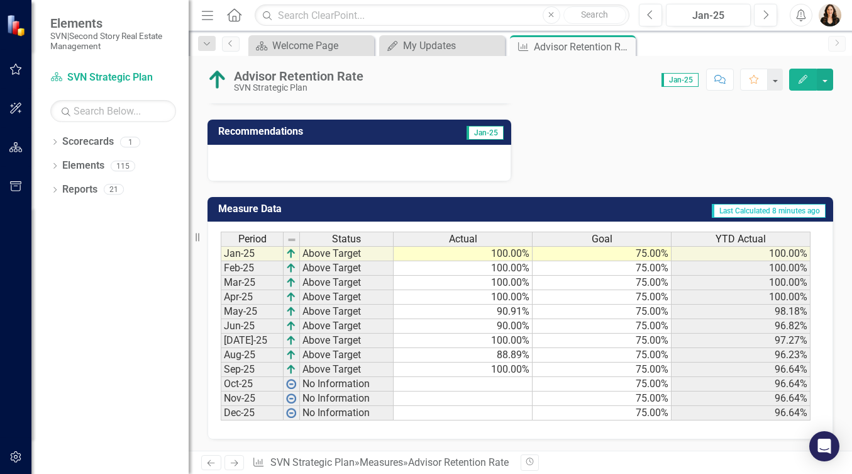
click at [633, 246] on td "75.00%" at bounding box center [602, 253] width 139 height 15
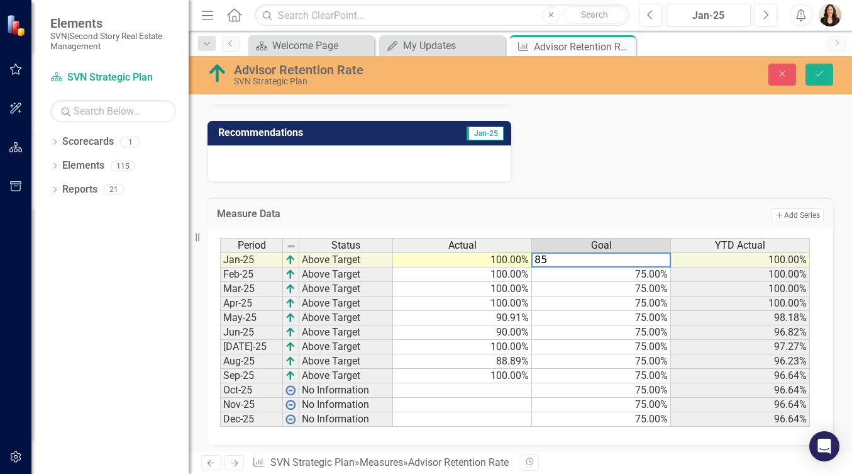
click at [655, 311] on td "75.00%" at bounding box center [601, 318] width 139 height 14
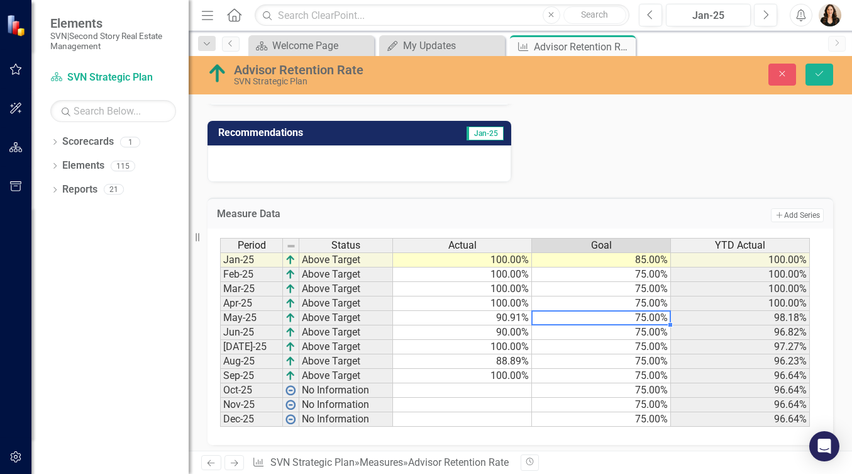
click at [660, 254] on td "85.00%" at bounding box center [601, 259] width 139 height 15
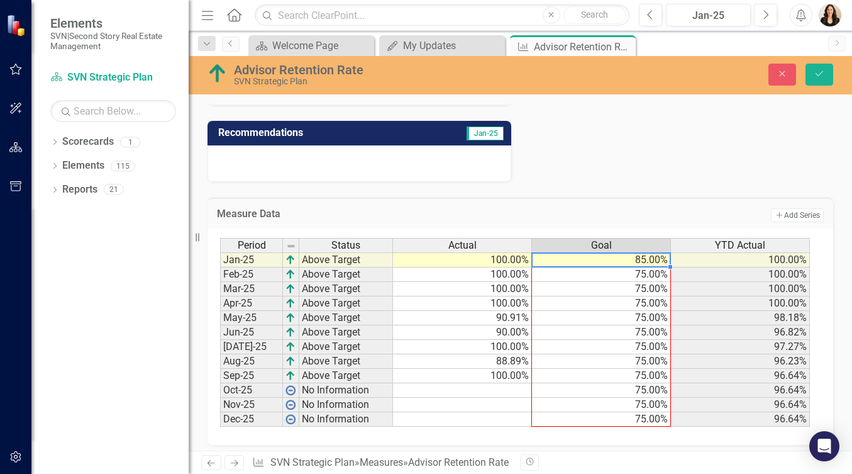
click at [220, 424] on div "Period Status Actual Goal YTD Actual Jan-25 Above Target 100.00% 85.00% 100.00%…" at bounding box center [220, 332] width 0 height 189
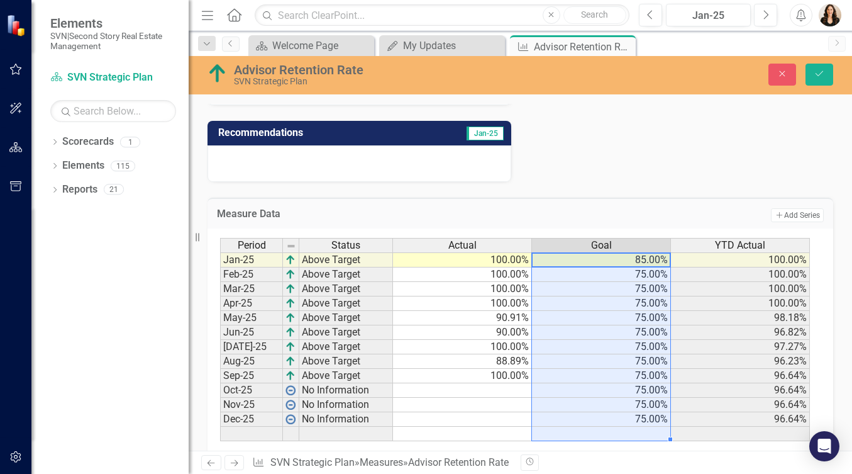
type textarea "85"
drag, startPoint x: 670, startPoint y: 428, endPoint x: 667, endPoint y: 415, distance: 12.8
click at [220, 411] on div "Period Status Actual Goal YTD Actual Jan-25 Above Target 100.00% 85.00% 100.00%…" at bounding box center [220, 339] width 0 height 203
click at [658, 426] on td "85.00%" at bounding box center [601, 433] width 139 height 14
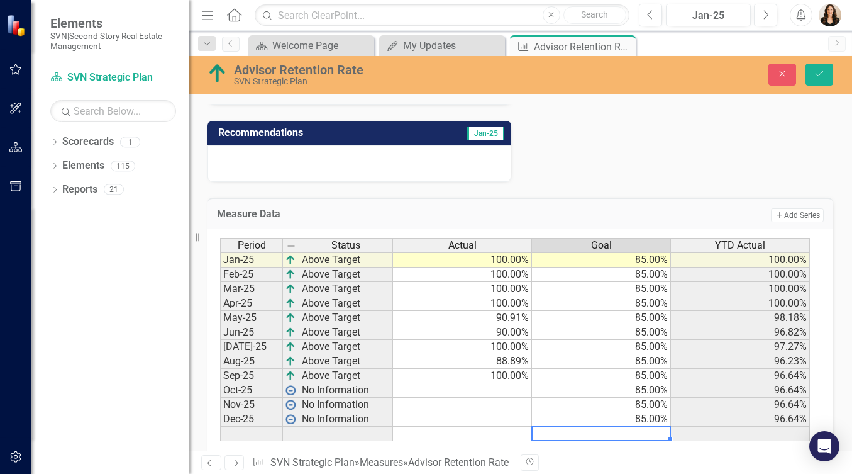
click at [582, 397] on td "85.00%" at bounding box center [601, 404] width 139 height 14
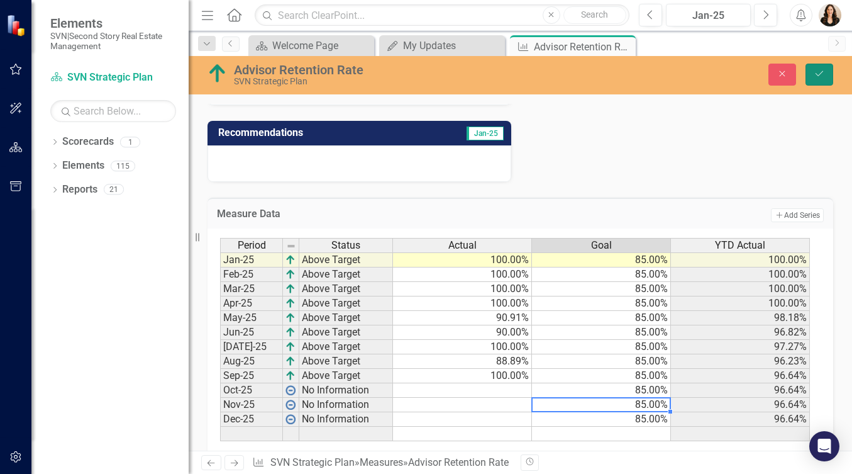
click at [811, 77] on button "Save" at bounding box center [820, 75] width 28 height 22
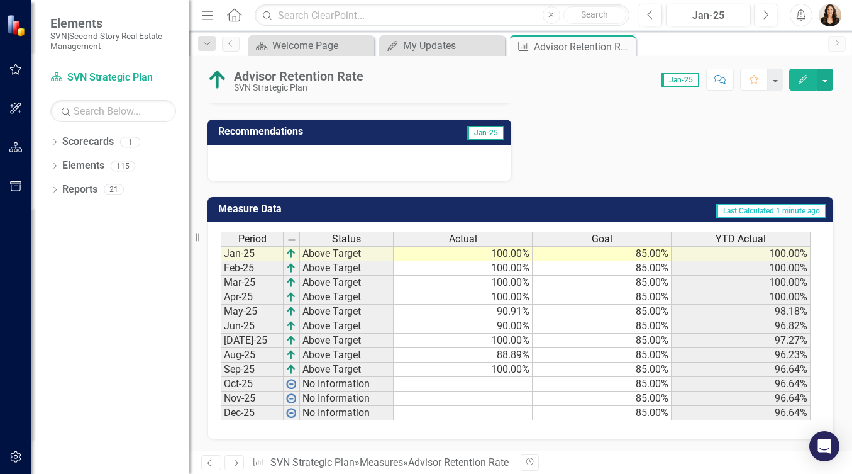
scroll to position [0, 9]
click at [729, 246] on td "100.00%" at bounding box center [741, 253] width 139 height 15
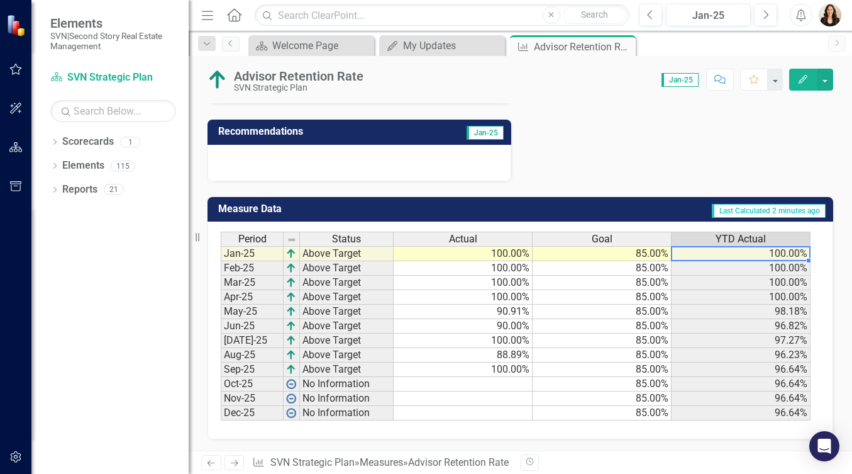
click at [750, 246] on td "100.00%" at bounding box center [741, 253] width 139 height 15
click at [824, 78] on button "button" at bounding box center [825, 80] width 16 height 22
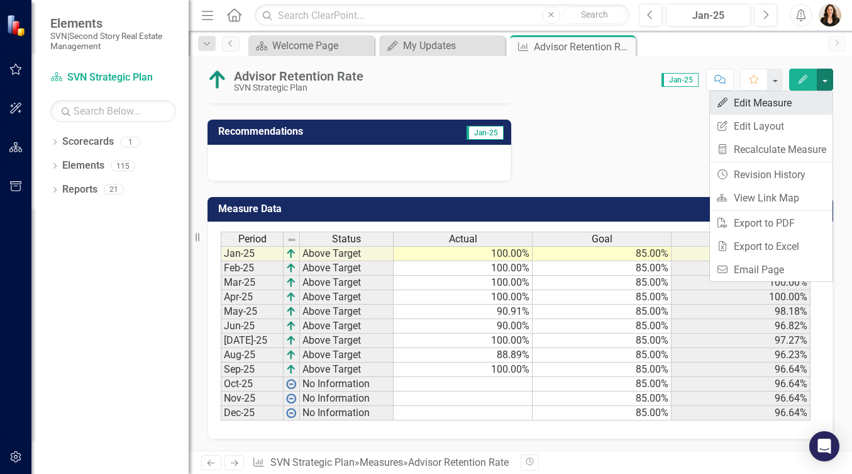
click at [794, 105] on link "Edit Edit Measure" at bounding box center [771, 102] width 123 height 23
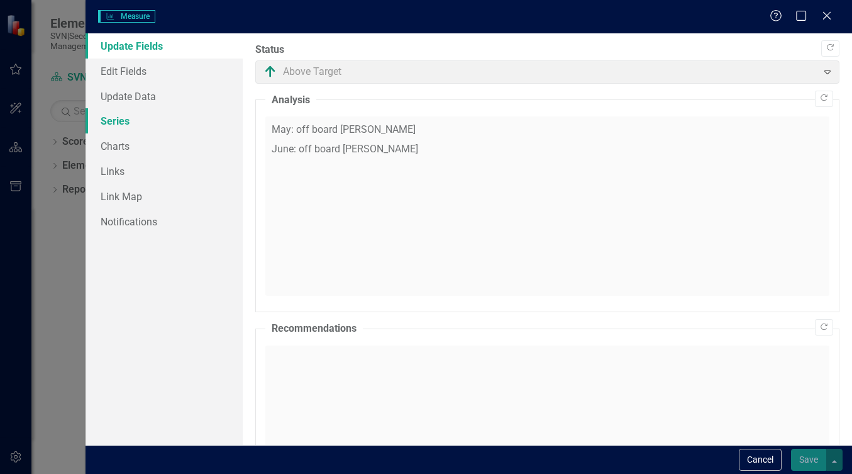
scroll to position [0, 0]
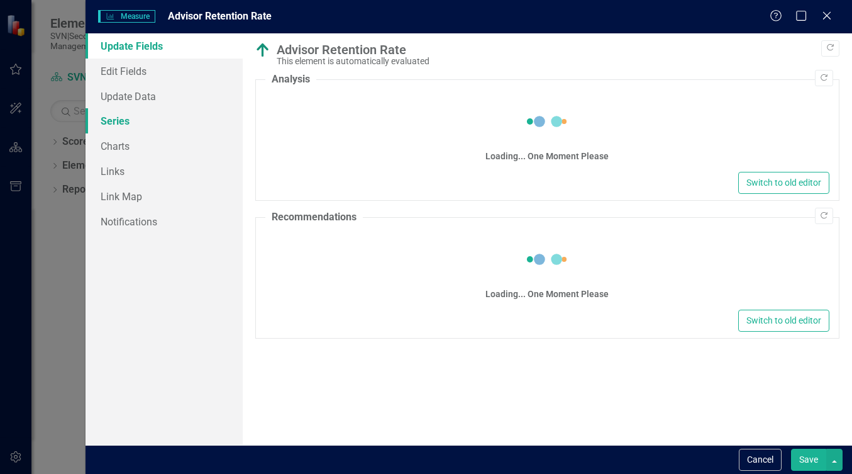
click at [127, 121] on link "Series" at bounding box center [164, 120] width 157 height 25
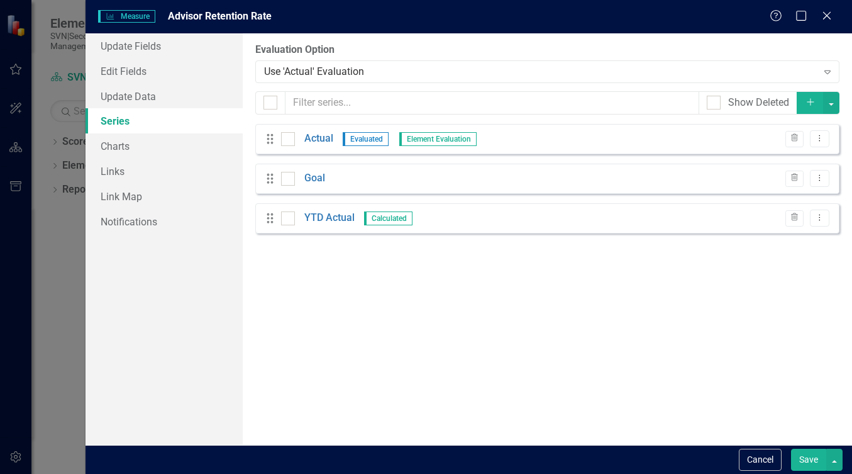
checkbox input "false"
click at [323, 219] on link "YTD Actual" at bounding box center [329, 218] width 50 height 14
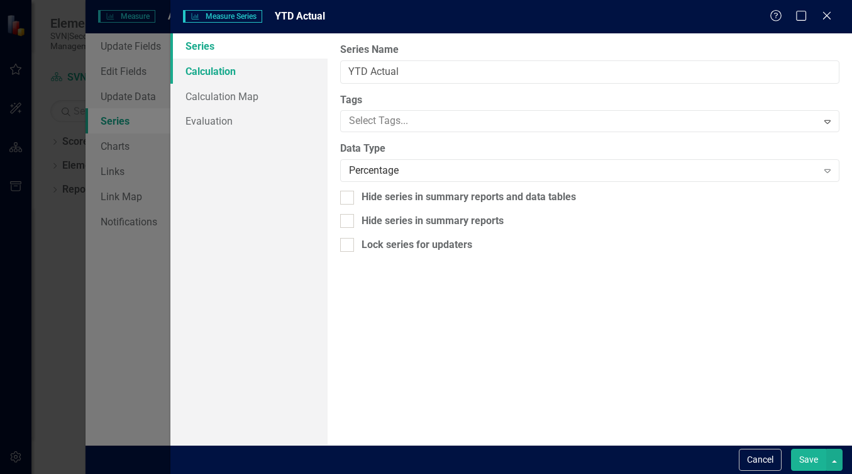
click at [233, 70] on link "Calculation" at bounding box center [248, 70] width 157 height 25
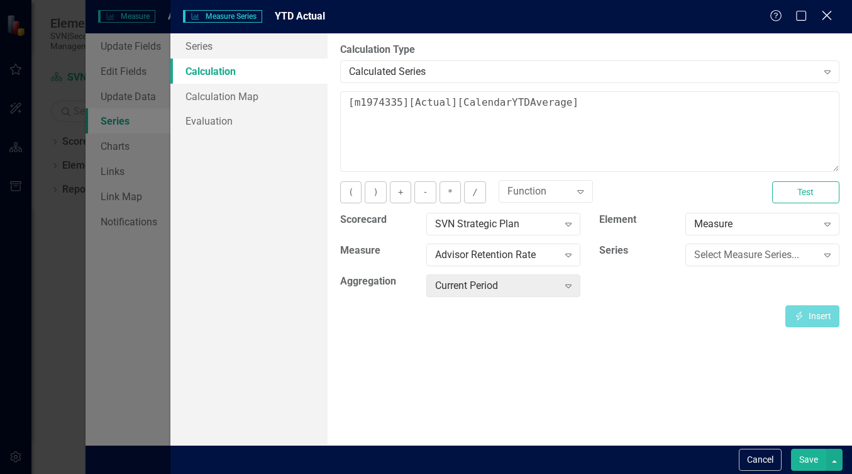
click at [825, 17] on icon at bounding box center [826, 15] width 9 height 9
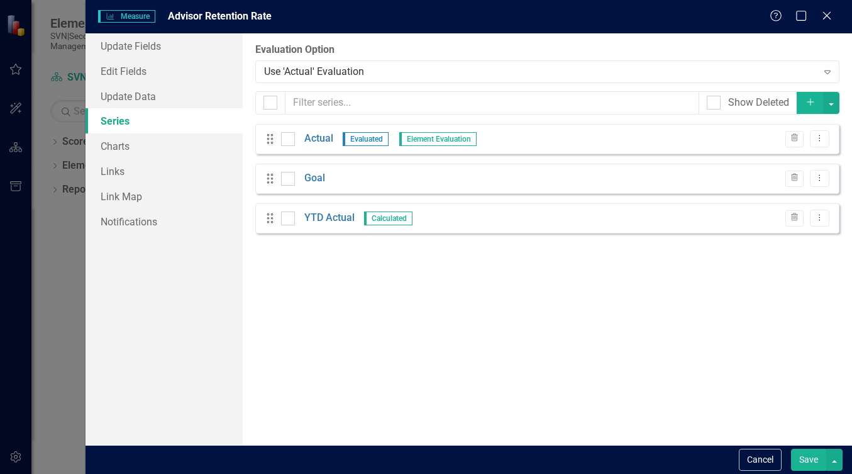
click at [43, 252] on div "Measure Measure Advisor Retention Rate Help Maximize Close Update Fields Edit F…" at bounding box center [426, 237] width 852 height 474
click at [819, 14] on icon "Close" at bounding box center [827, 15] width 16 height 12
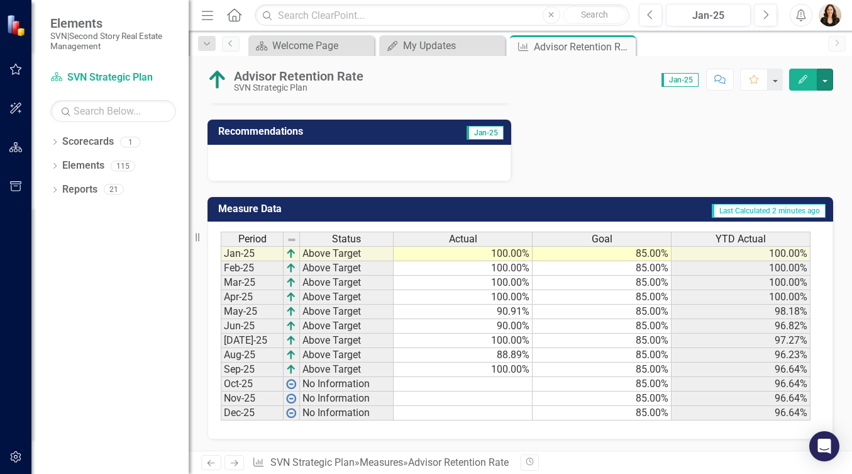
scroll to position [0, 9]
click at [781, 362] on td "96.64%" at bounding box center [741, 369] width 139 height 14
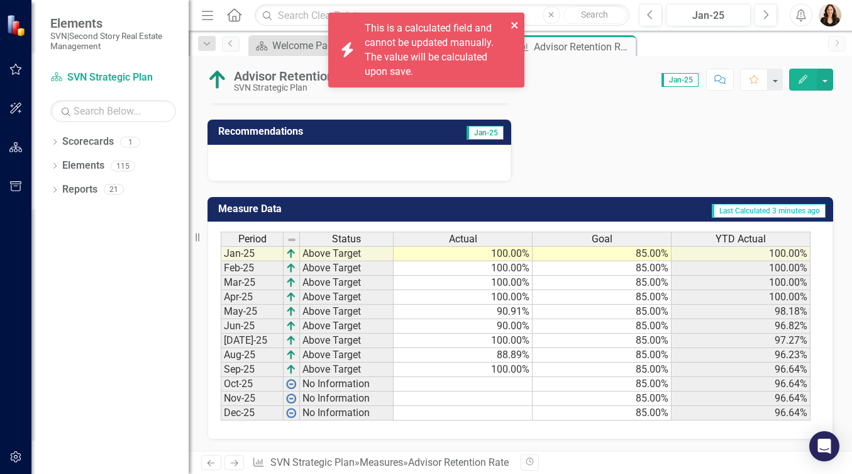
click at [512, 27] on icon "close" at bounding box center [514, 25] width 6 height 6
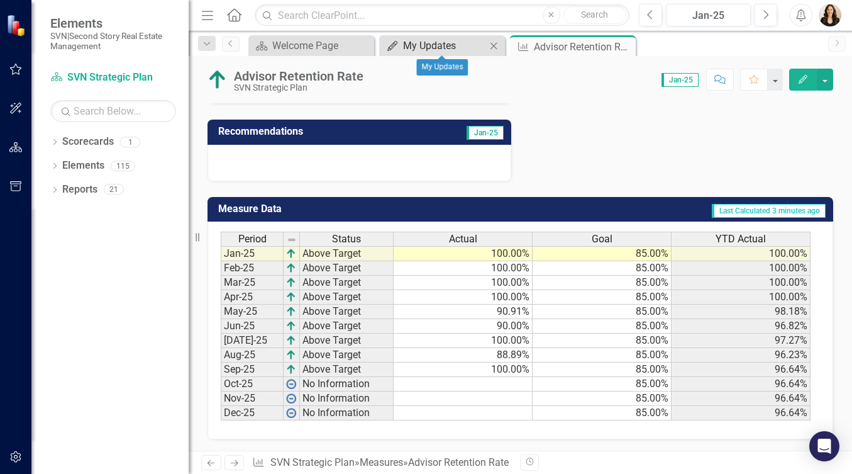
click at [437, 45] on div "My Updates" at bounding box center [444, 46] width 83 height 16
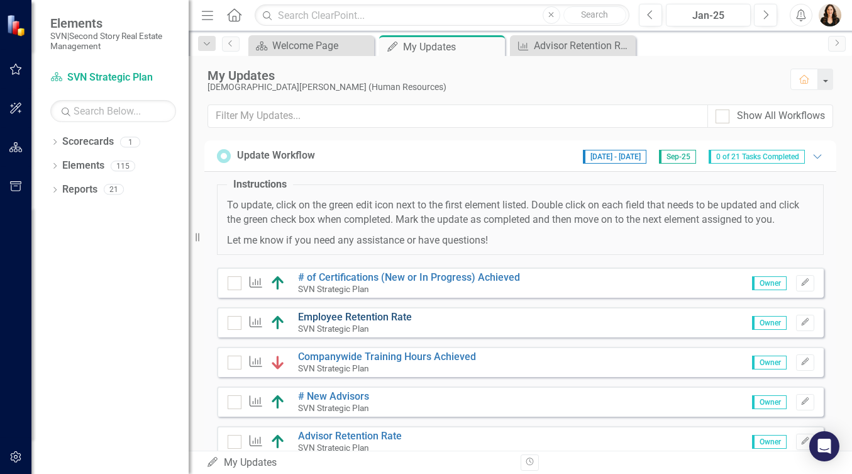
click at [369, 323] on link "Employee Retention Rate" at bounding box center [355, 317] width 114 height 12
